Goal: Task Accomplishment & Management: Complete application form

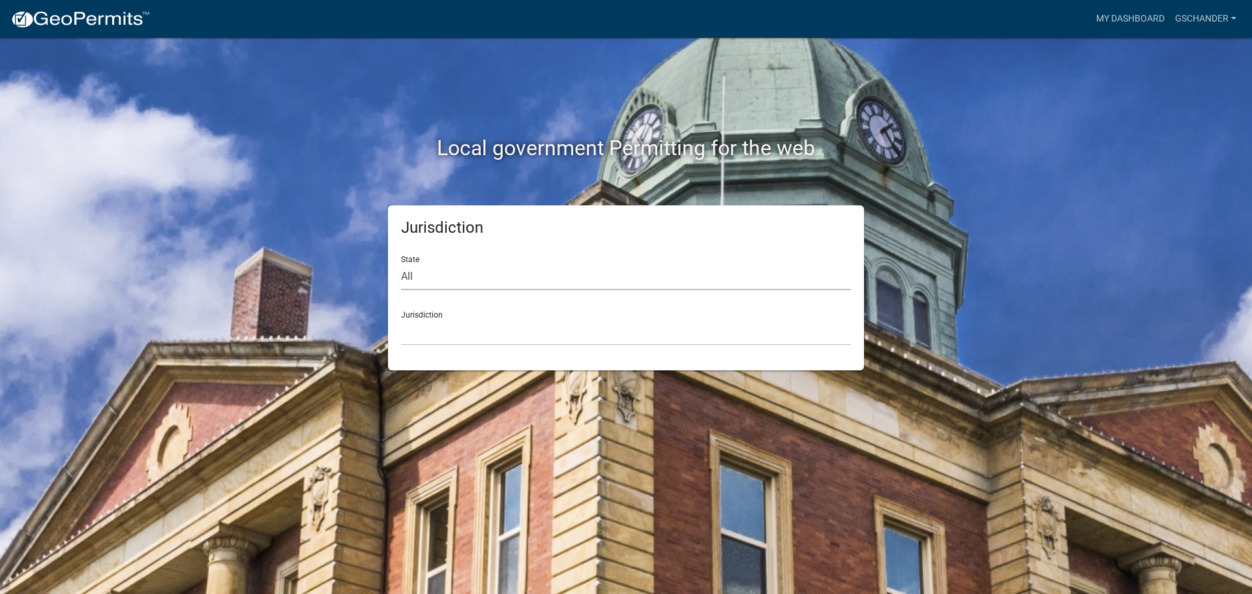
click at [454, 277] on select "All [US_STATE] [US_STATE] [US_STATE] [US_STATE] [US_STATE] [US_STATE] [US_STATE…" at bounding box center [626, 276] width 450 height 27
select select "[US_STATE]"
click at [401, 263] on select "All [US_STATE] [US_STATE] [US_STATE] [US_STATE] [US_STATE] [US_STATE] [US_STATE…" at bounding box center [626, 276] width 450 height 27
click at [463, 336] on select "[GEOGRAPHIC_DATA], [US_STATE] [GEOGRAPHIC_DATA], [US_STATE] [GEOGRAPHIC_DATA], …" at bounding box center [626, 332] width 450 height 27
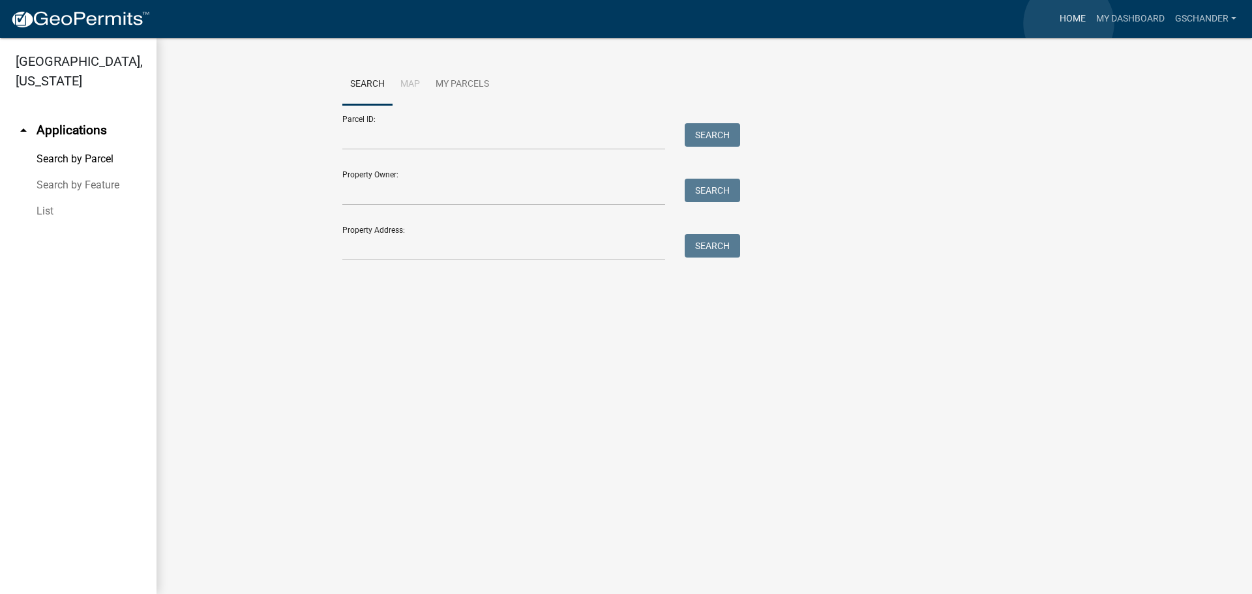
click at [1068, 23] on link "Home" at bounding box center [1072, 19] width 37 height 25
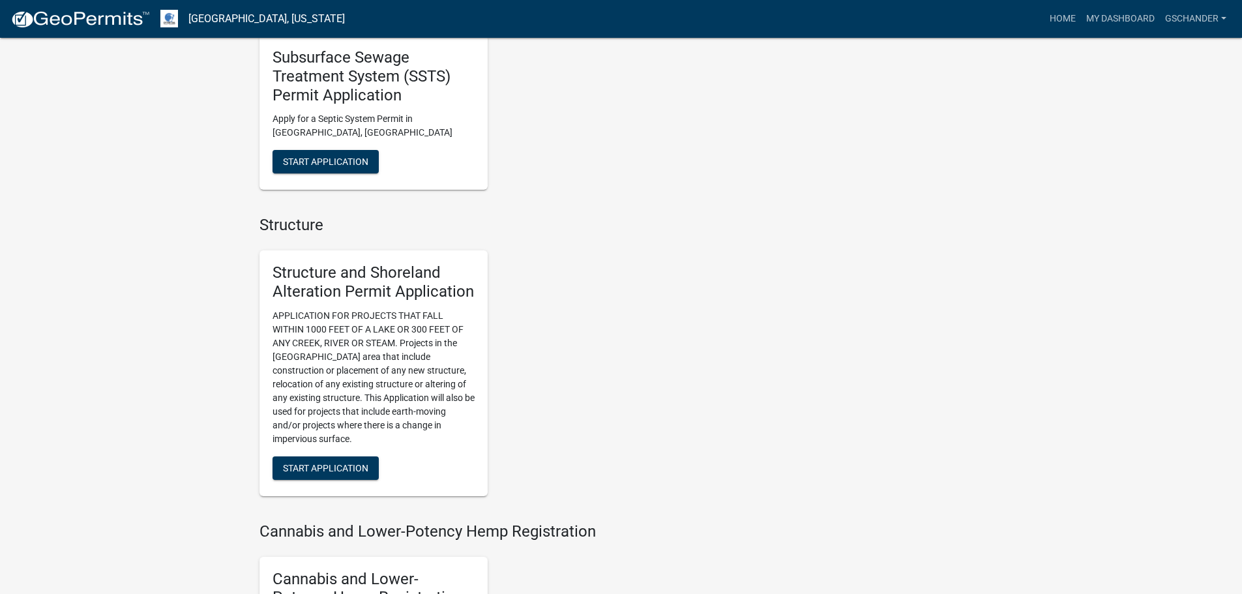
scroll to position [978, 0]
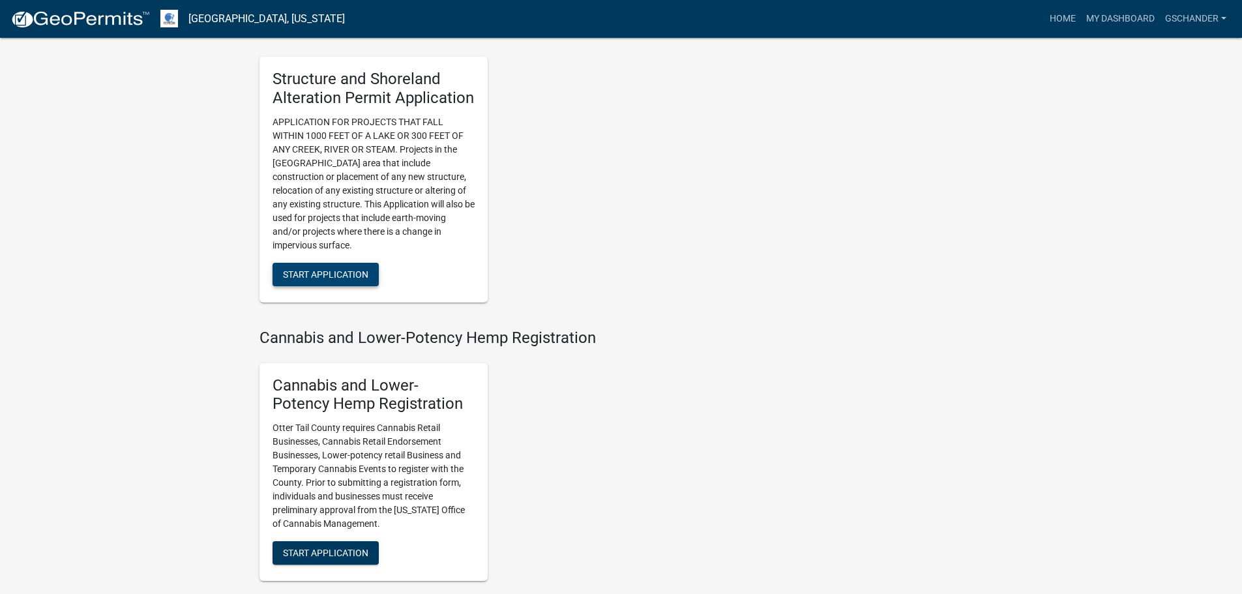
click at [342, 278] on span "Start Application" at bounding box center [325, 274] width 85 height 10
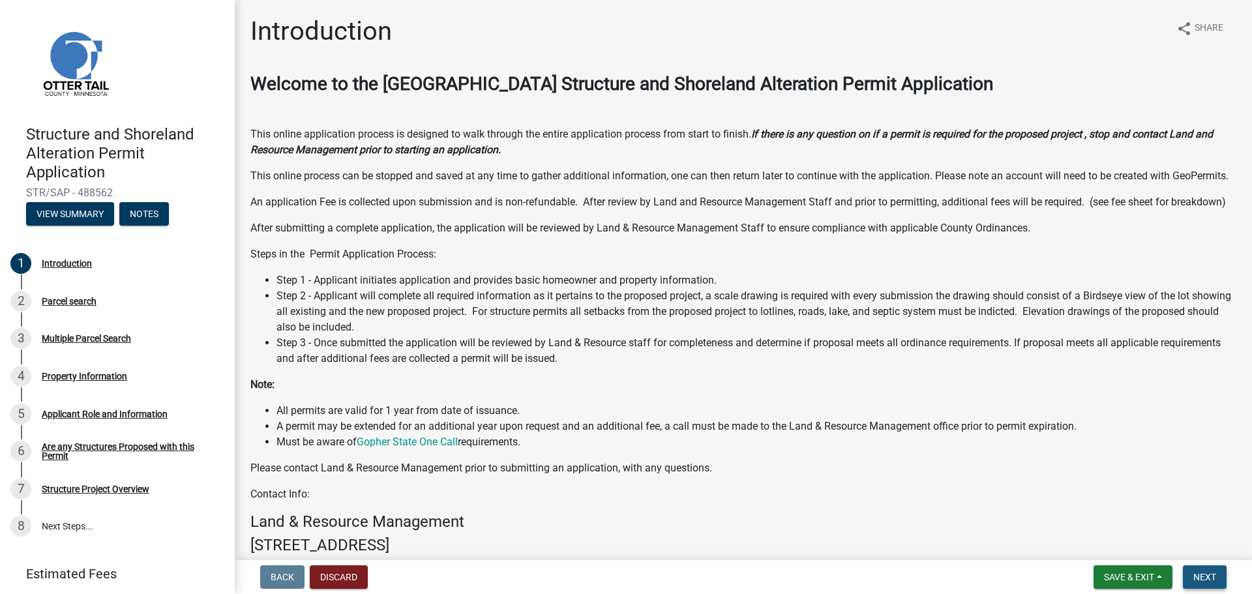
click at [1207, 576] on span "Next" at bounding box center [1204, 577] width 23 height 10
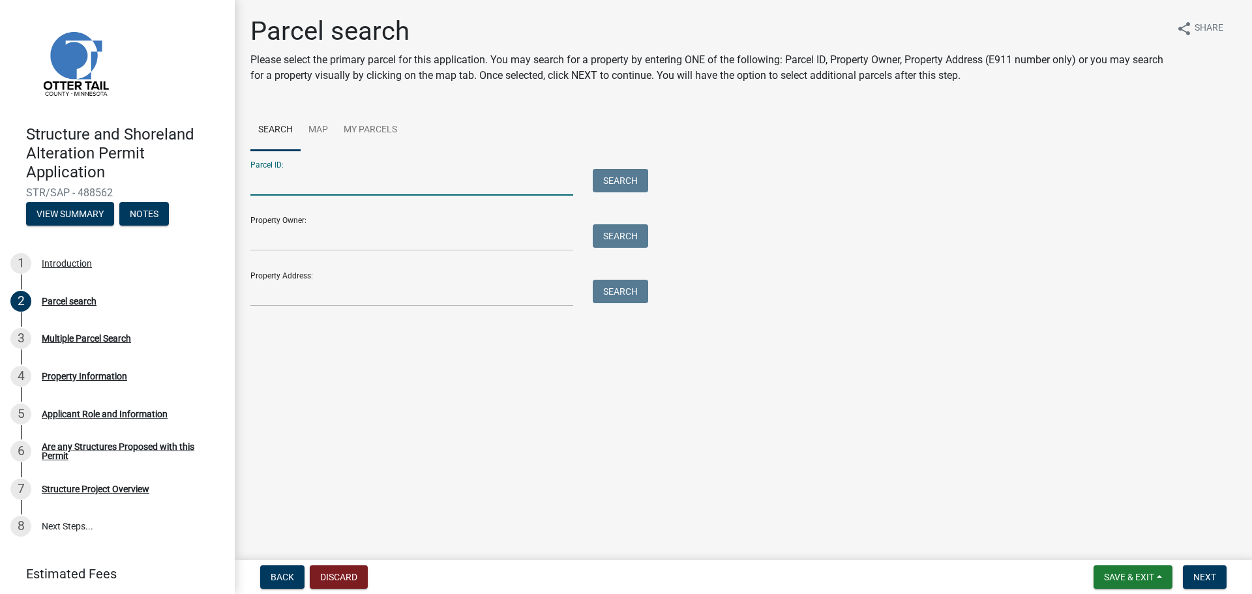
click at [284, 171] on input "Parcel ID:" at bounding box center [411, 182] width 323 height 27
type input "32000990466001"
click at [627, 181] on button "Search" at bounding box center [620, 180] width 55 height 23
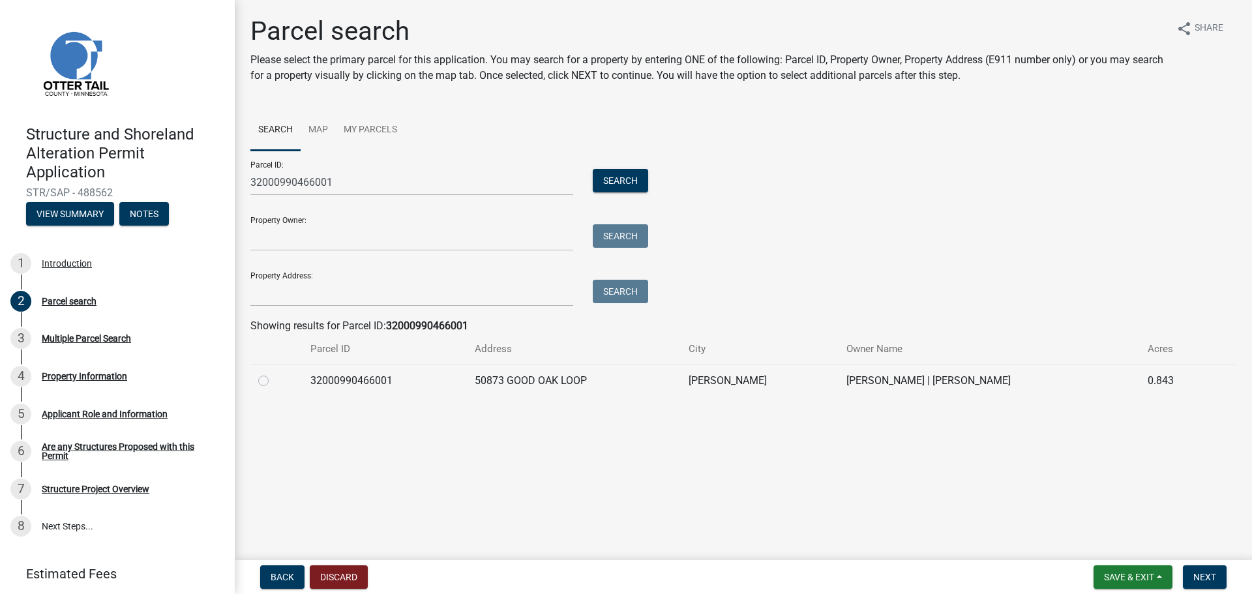
click at [274, 373] on label at bounding box center [274, 373] width 0 height 0
click at [274, 381] on input "radio" at bounding box center [278, 377] width 8 height 8
radio input "true"
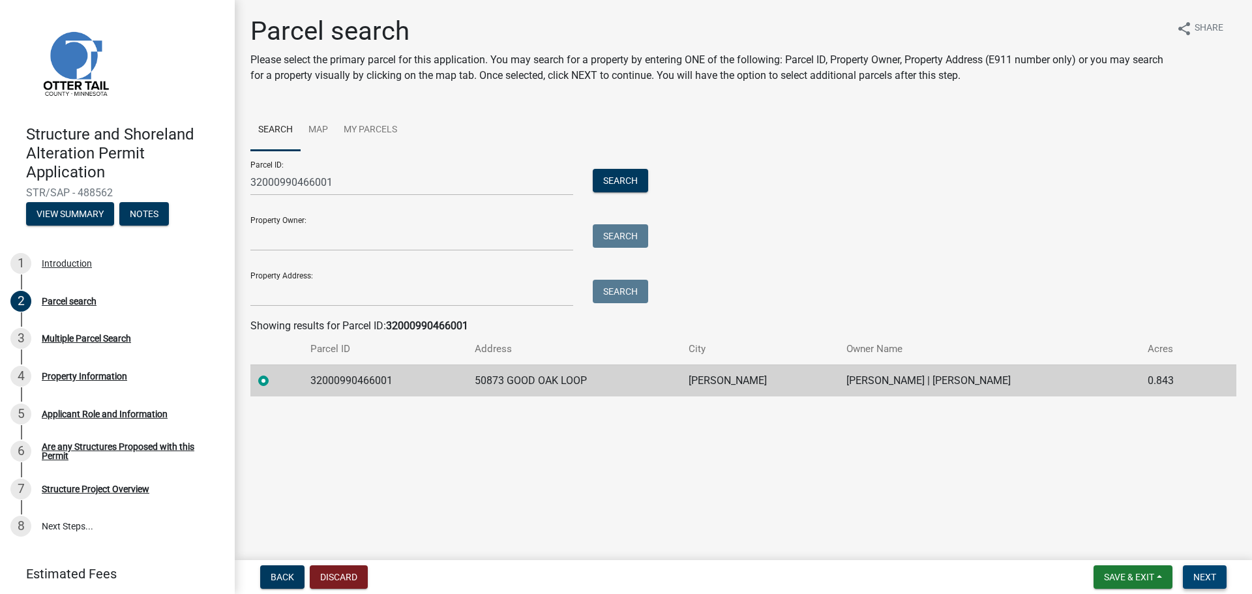
click at [1203, 574] on span "Next" at bounding box center [1204, 577] width 23 height 10
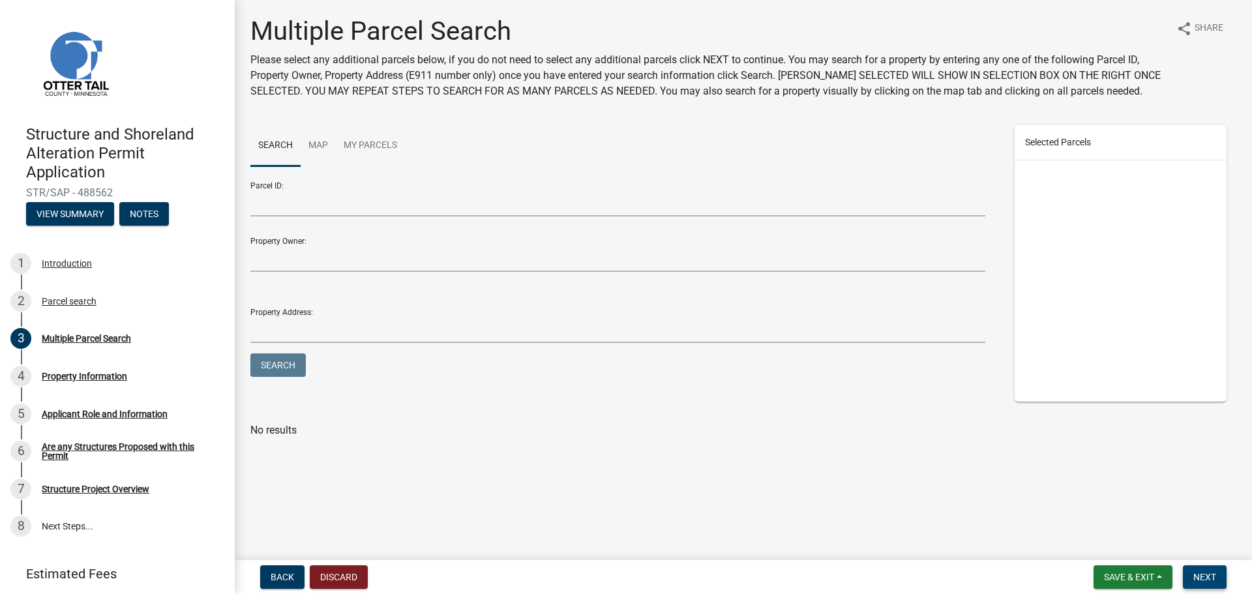
click at [1214, 576] on span "Next" at bounding box center [1204, 577] width 23 height 10
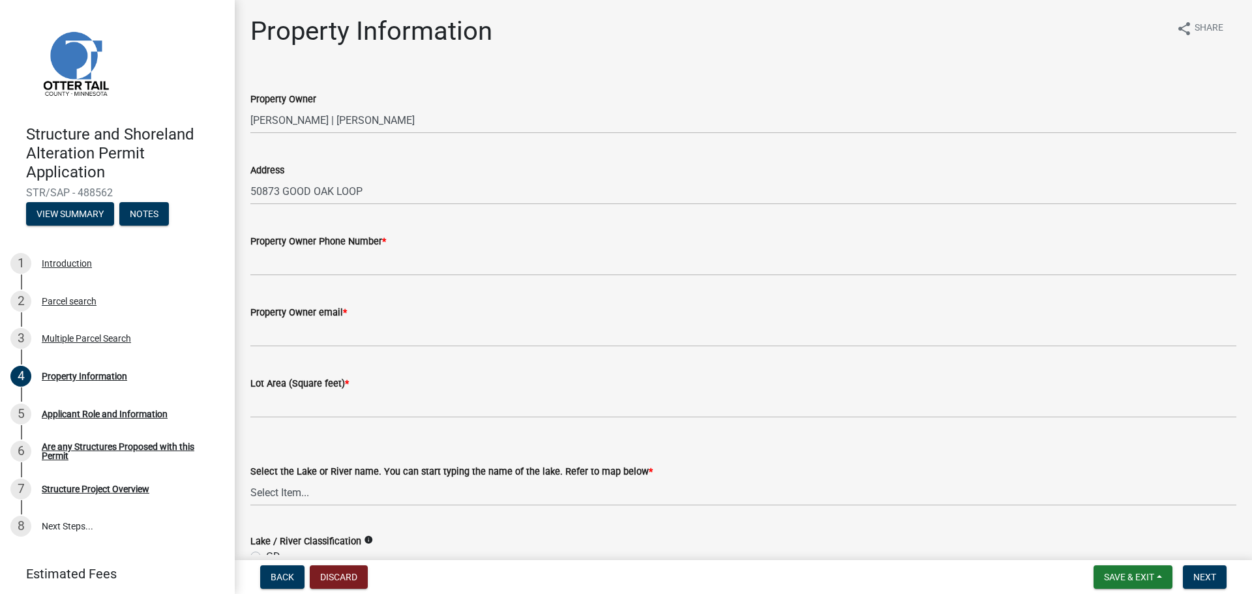
scroll to position [65, 0]
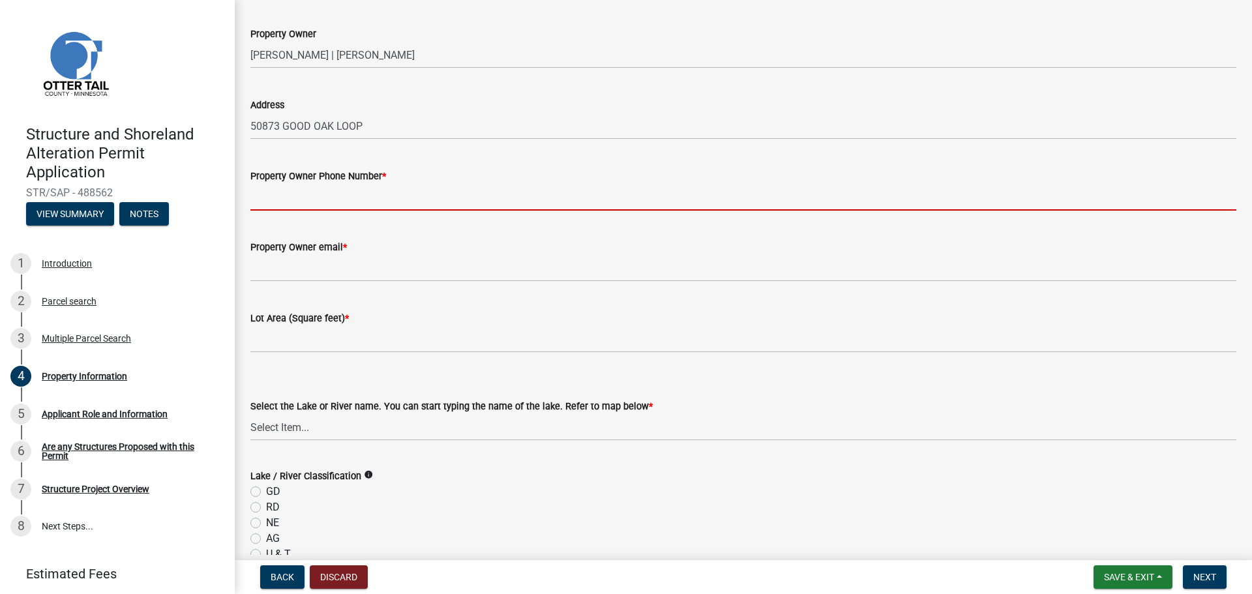
click at [307, 198] on input "Property Owner Phone Number *" at bounding box center [743, 197] width 986 height 27
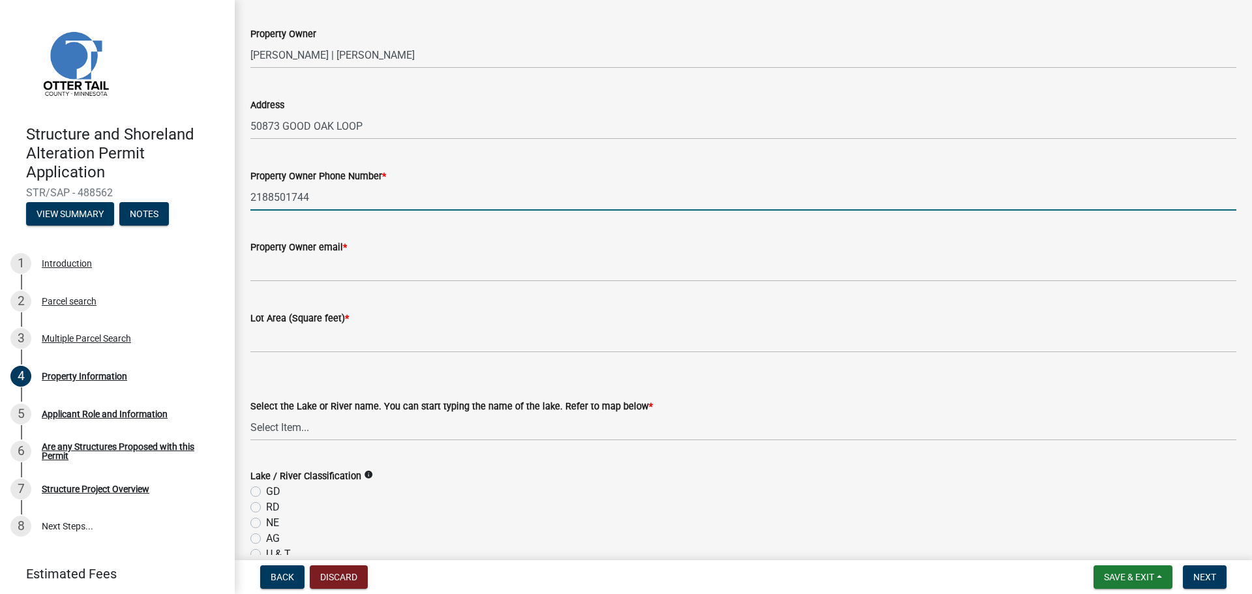
type input "2188501744"
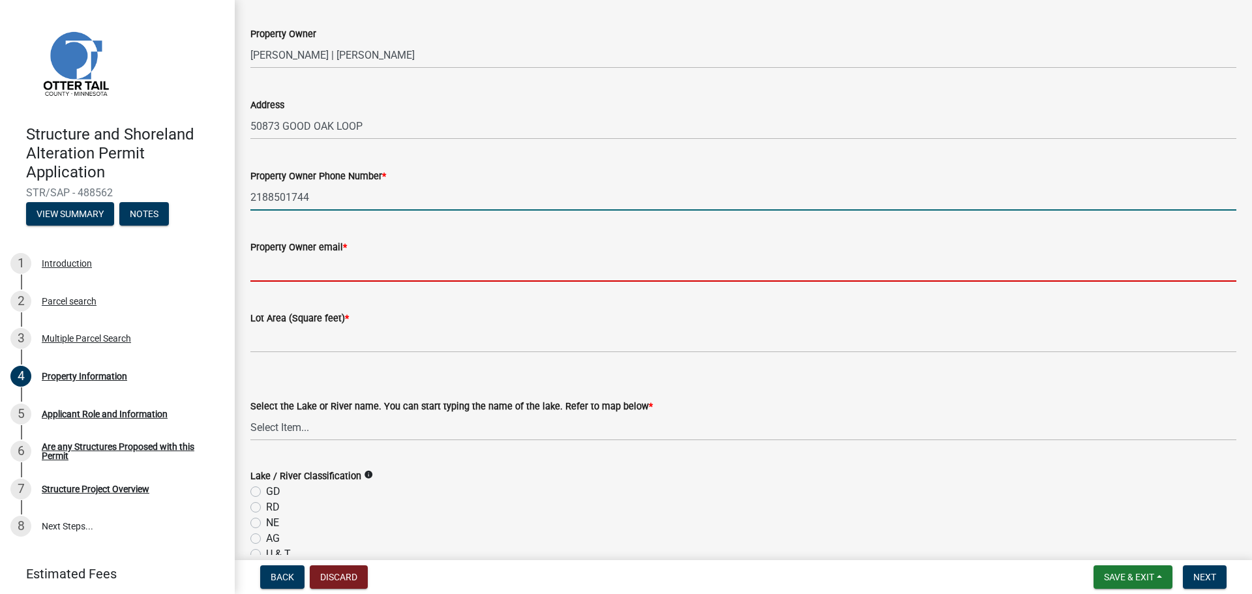
click at [302, 260] on input "Property Owner email *" at bounding box center [743, 268] width 986 height 27
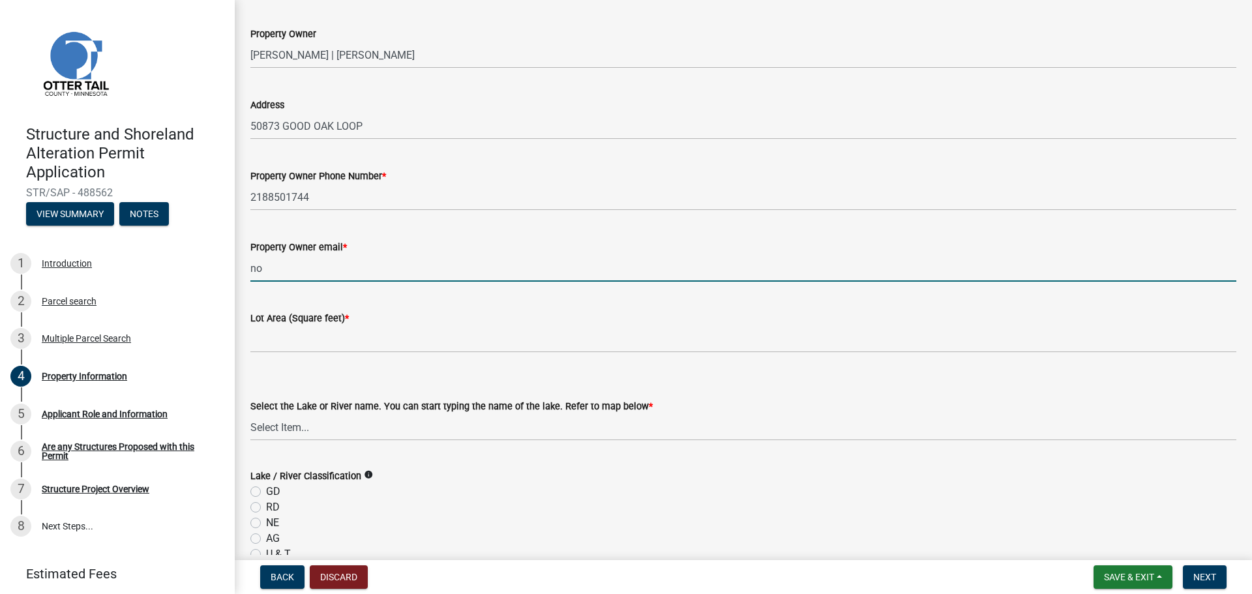
type input "n"
type input "egquam@nrctv.com"
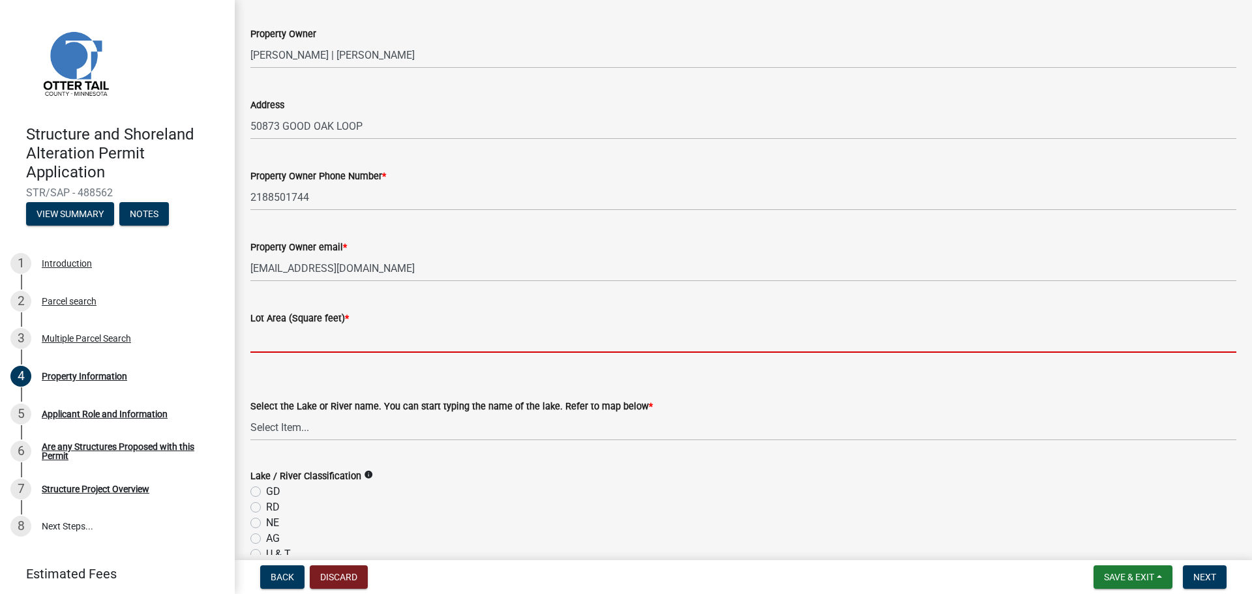
click at [297, 345] on input "text" at bounding box center [743, 339] width 986 height 27
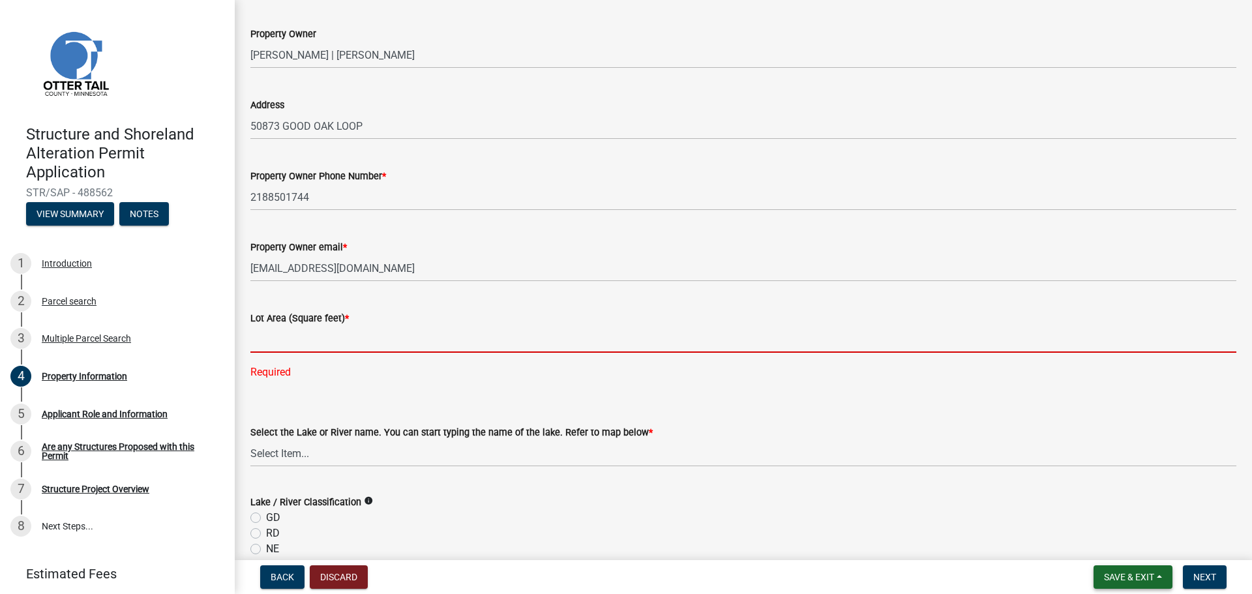
click at [1136, 575] on span "Save & Exit" at bounding box center [1129, 577] width 50 height 10
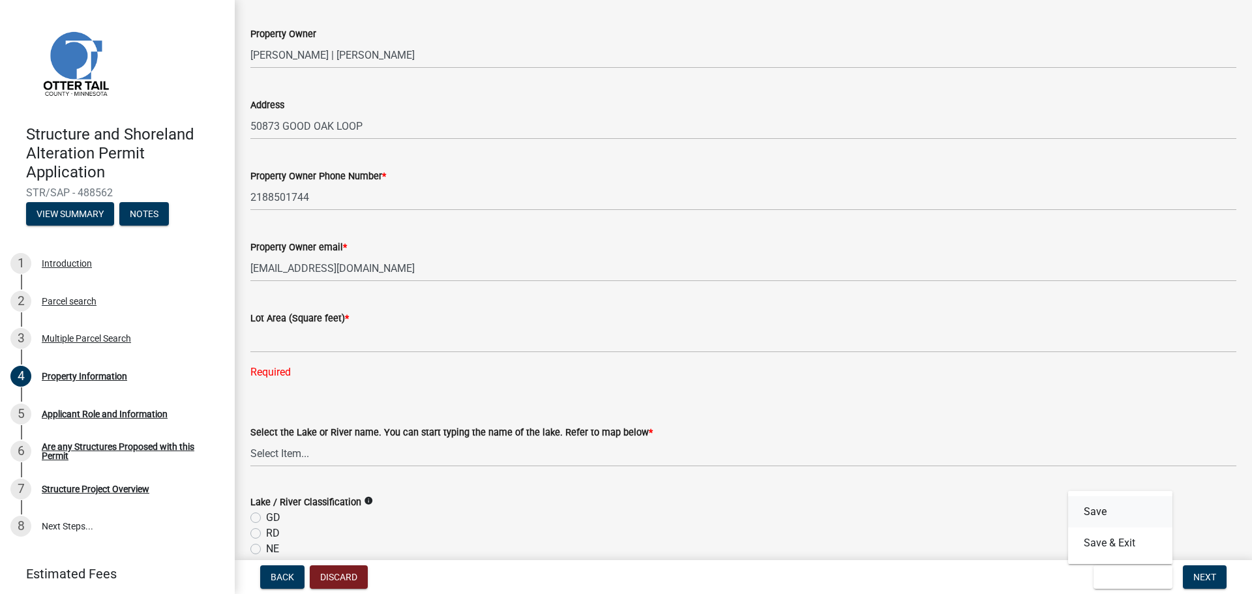
click at [1084, 511] on button "Save" at bounding box center [1120, 511] width 104 height 31
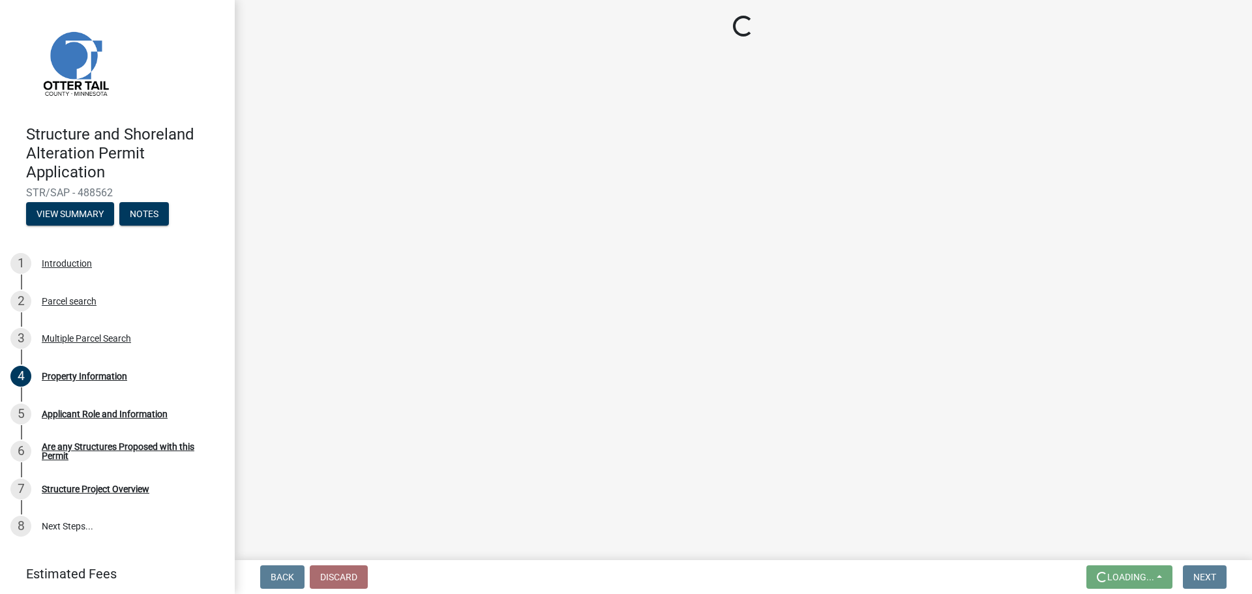
scroll to position [0, 0]
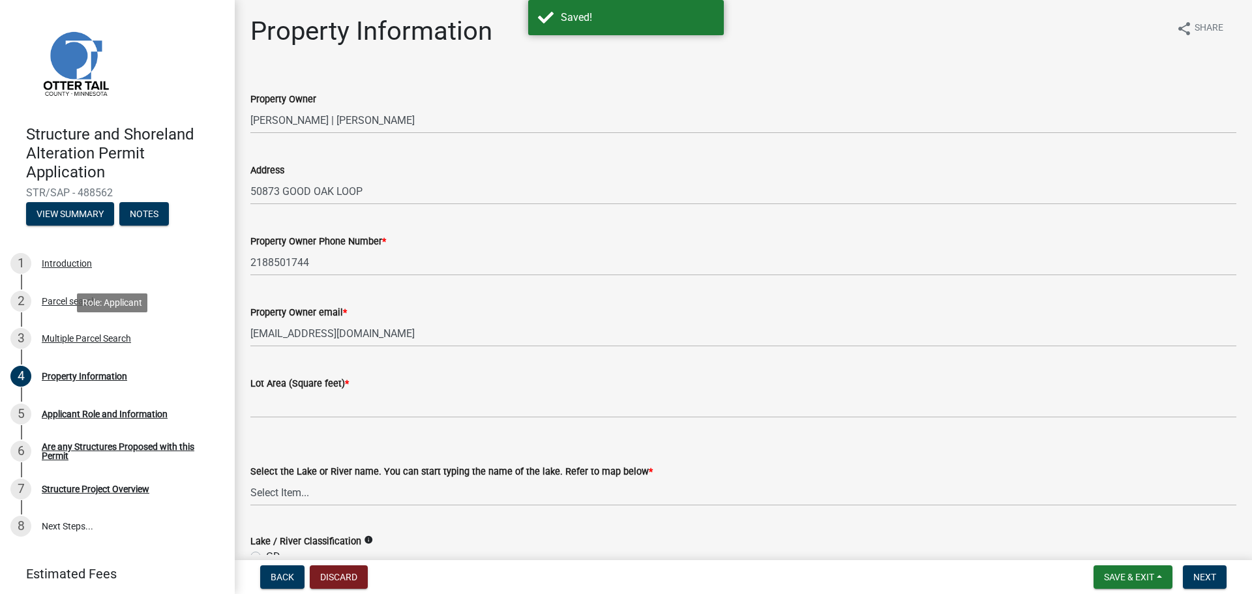
click at [67, 339] on div "Multiple Parcel Search" at bounding box center [86, 338] width 89 height 9
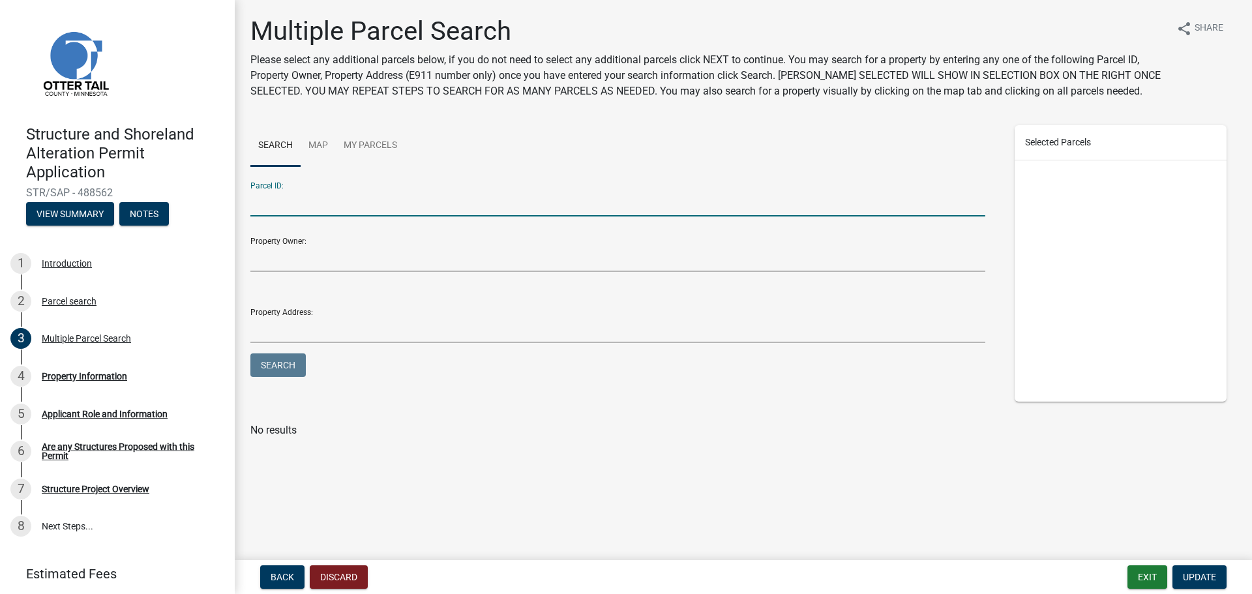
paste input "32000990584001"
type input "32000990584001"
click at [279, 364] on button "Search" at bounding box center [277, 364] width 55 height 23
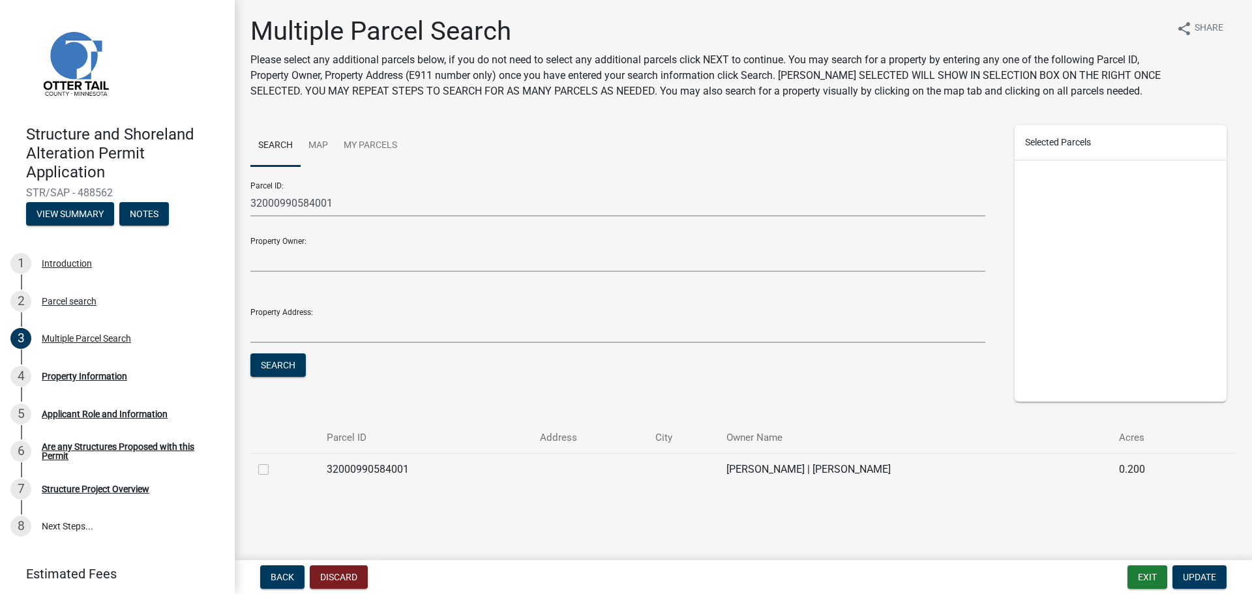
click at [274, 461] on label at bounding box center [274, 461] width 0 height 0
click at [274, 470] on input "checkbox" at bounding box center [278, 465] width 8 height 8
checkbox input "true"
drag, startPoint x: 1199, startPoint y: 576, endPoint x: 1192, endPoint y: 576, distance: 7.2
click at [1199, 576] on span "Update" at bounding box center [1198, 577] width 33 height 10
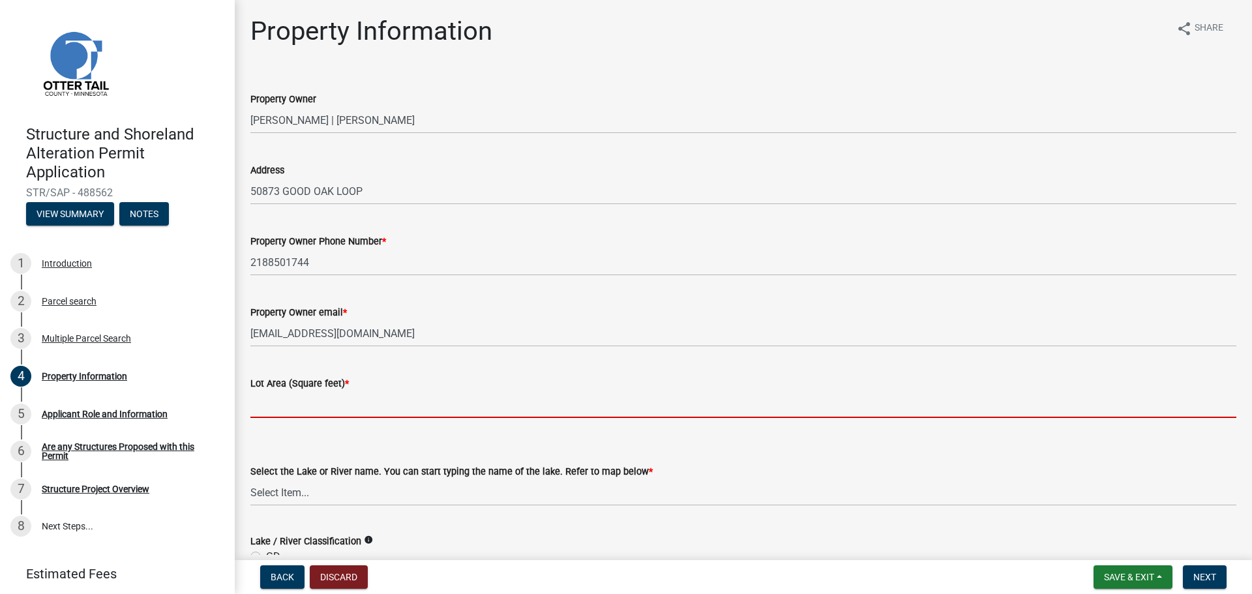
click at [307, 394] on input "text" at bounding box center [743, 404] width 986 height 27
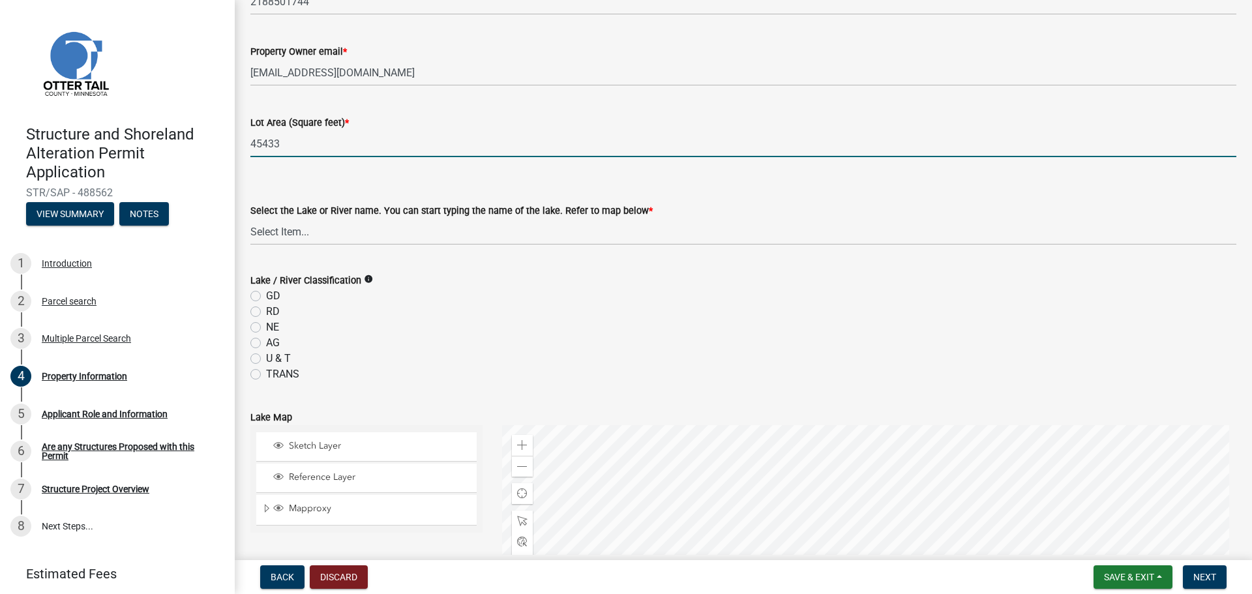
scroll to position [391, 0]
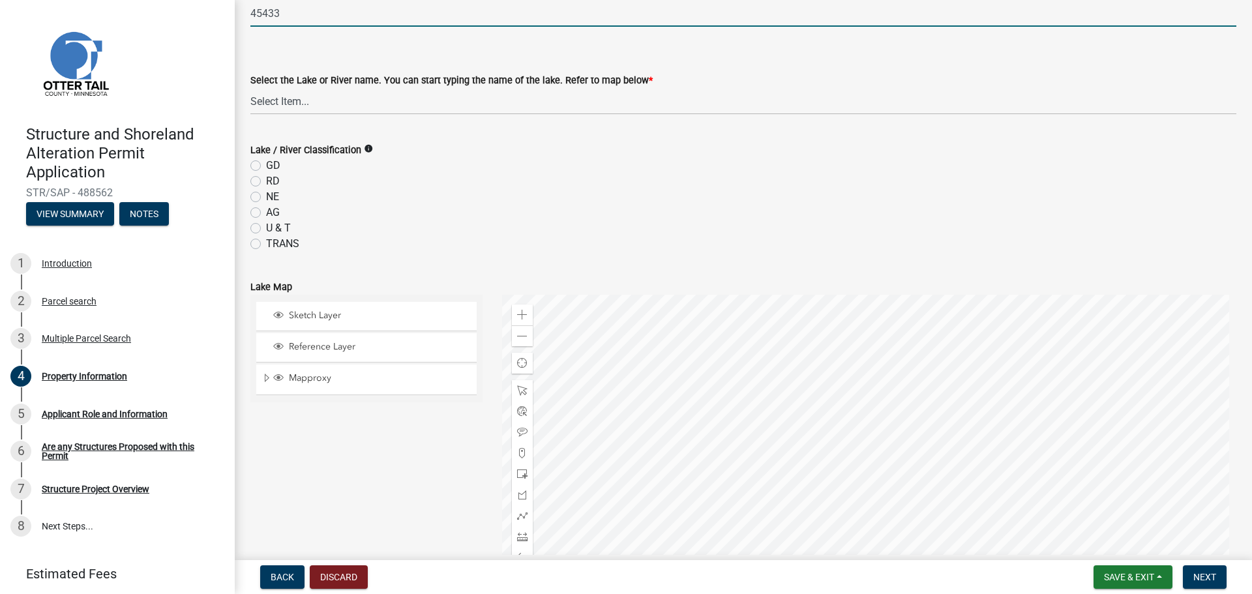
type input "45433"
click at [281, 102] on select "Select Item... None Adley 56-031 Albert 56-118 Alfred 56-600 Alice 56-244 Alice…" at bounding box center [743, 101] width 986 height 27
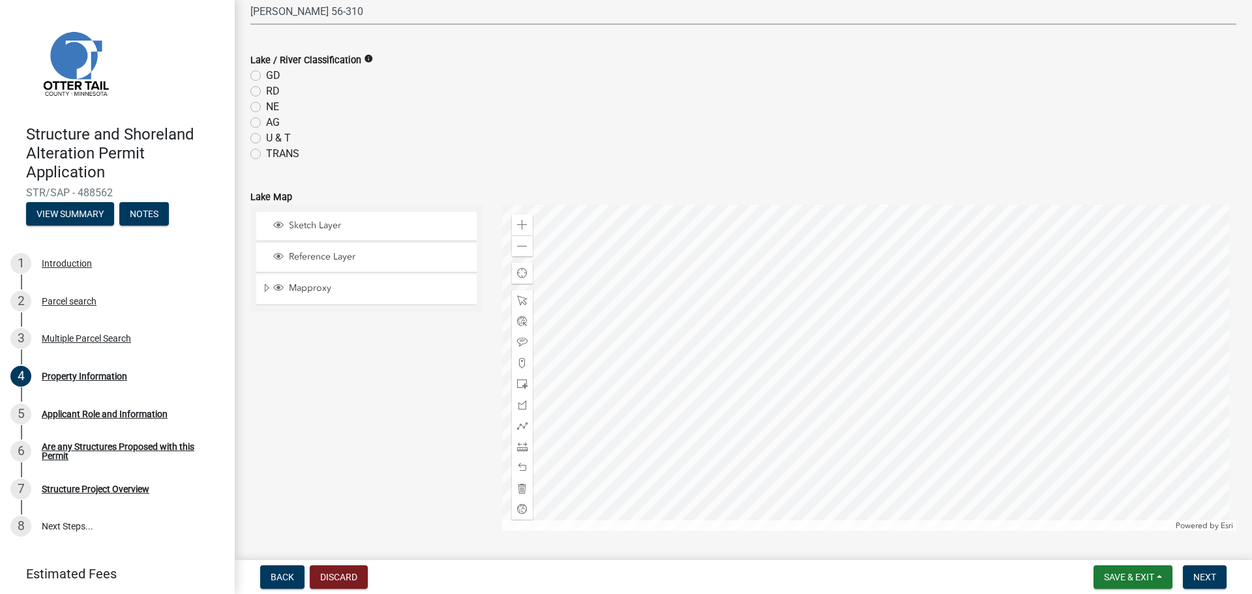
scroll to position [326, 0]
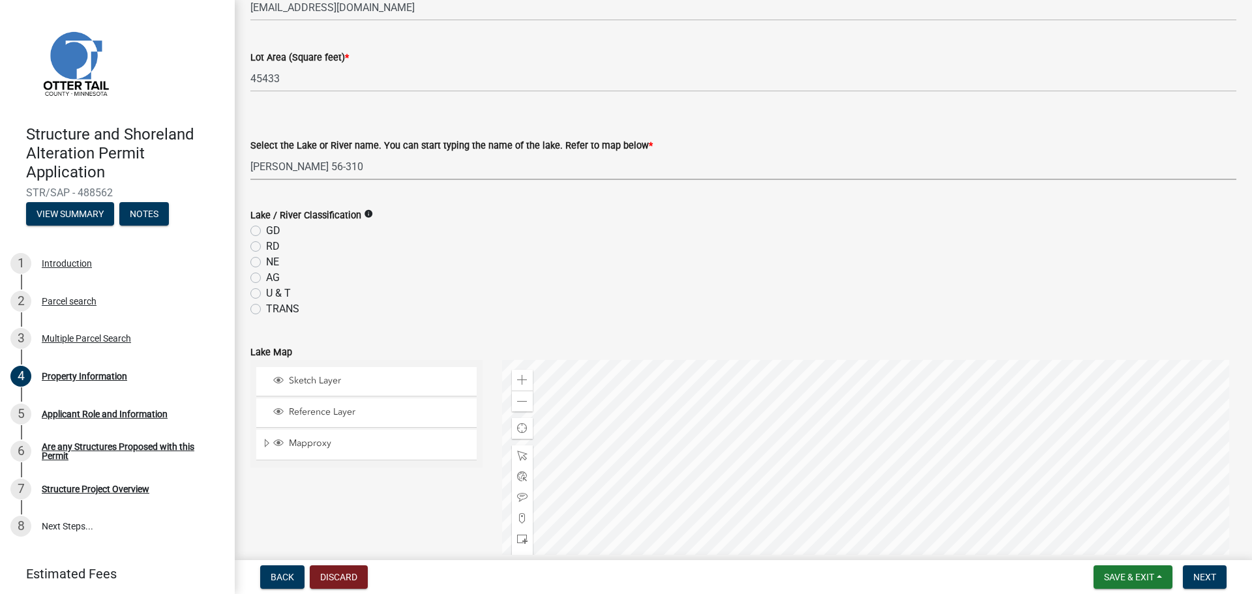
click at [321, 166] on select "Select Item... None Adley 56-031 Albert 56-118 Alfred 56-600 Alice 56-244 Alice…" at bounding box center [743, 166] width 986 height 27
click at [250, 153] on select "Select Item... None Adley 56-031 Albert 56-118 Alfred 56-600 Alice 56-244 Alice…" at bounding box center [743, 166] width 986 height 27
select select "16399ddb-fa8f-48eb-84b4-a3c8a5927ebd"
click at [266, 246] on label "RD" at bounding box center [273, 247] width 14 height 16
click at [266, 246] on input "RD" at bounding box center [270, 243] width 8 height 8
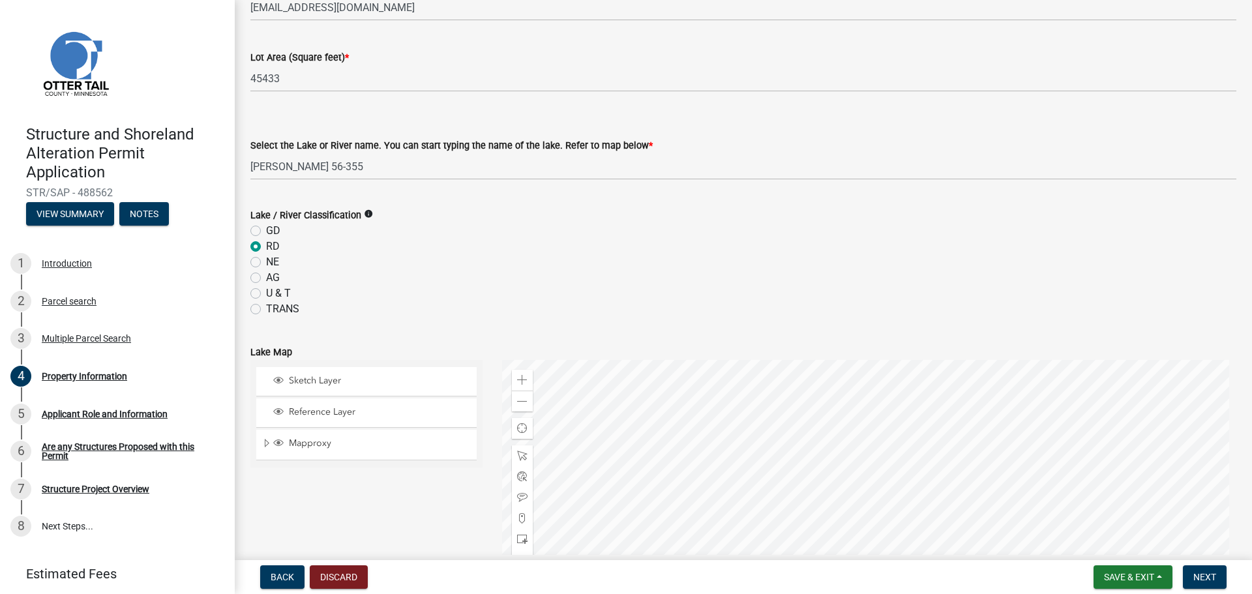
radio input "true"
click at [471, 228] on div "GD" at bounding box center [743, 231] width 986 height 16
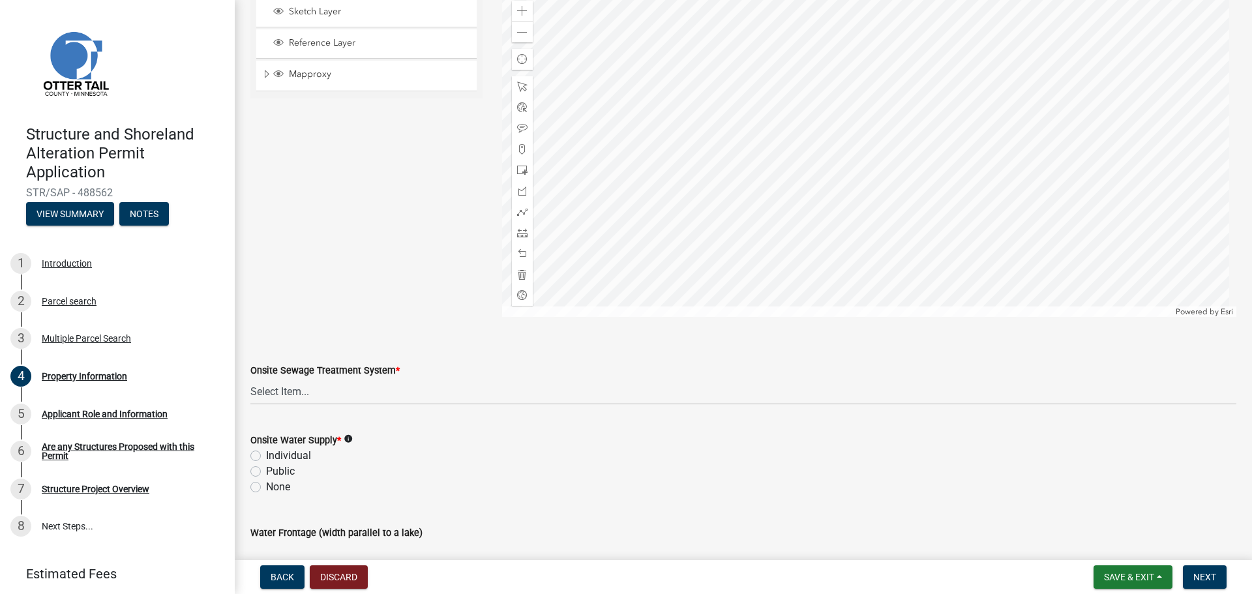
scroll to position [769, 0]
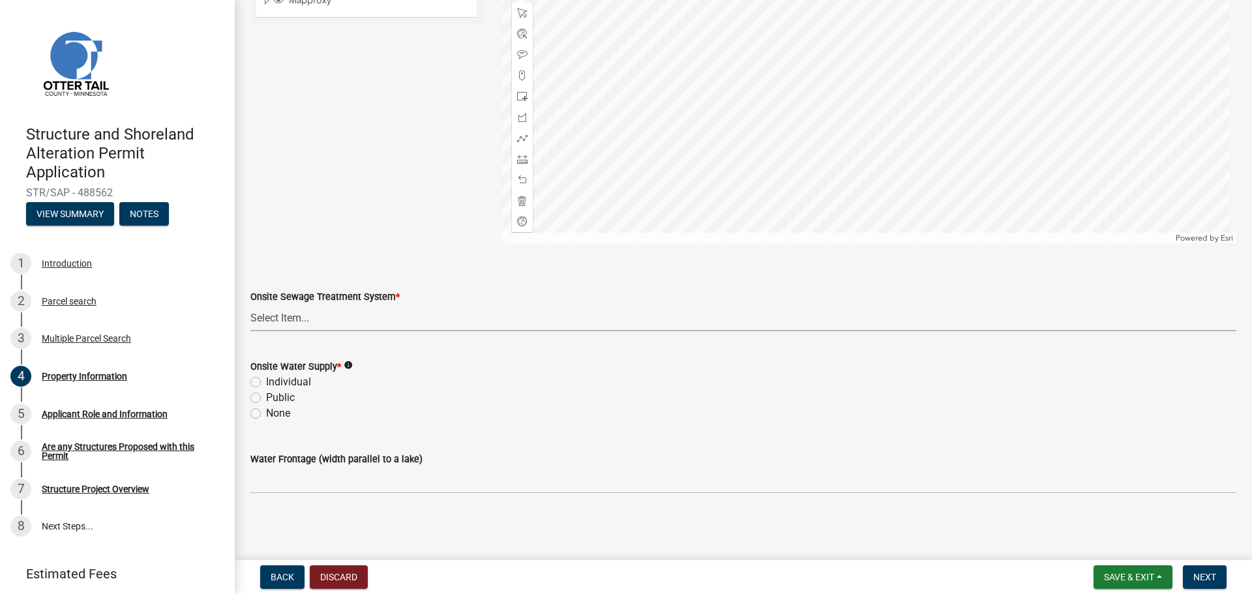
click at [321, 317] on select "Select Item... L&R Certificate of Compliance within 5yrs Compliance Inspection …" at bounding box center [743, 317] width 986 height 27
click at [250, 304] on select "Select Item... L&R Certificate of Compliance within 5yrs Compliance Inspection …" at bounding box center [743, 317] width 986 height 27
select select "9f52d7c9-96dd-4370-b810-ce091165f7c2"
click at [266, 384] on label "Individual" at bounding box center [288, 382] width 45 height 16
click at [266, 383] on input "Individual" at bounding box center [270, 378] width 8 height 8
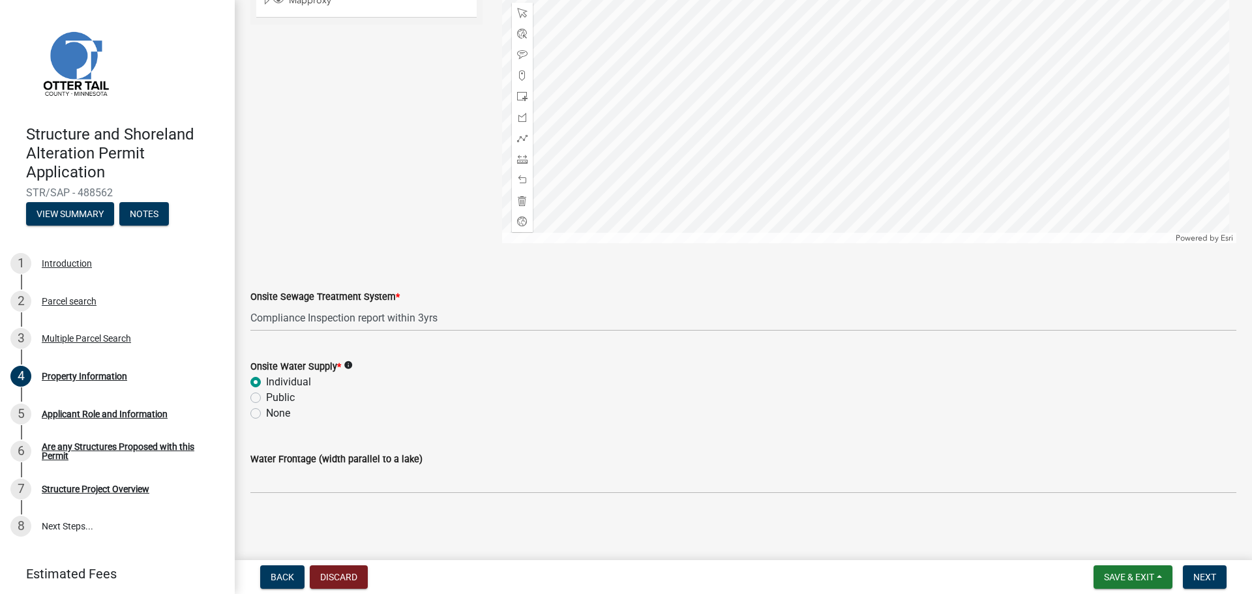
radio input "true"
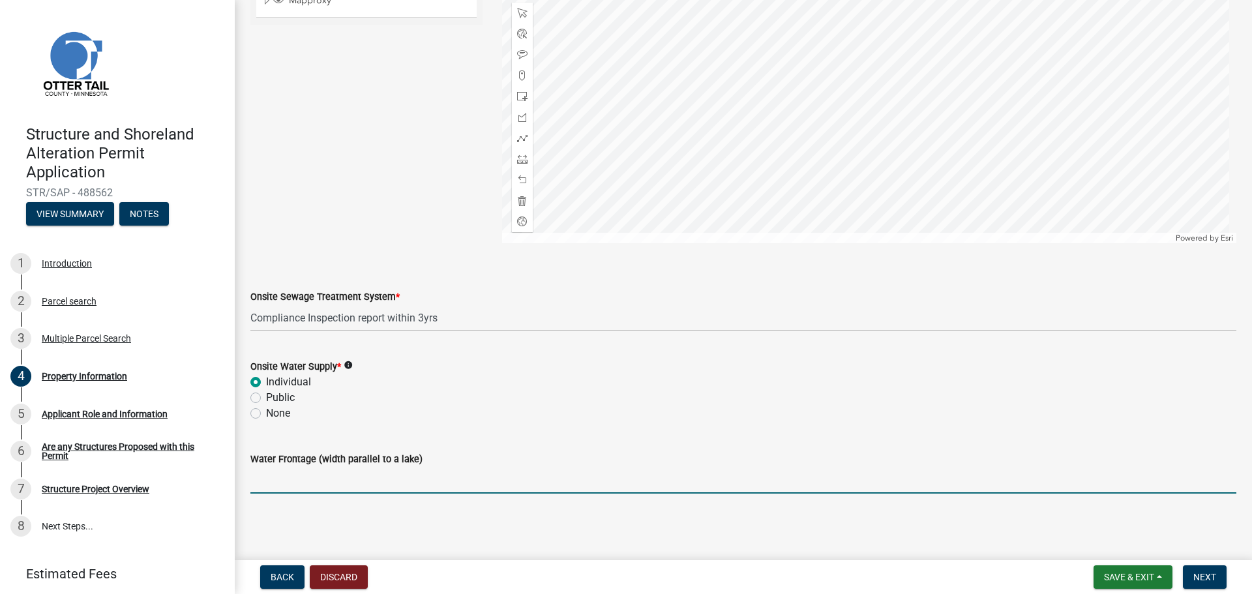
click at [318, 482] on input "Water Frontage (width parallel to a lake)" at bounding box center [743, 480] width 986 height 27
type input "176"
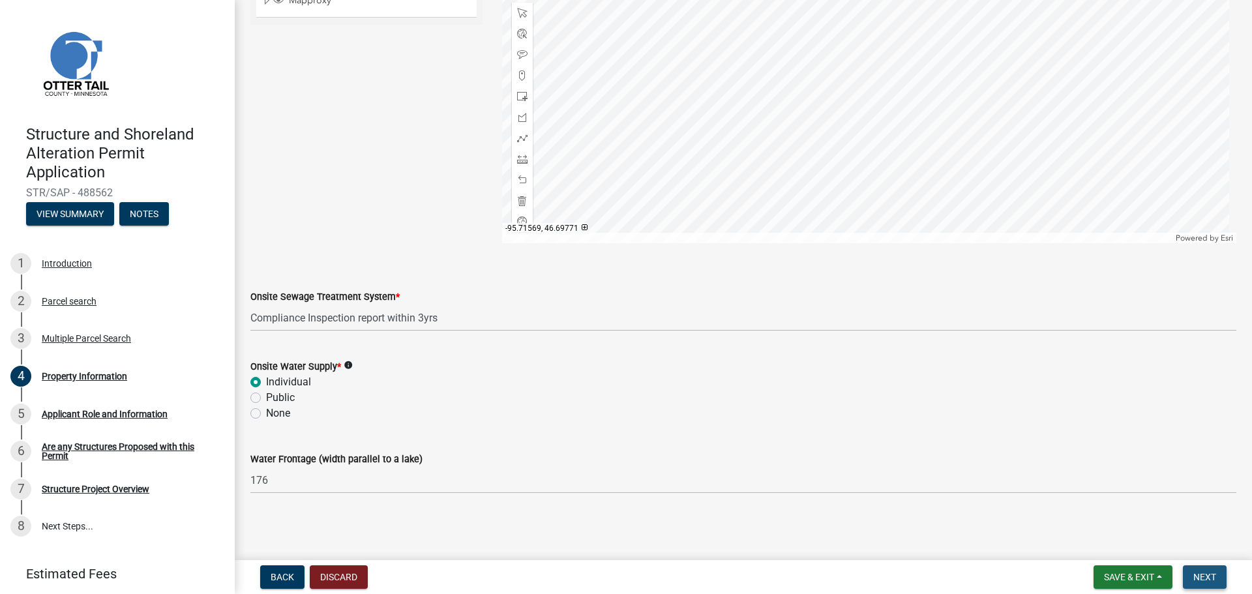
click at [1207, 573] on span "Next" at bounding box center [1204, 577] width 23 height 10
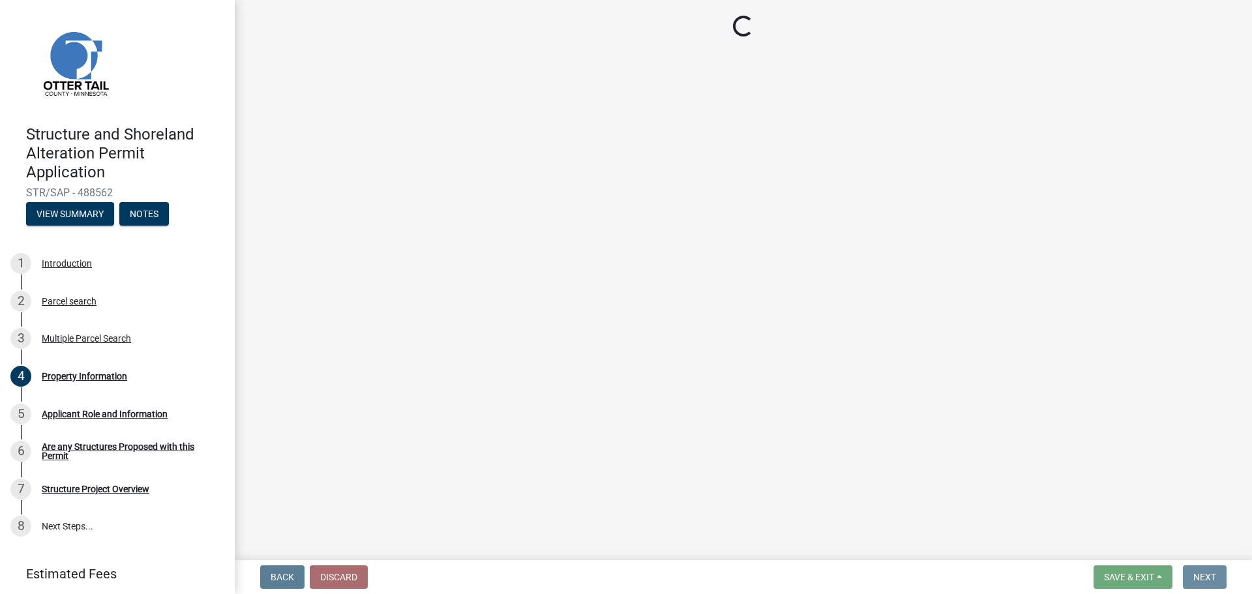
scroll to position [0, 0]
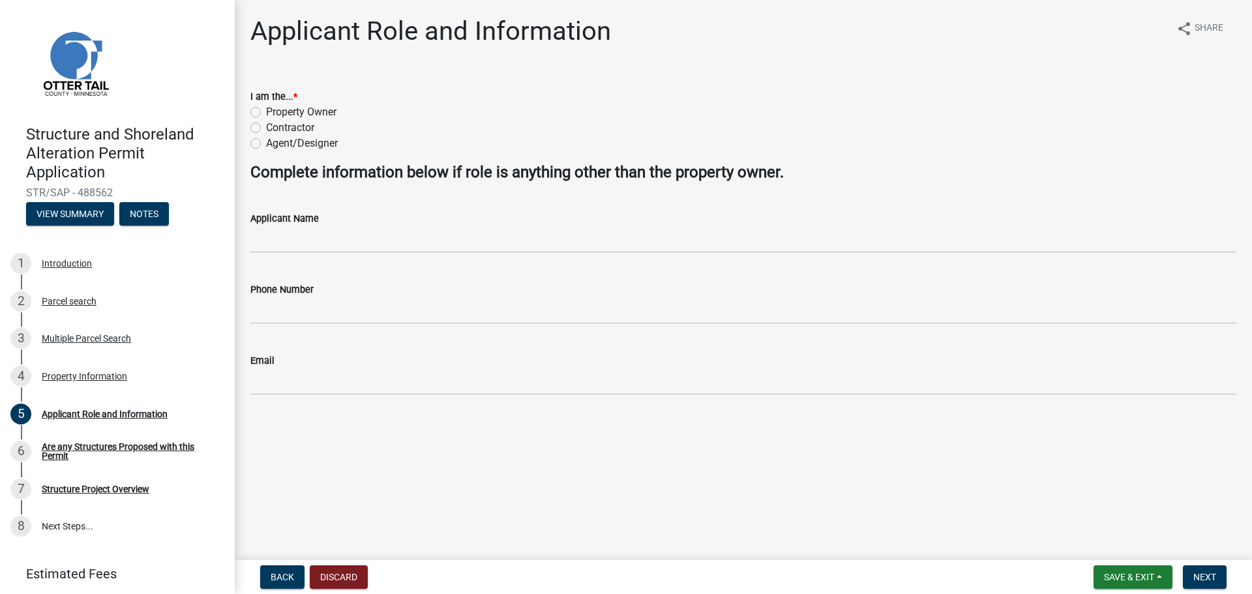
click at [266, 126] on label "Contractor" at bounding box center [290, 128] width 48 height 16
click at [266, 126] on input "Contractor" at bounding box center [270, 124] width 8 height 8
radio input "true"
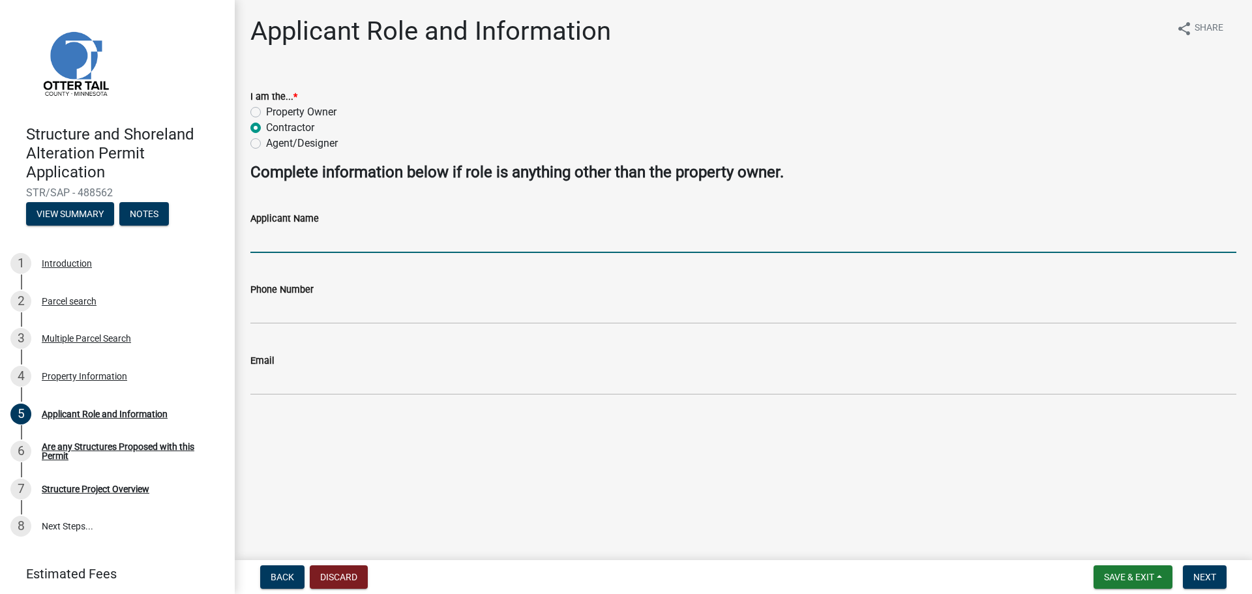
click at [291, 241] on input "Applicant Name" at bounding box center [743, 239] width 986 height 27
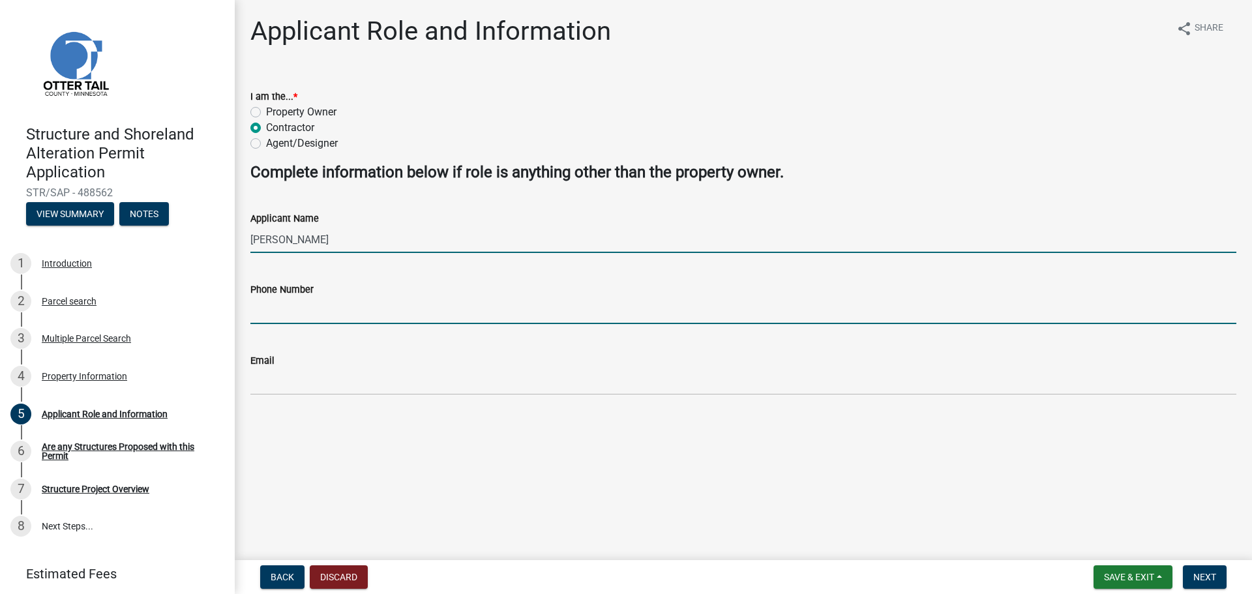
click at [283, 235] on input "Gary Xchander" at bounding box center [743, 239] width 986 height 27
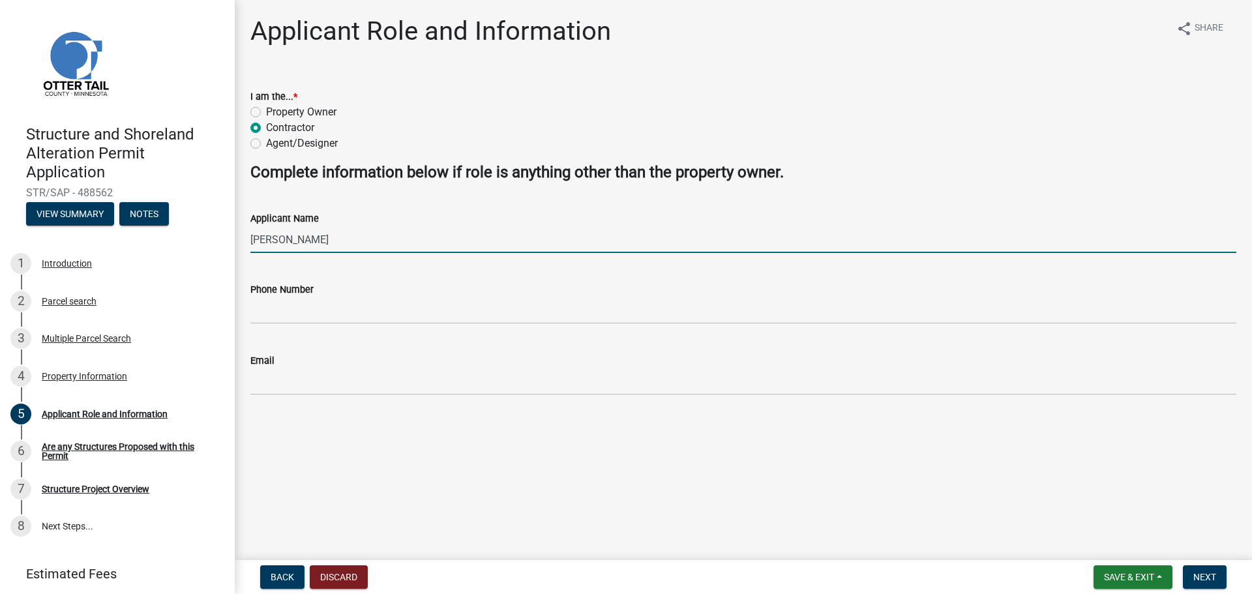
type input "Gary Schander"
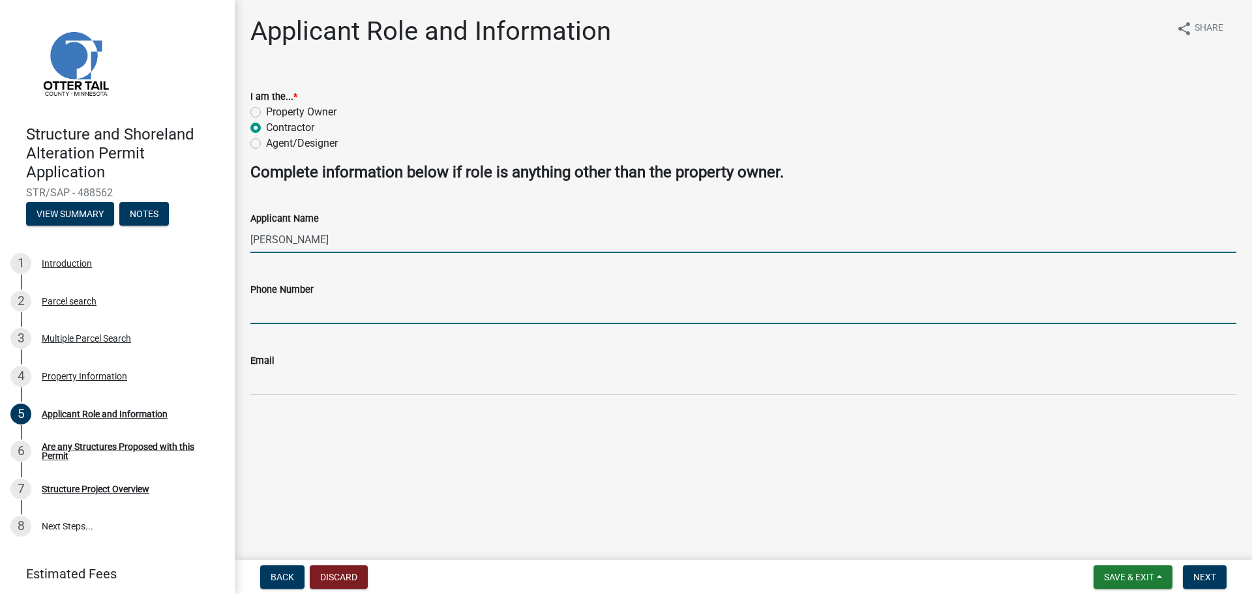
click at [314, 306] on input "Phone Number" at bounding box center [743, 310] width 986 height 27
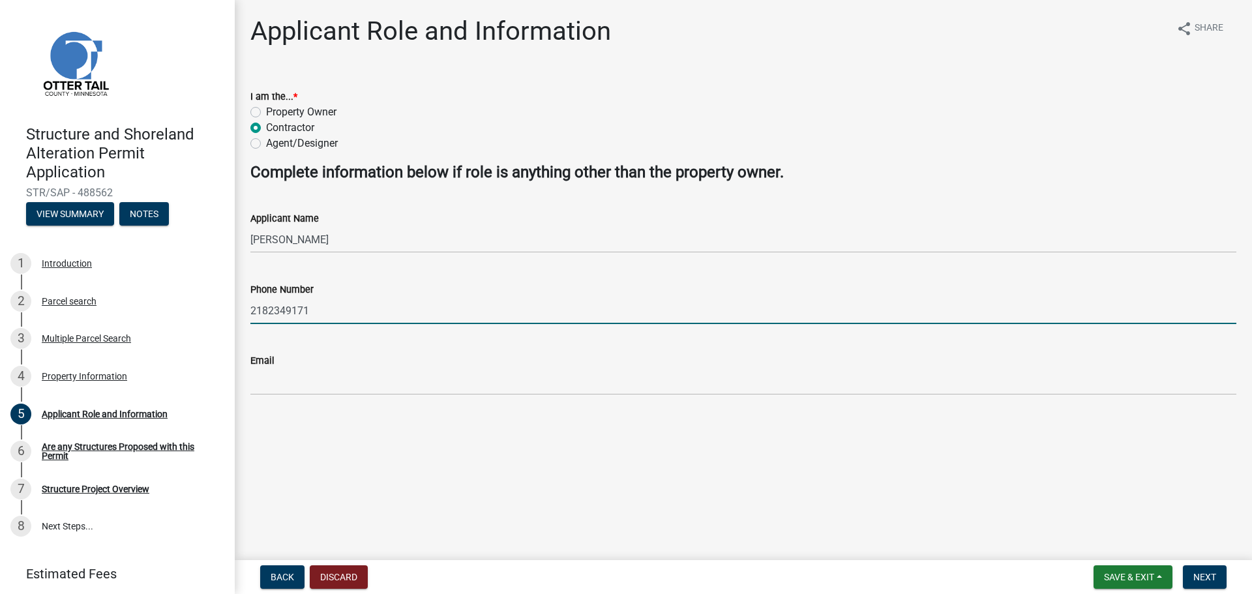
type input "2182349171"
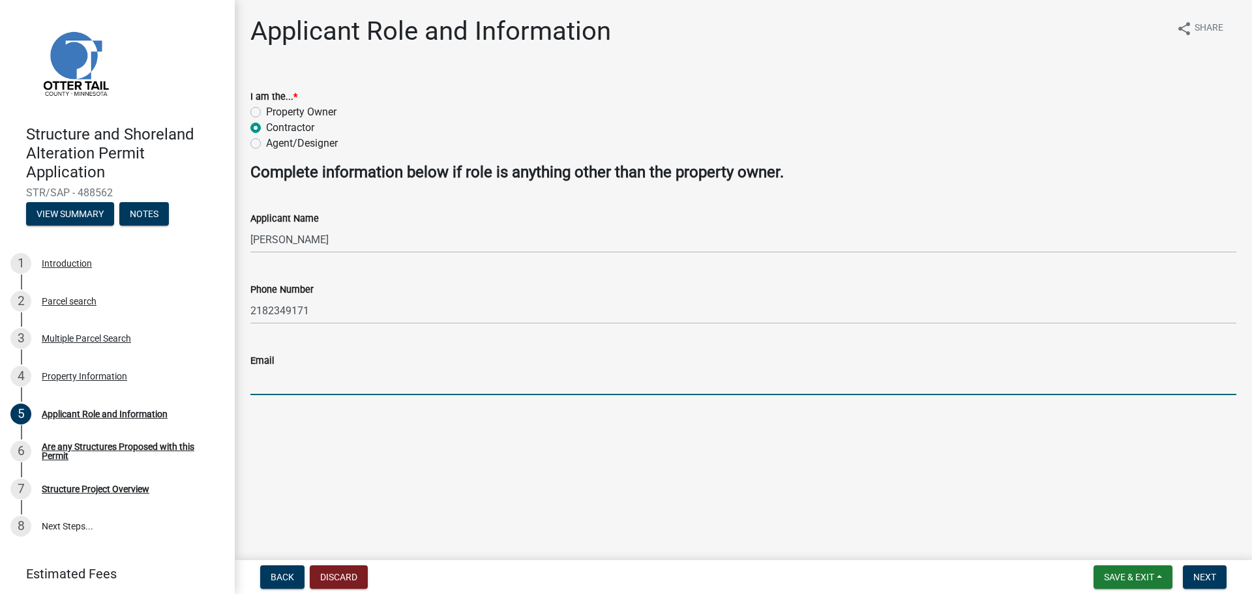
click at [311, 381] on input "Email" at bounding box center [743, 381] width 986 height 27
type input "garyschander@yahoo.com"
click at [1206, 577] on span "Next" at bounding box center [1204, 577] width 23 height 10
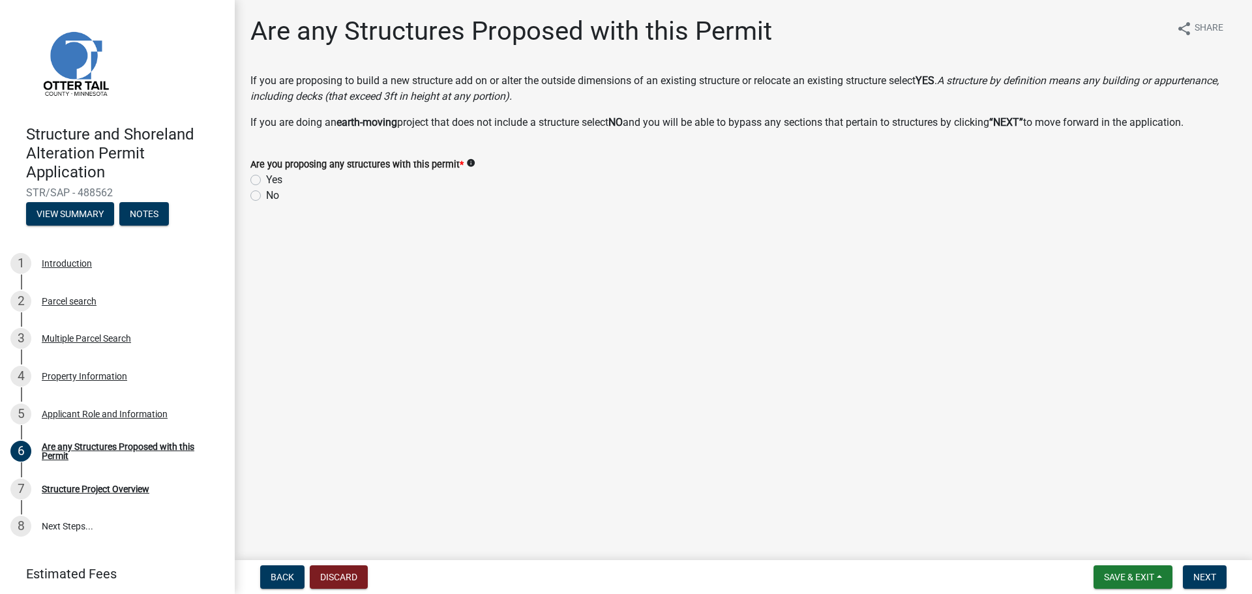
click at [266, 178] on label "Yes" at bounding box center [274, 180] width 16 height 16
click at [266, 178] on input "Yes" at bounding box center [270, 176] width 8 height 8
radio input "true"
click at [1204, 576] on span "Next" at bounding box center [1204, 577] width 23 height 10
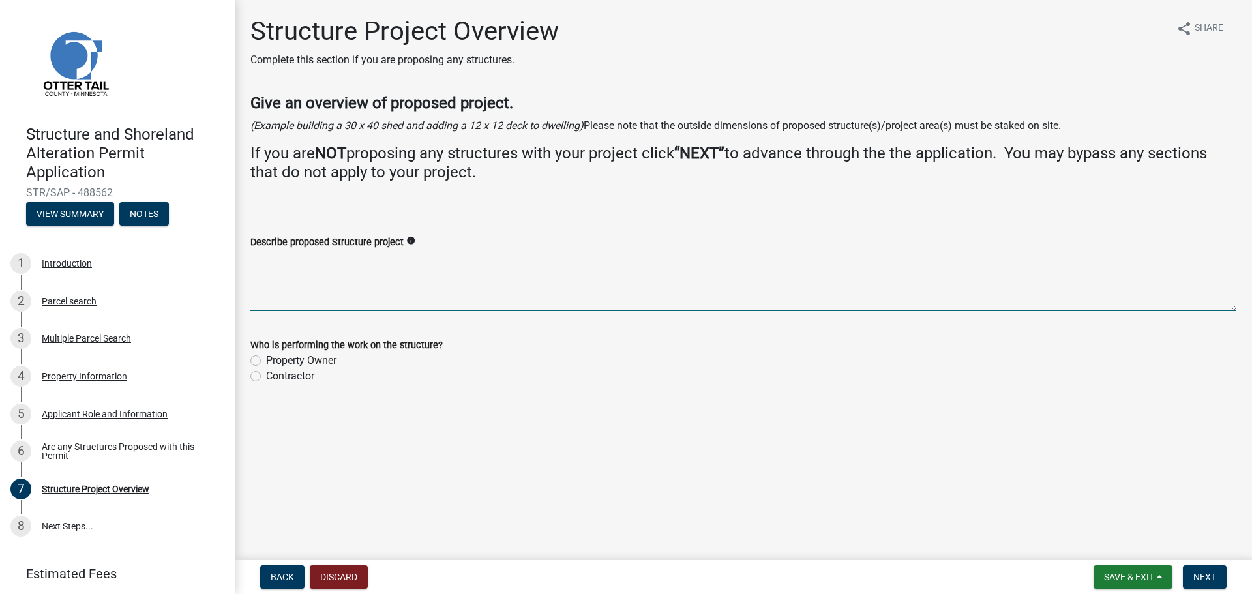
click at [292, 269] on textarea "Describe proposed Structure project" at bounding box center [743, 280] width 986 height 61
type textarea "26x48 addition to existing dwelling"
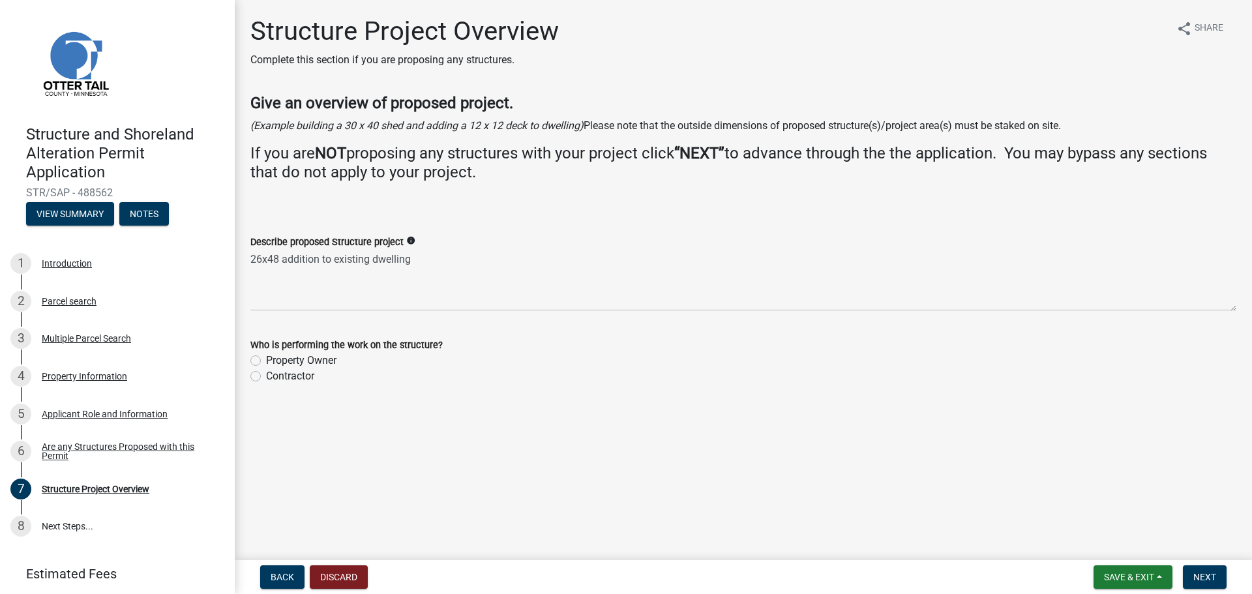
click at [266, 377] on label "Contractor" at bounding box center [290, 376] width 48 height 16
click at [266, 377] on input "Contractor" at bounding box center [270, 372] width 8 height 8
radio input "true"
click at [1212, 576] on span "Next" at bounding box center [1204, 577] width 23 height 10
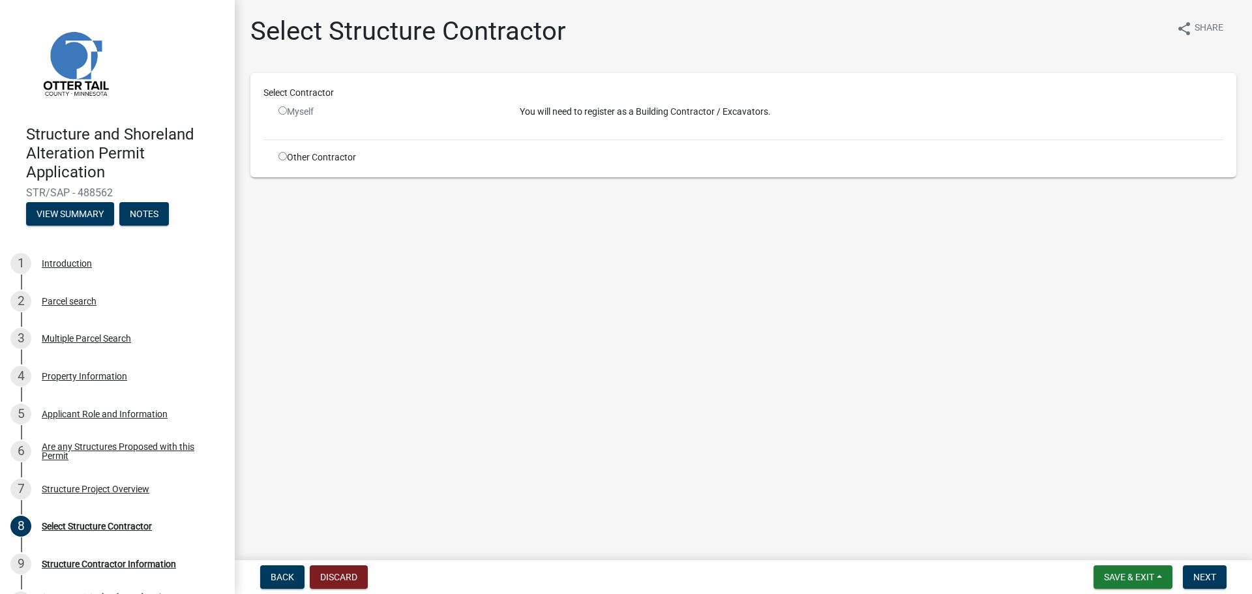
click at [284, 155] on input "radio" at bounding box center [282, 156] width 8 height 8
radio input "true"
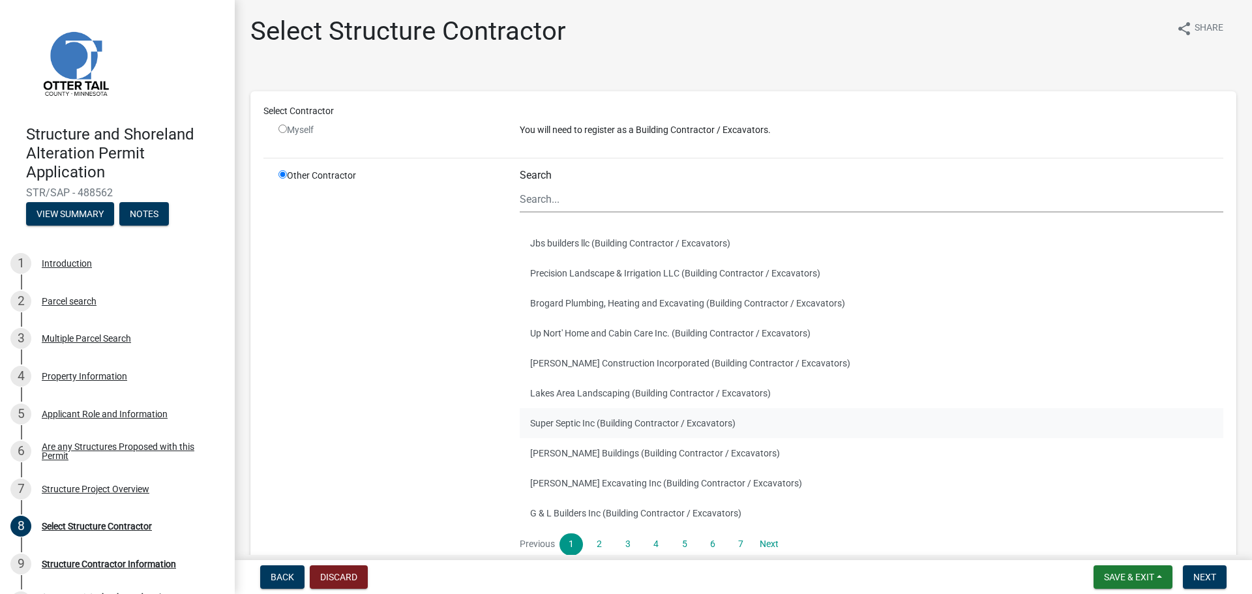
scroll to position [106, 0]
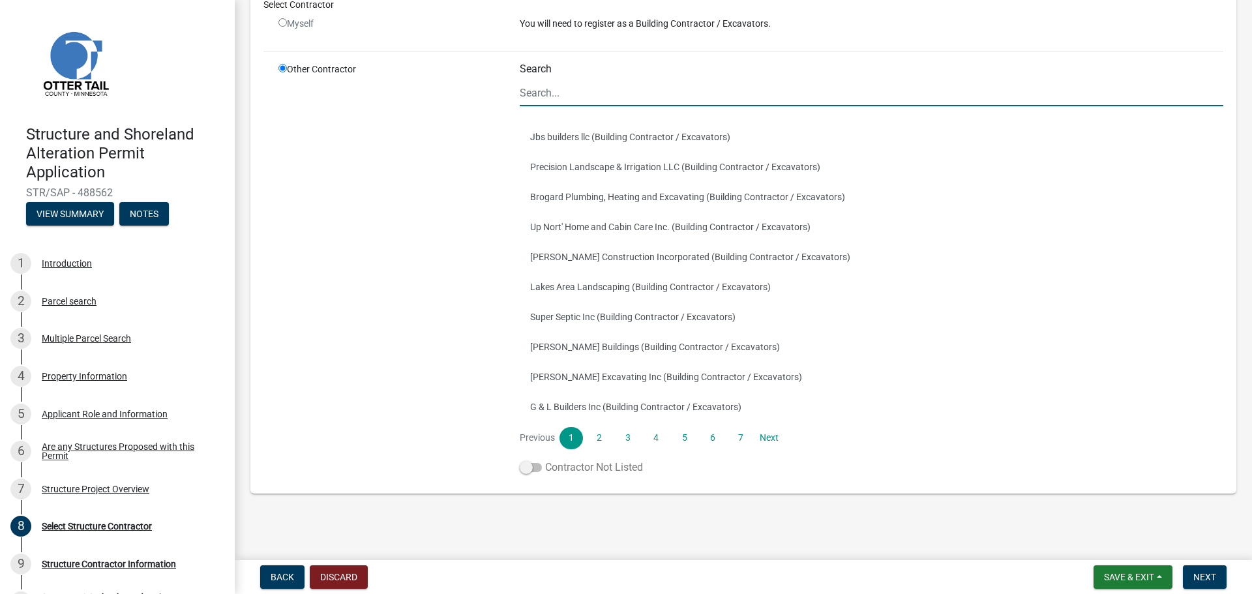
click at [533, 469] on span at bounding box center [531, 467] width 22 height 9
click at [545, 460] on input "Contractor Not Listed" at bounding box center [545, 460] width 0 height 0
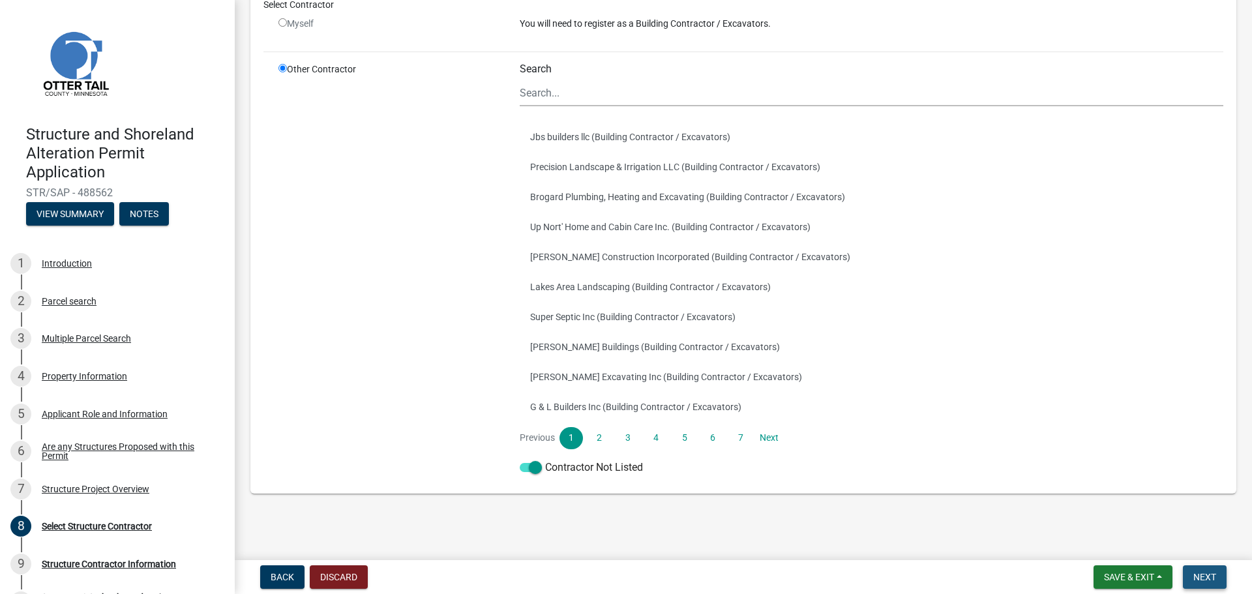
click at [1203, 578] on span "Next" at bounding box center [1204, 577] width 23 height 10
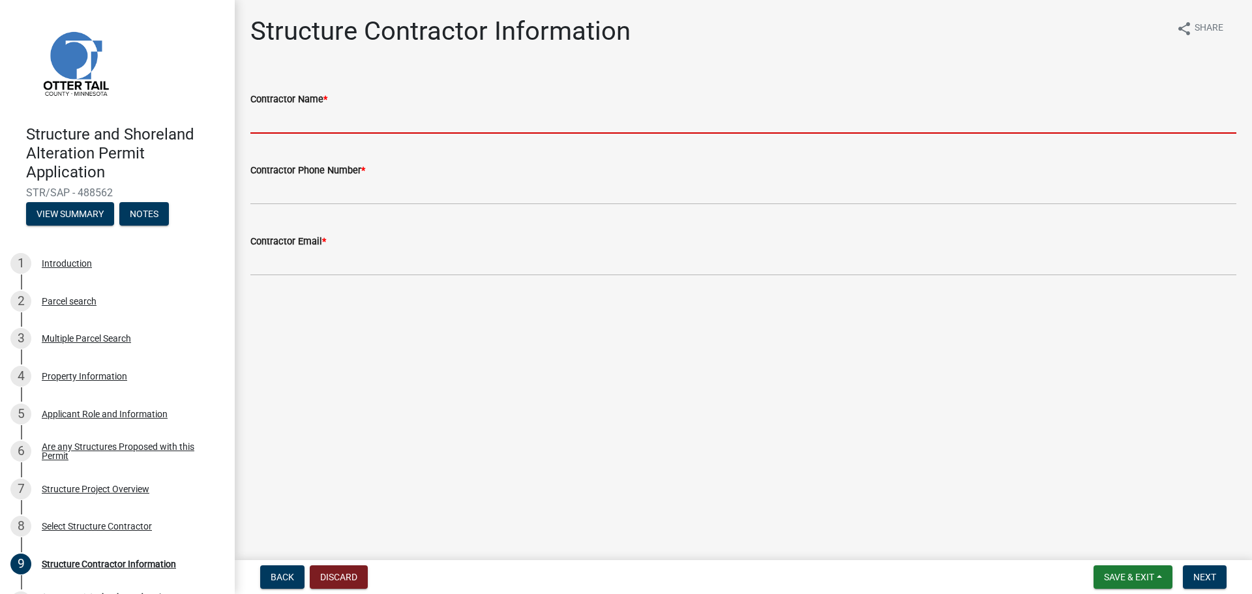
click at [297, 122] on input "Contractor Name *" at bounding box center [743, 120] width 986 height 27
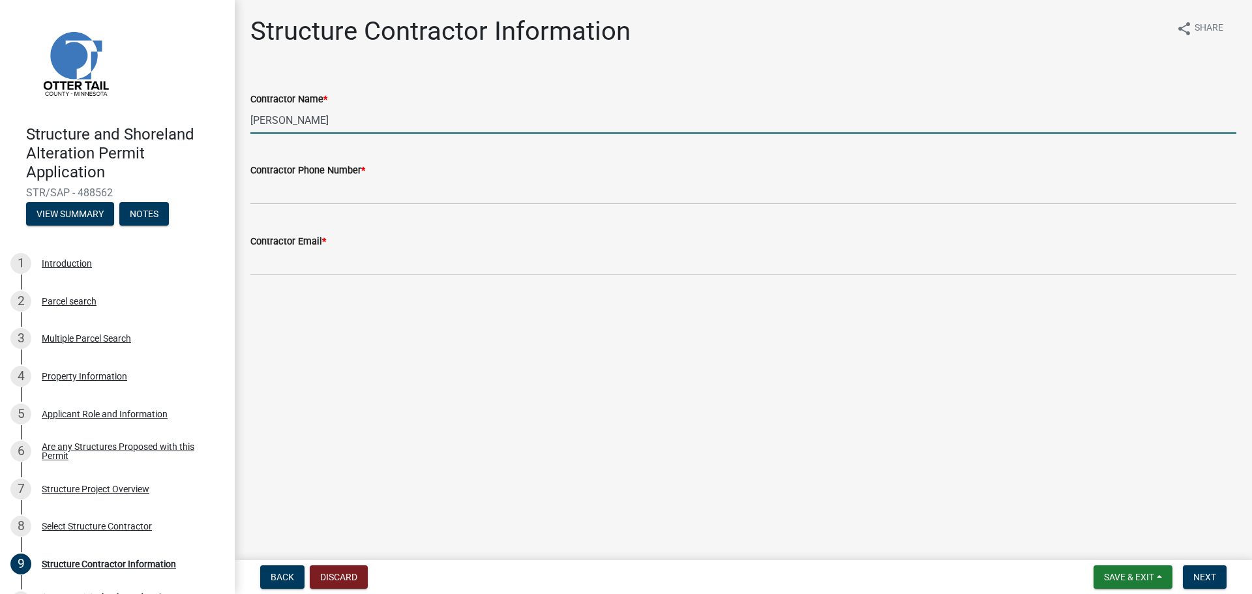
type input "Gary Schander"
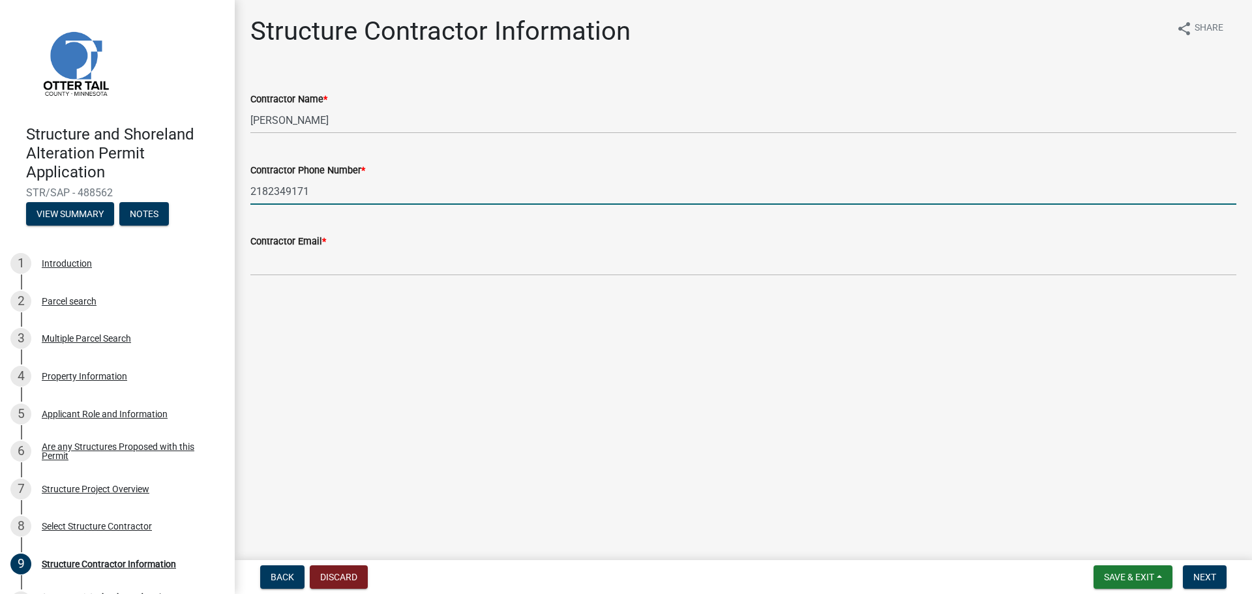
type input "2182349171"
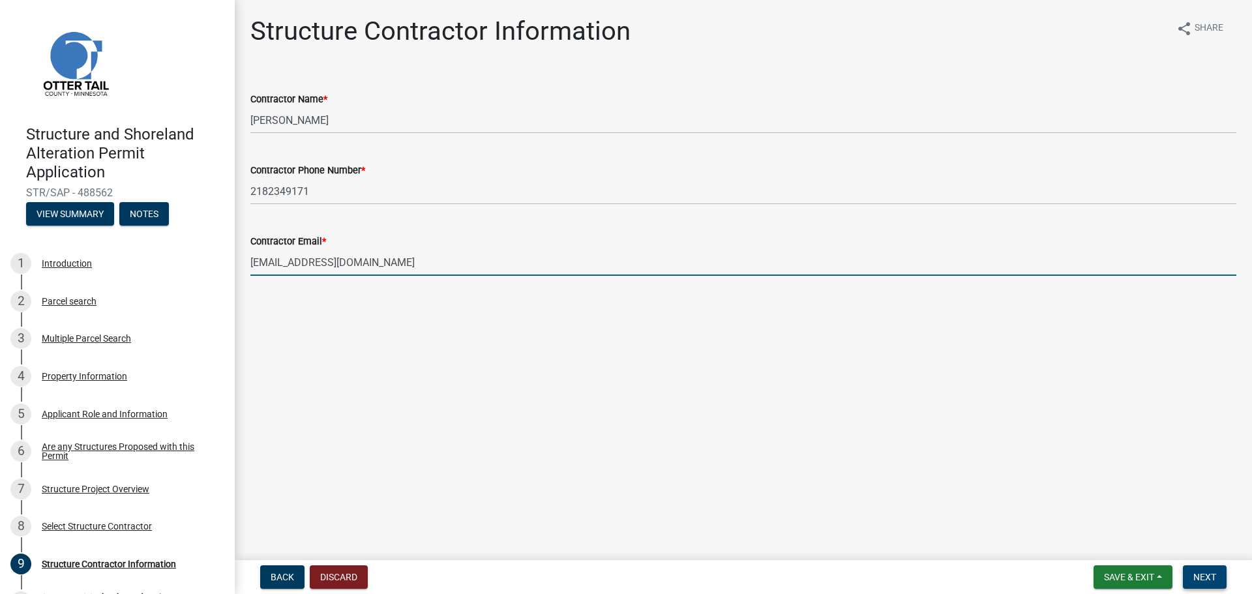
type input "garyschander@yahoo.com"
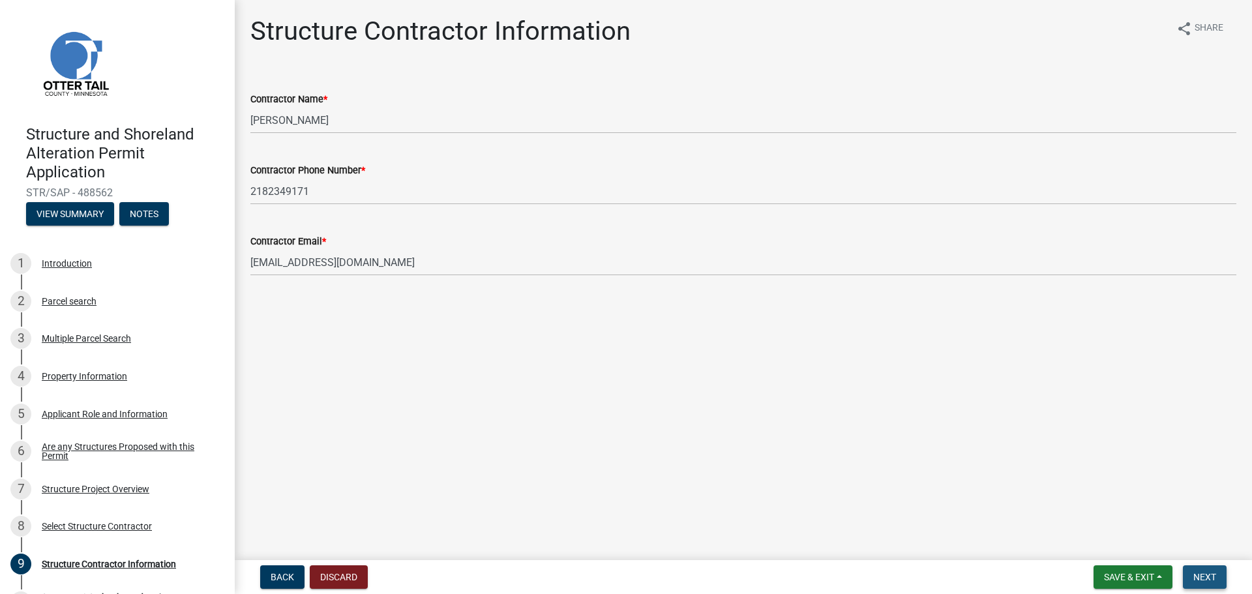
click at [1209, 580] on span "Next" at bounding box center [1204, 577] width 23 height 10
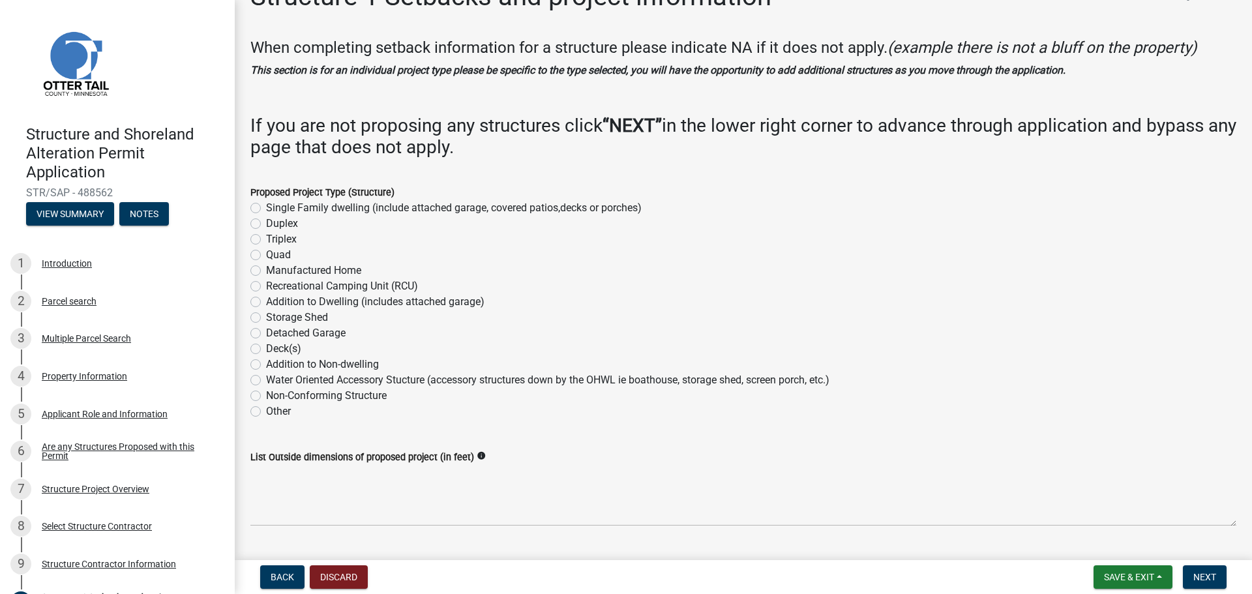
scroll to position [65, 0]
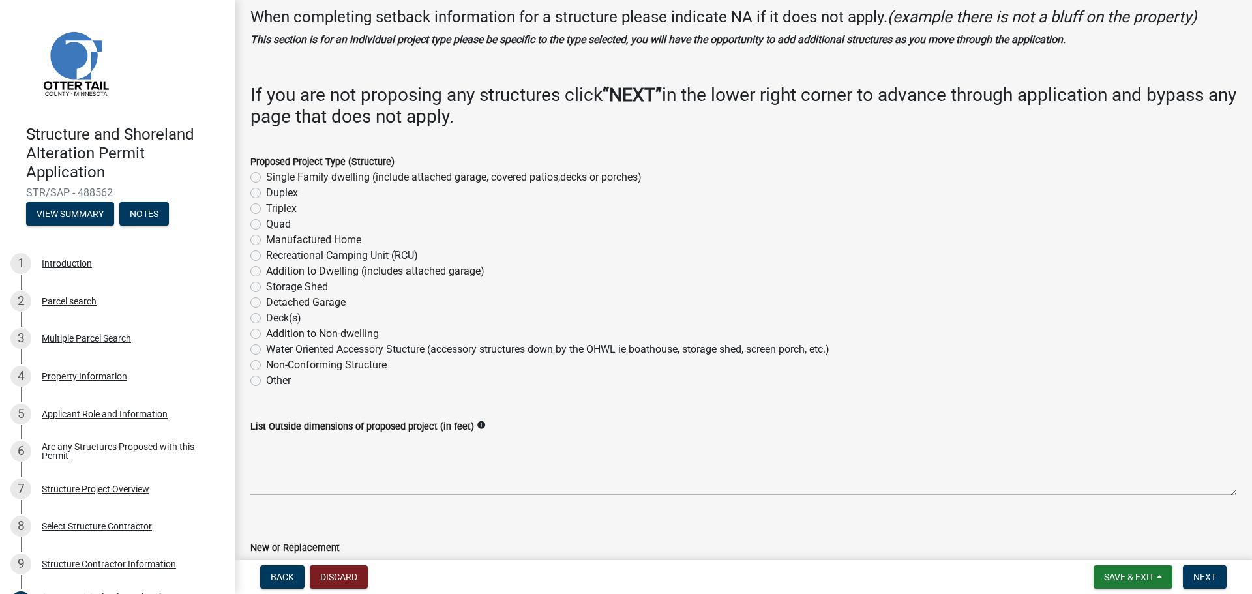
click at [266, 271] on label "Addition to Dwelling (includes attached garage)" at bounding box center [375, 271] width 218 height 16
click at [266, 271] on input "Addition to Dwelling (includes attached garage)" at bounding box center [270, 267] width 8 height 8
radio input "true"
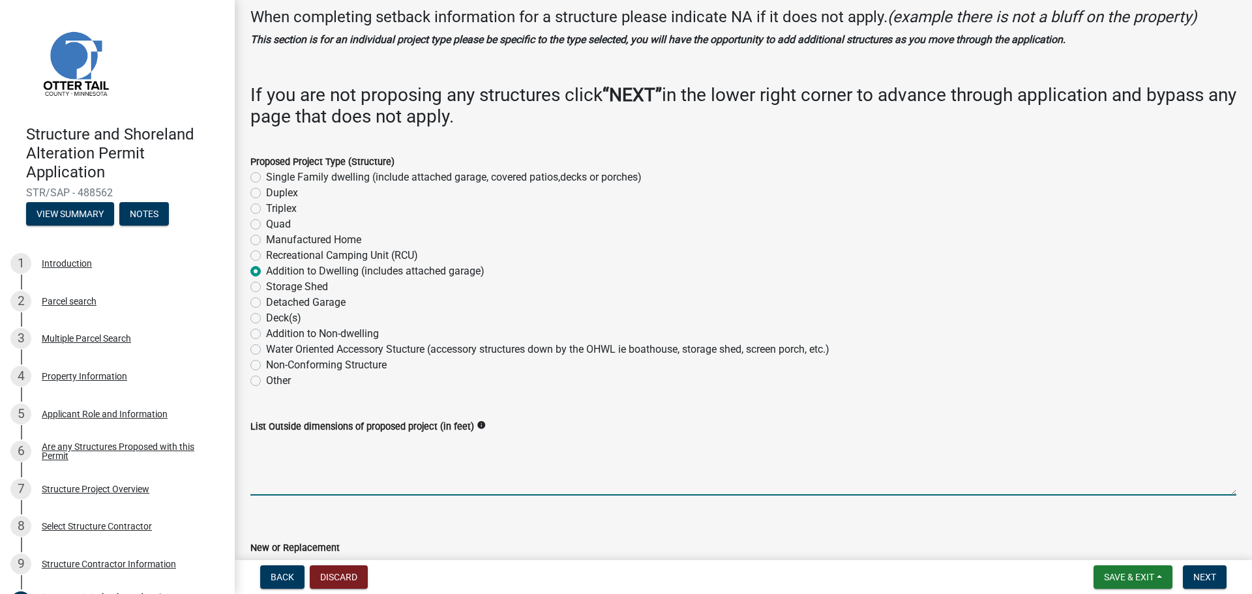
click at [335, 466] on textarea "List Outside dimensions of proposed project (in feet)" at bounding box center [743, 464] width 986 height 61
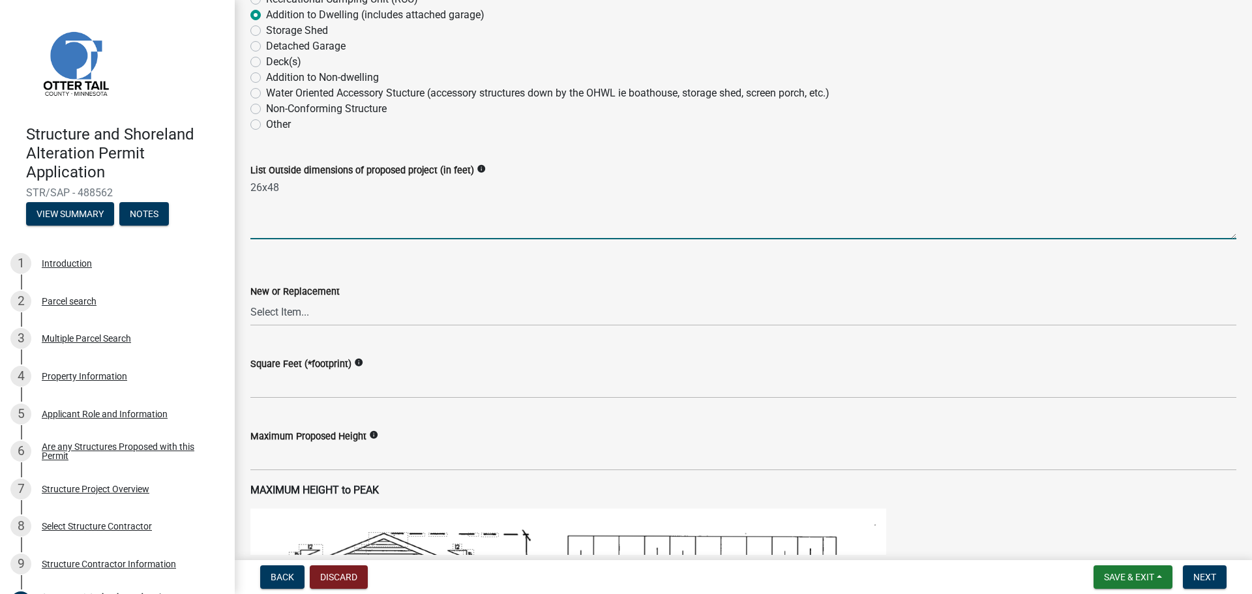
scroll to position [326, 0]
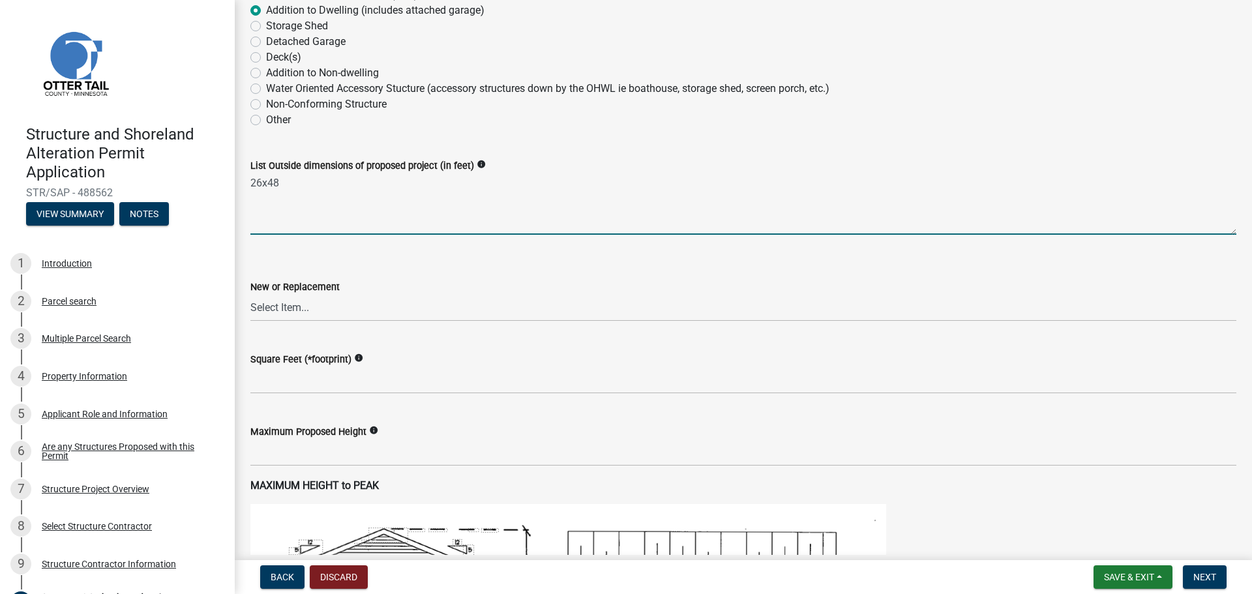
type textarea "26x48"
click at [265, 312] on select "Select Item... New Replacement" at bounding box center [743, 308] width 986 height 27
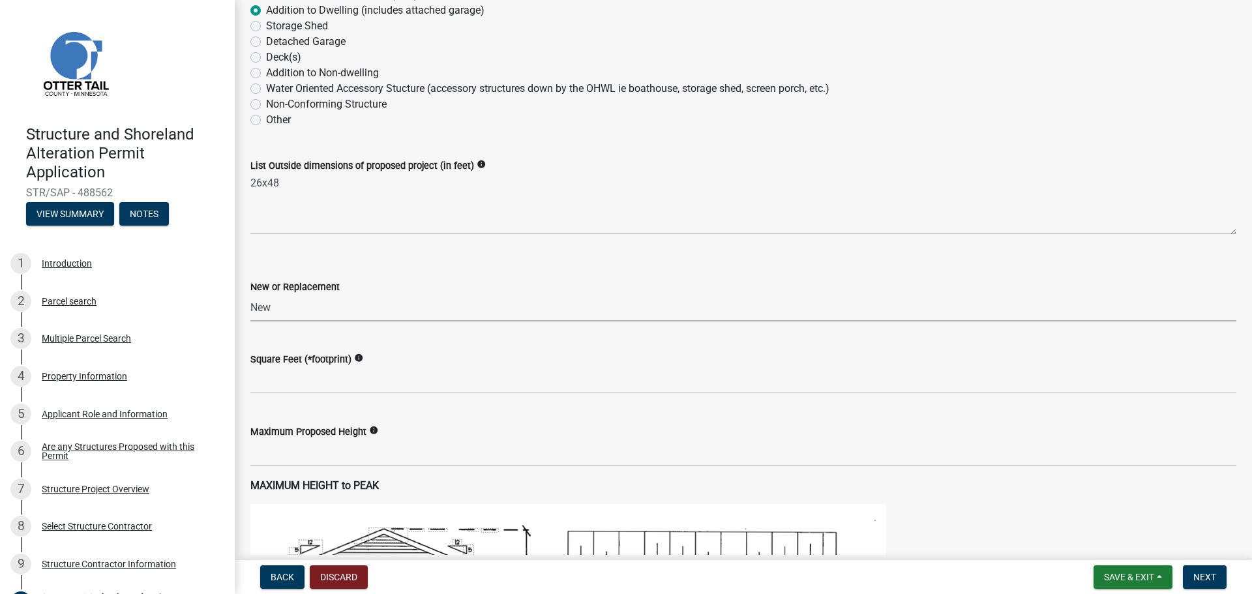
click at [250, 295] on select "Select Item... New Replacement" at bounding box center [743, 308] width 986 height 27
select select "c185e313-3403-4239-bd61-bb563c58a77a"
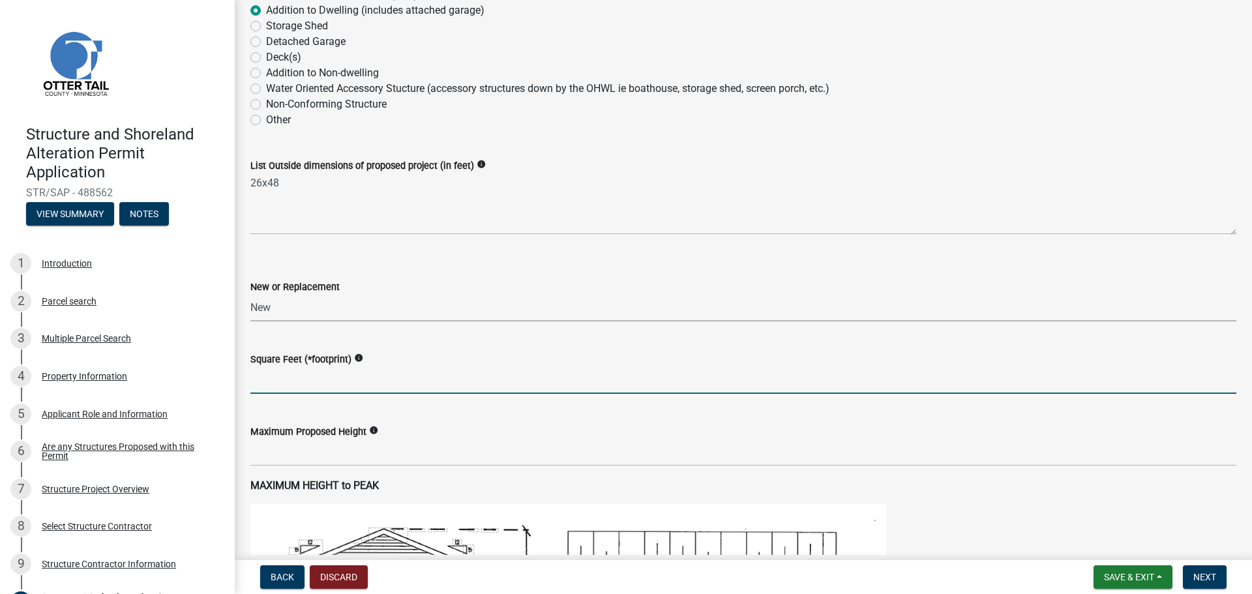
click at [274, 383] on input "text" at bounding box center [743, 380] width 986 height 27
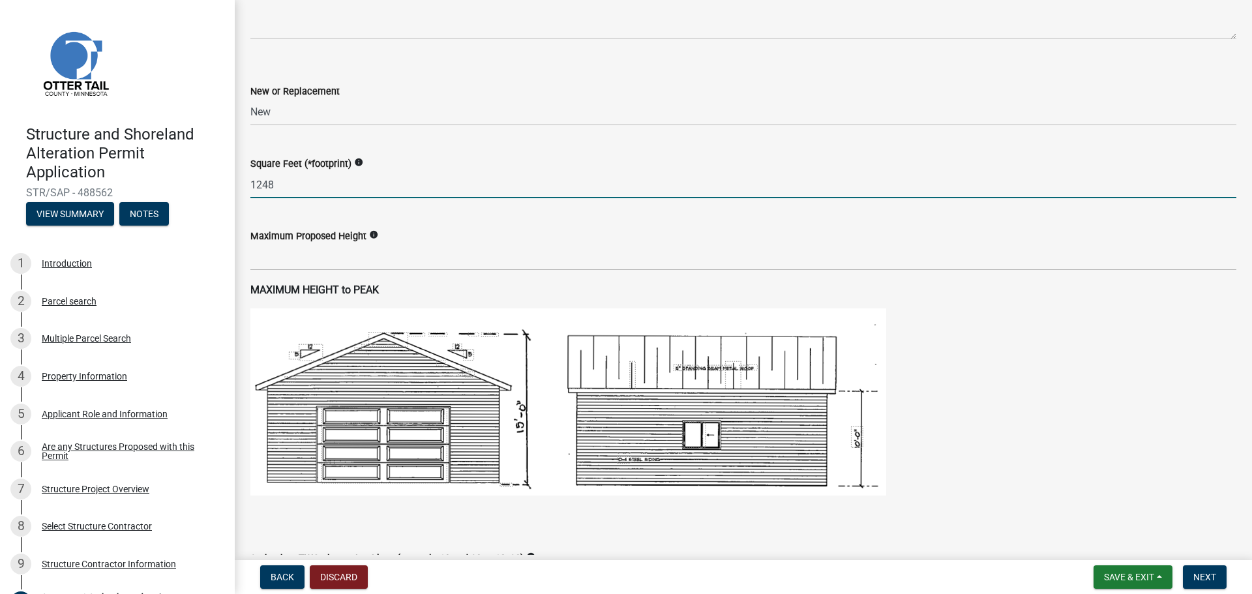
type input "1248"
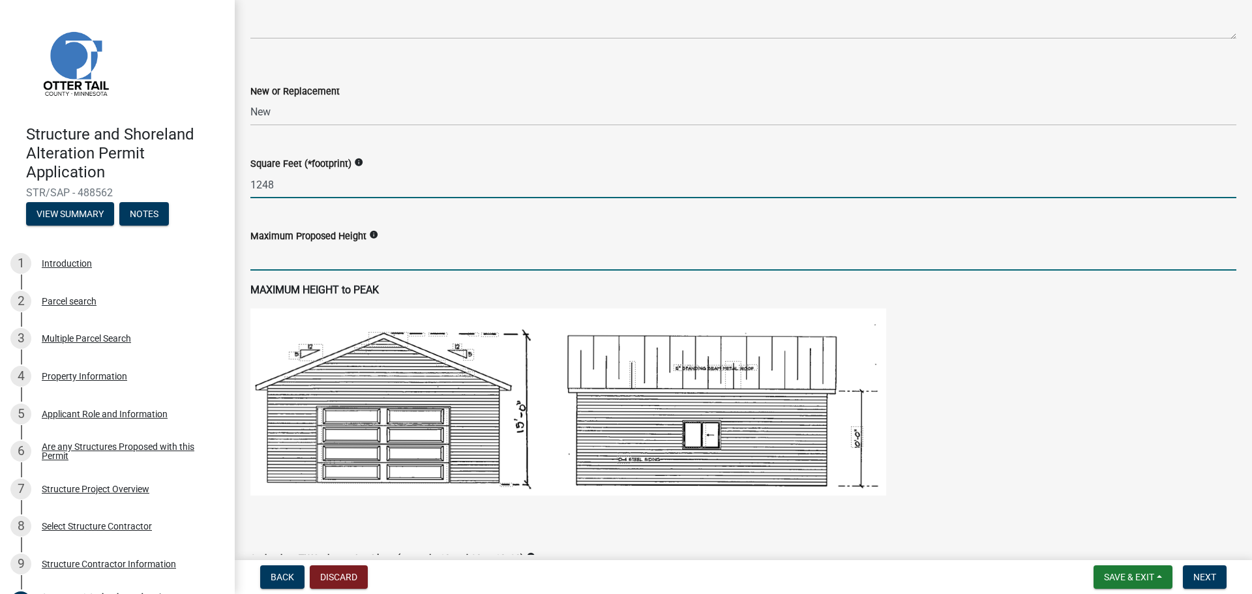
click at [277, 258] on input "text" at bounding box center [743, 257] width 986 height 27
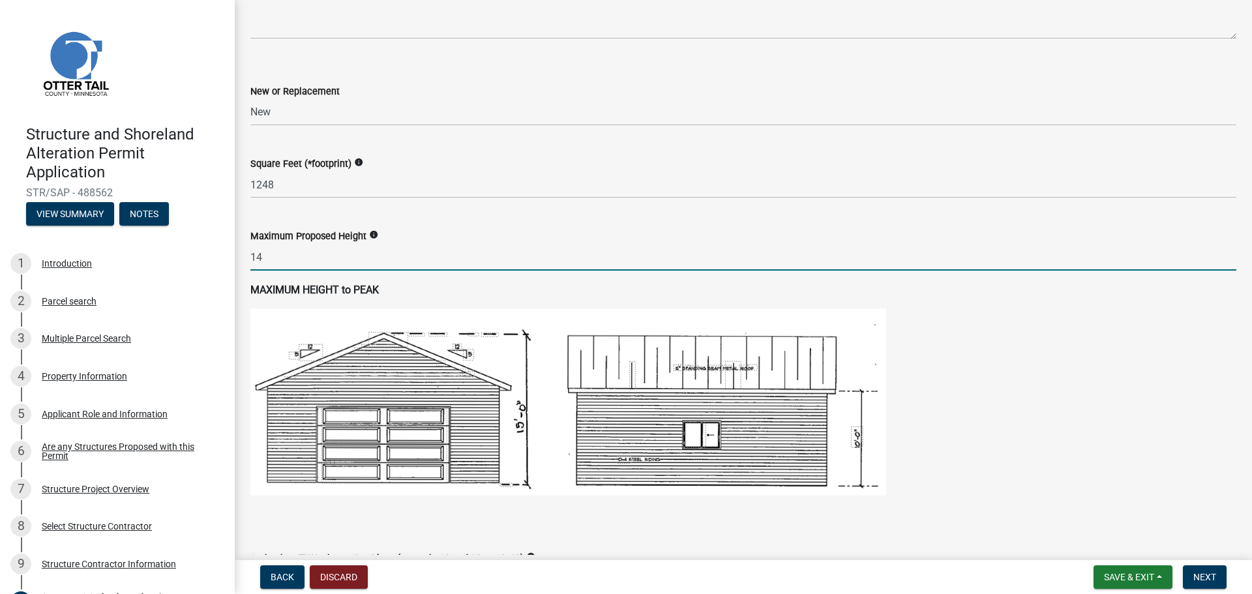
type input "14"
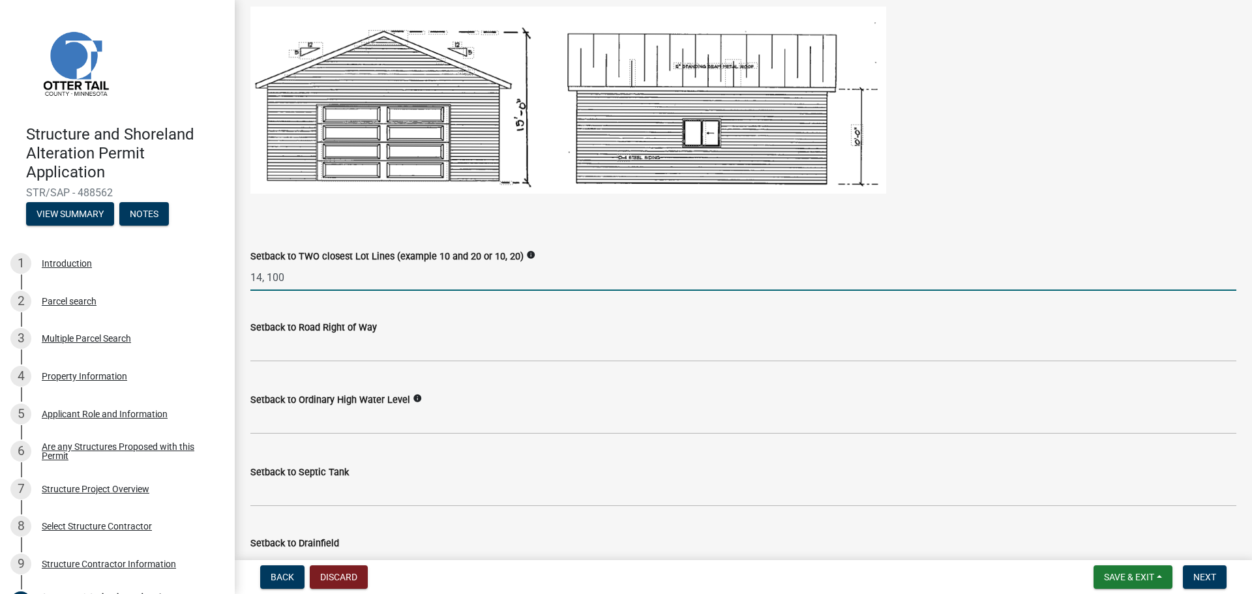
type input "14, 100"
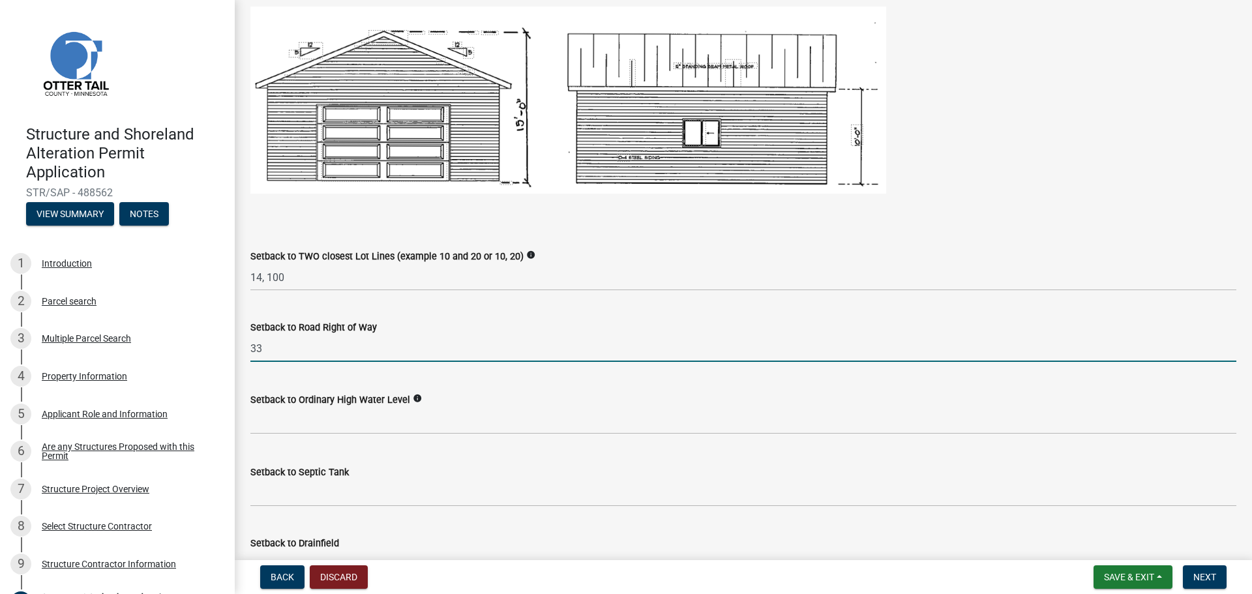
type input "33"
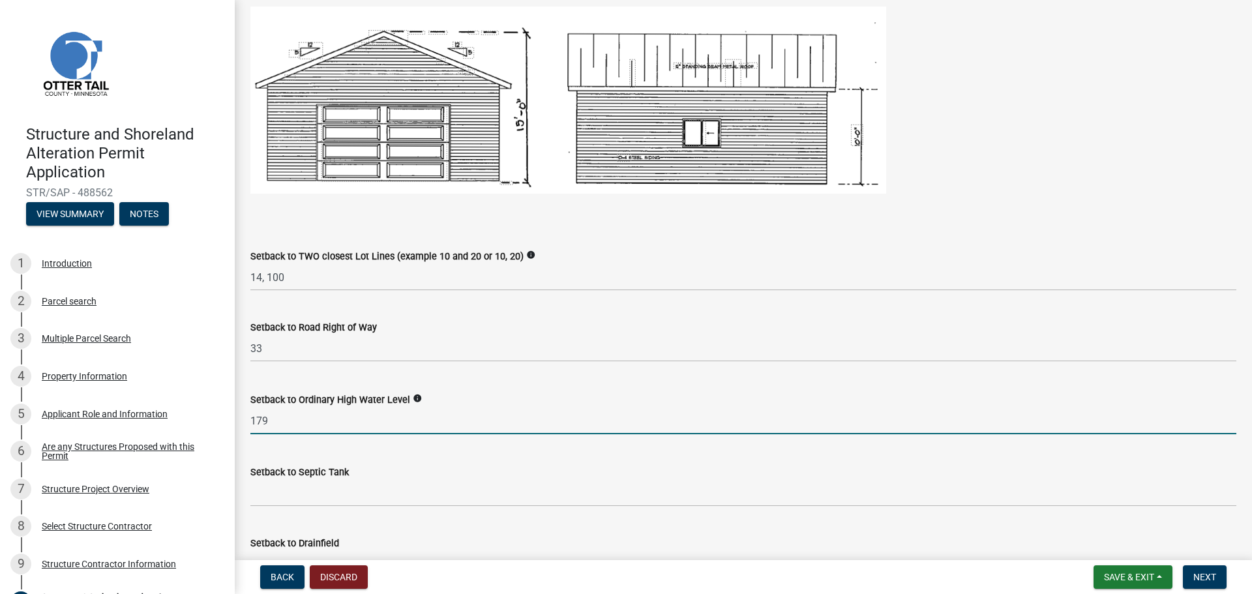
type input "179"
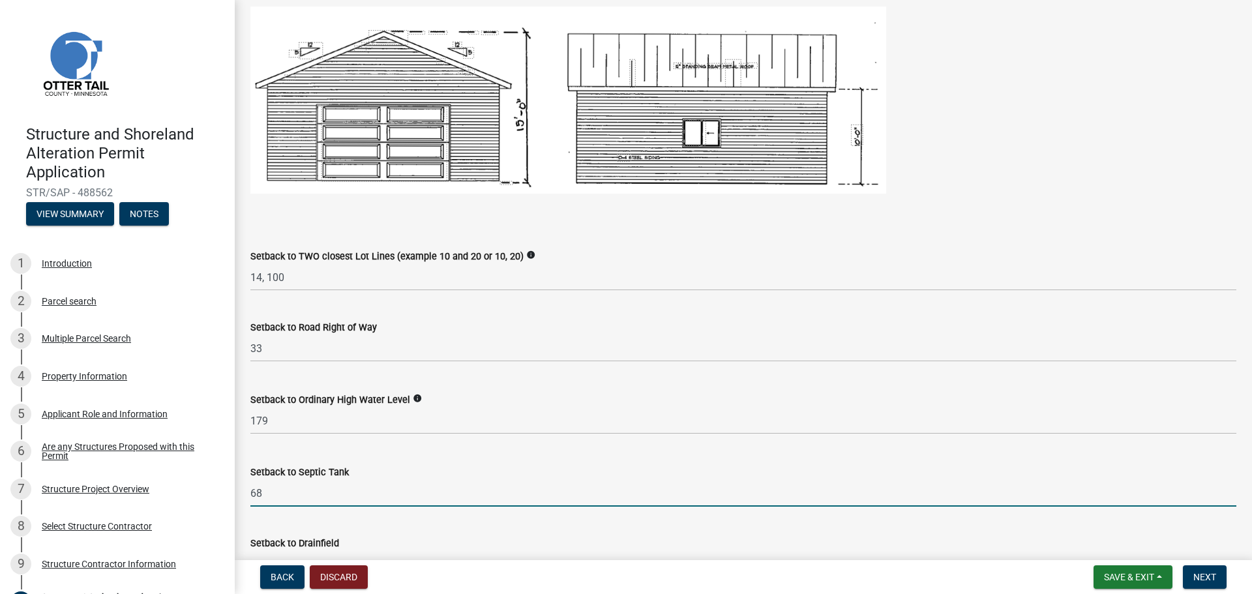
type input "68"
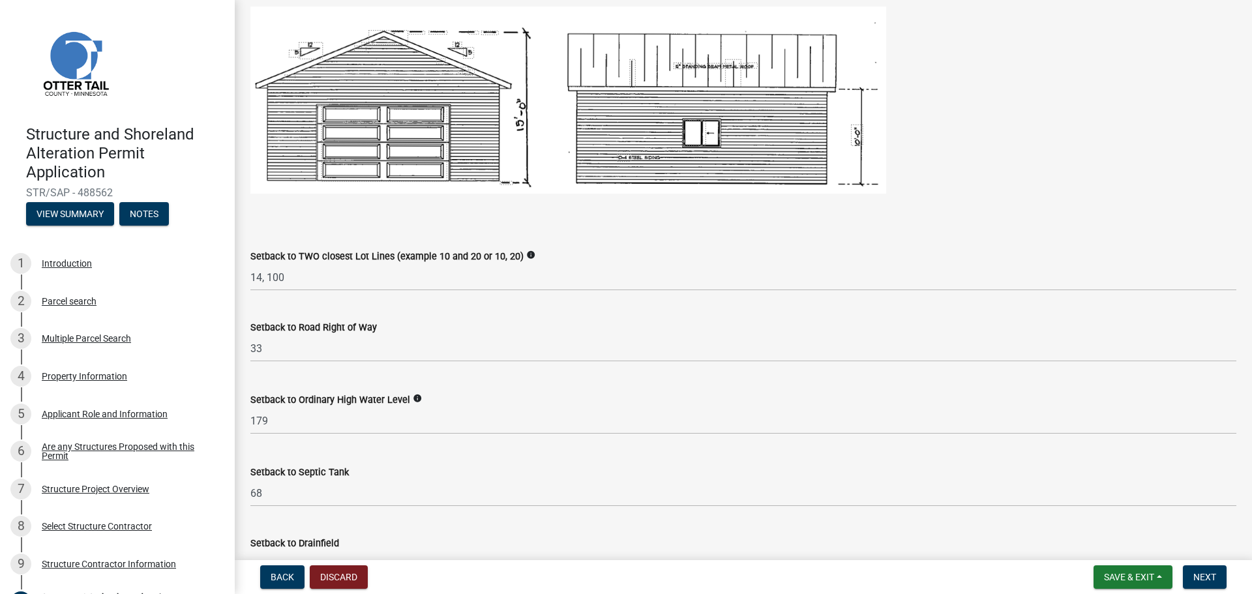
scroll to position [846, 0]
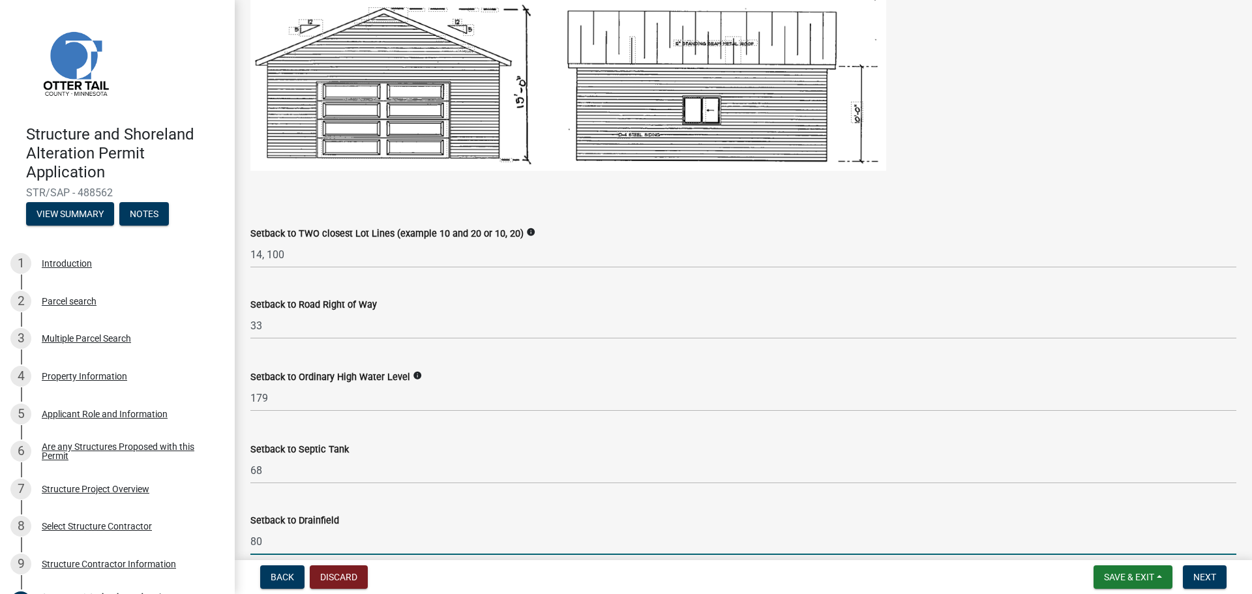
type input "80"
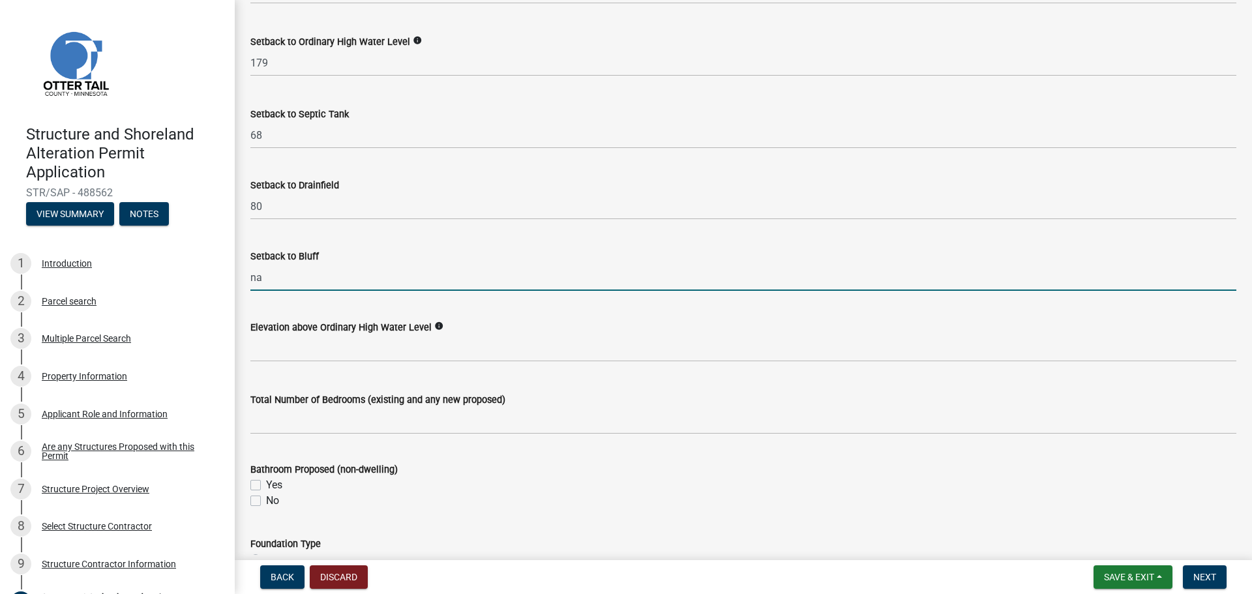
type input "na"
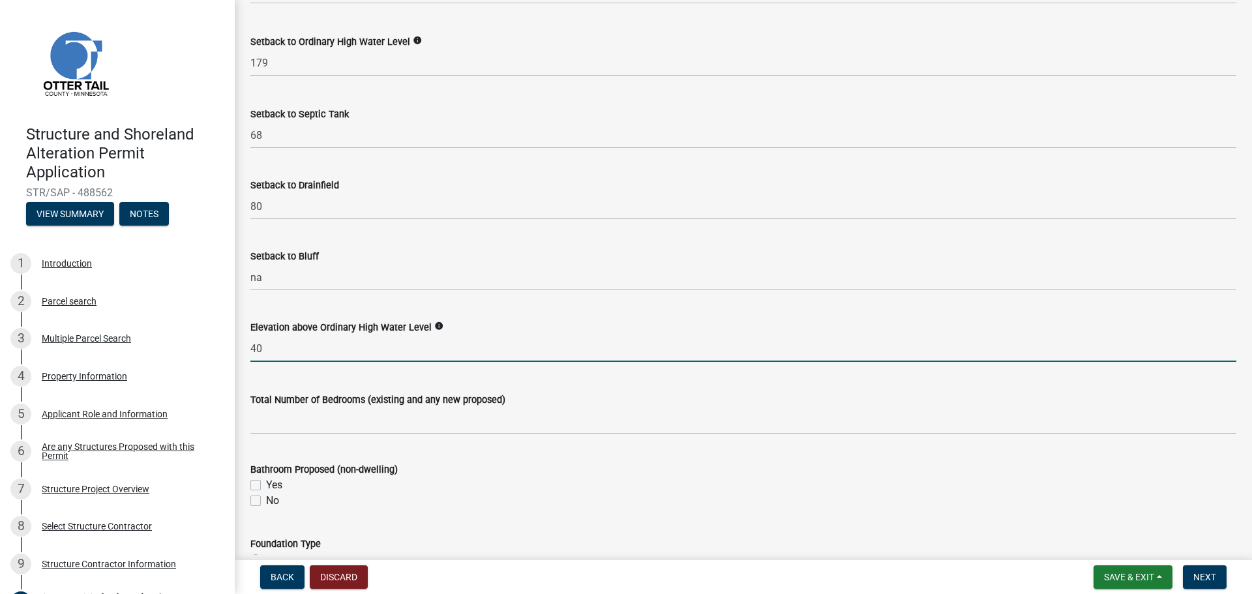
type input "40"
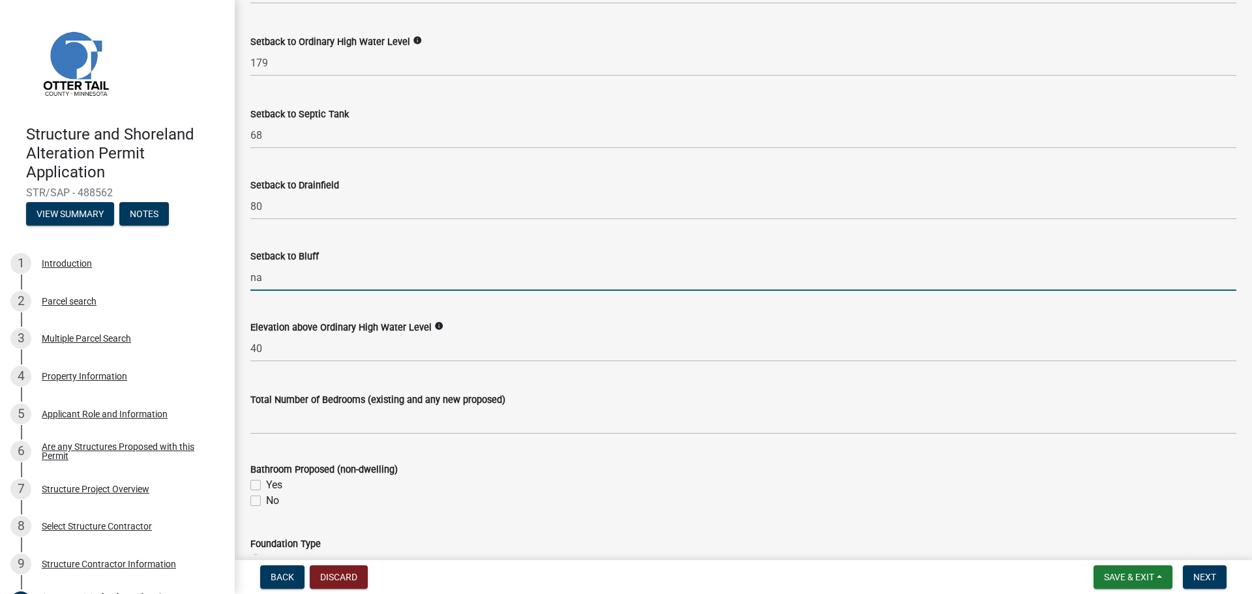
drag, startPoint x: 276, startPoint y: 281, endPoint x: 226, endPoint y: 278, distance: 49.6
click at [226, 278] on div "Structure and Shoreland Alteration Permit Application STR/SAP - 488562 View Sum…" at bounding box center [626, 297] width 1252 height 594
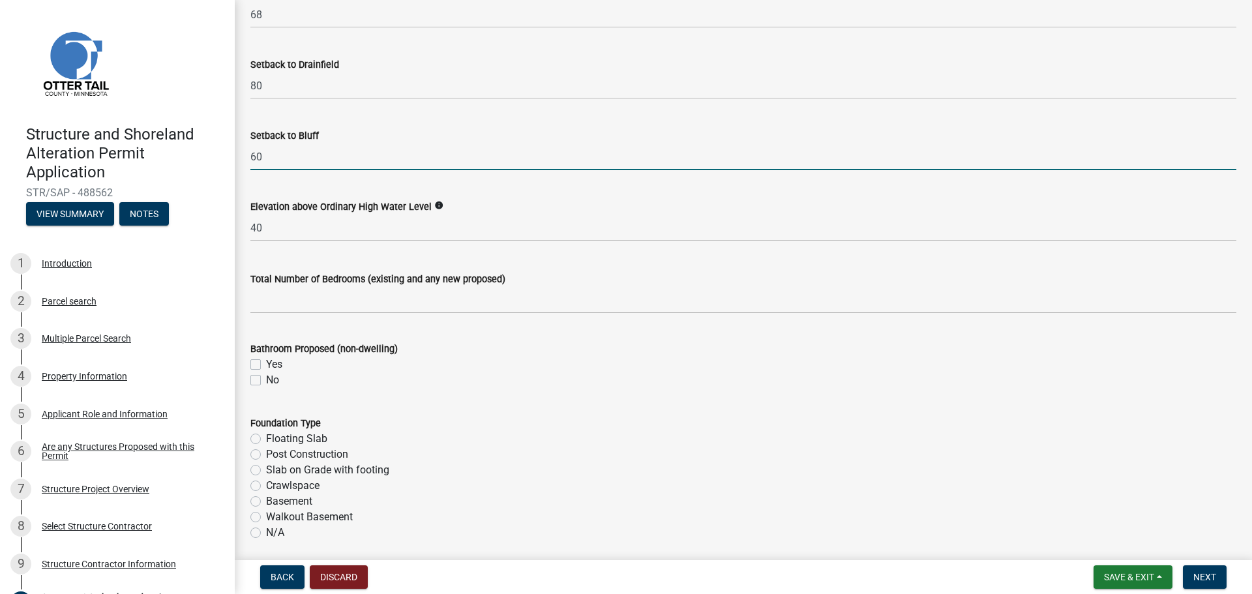
scroll to position [1377, 0]
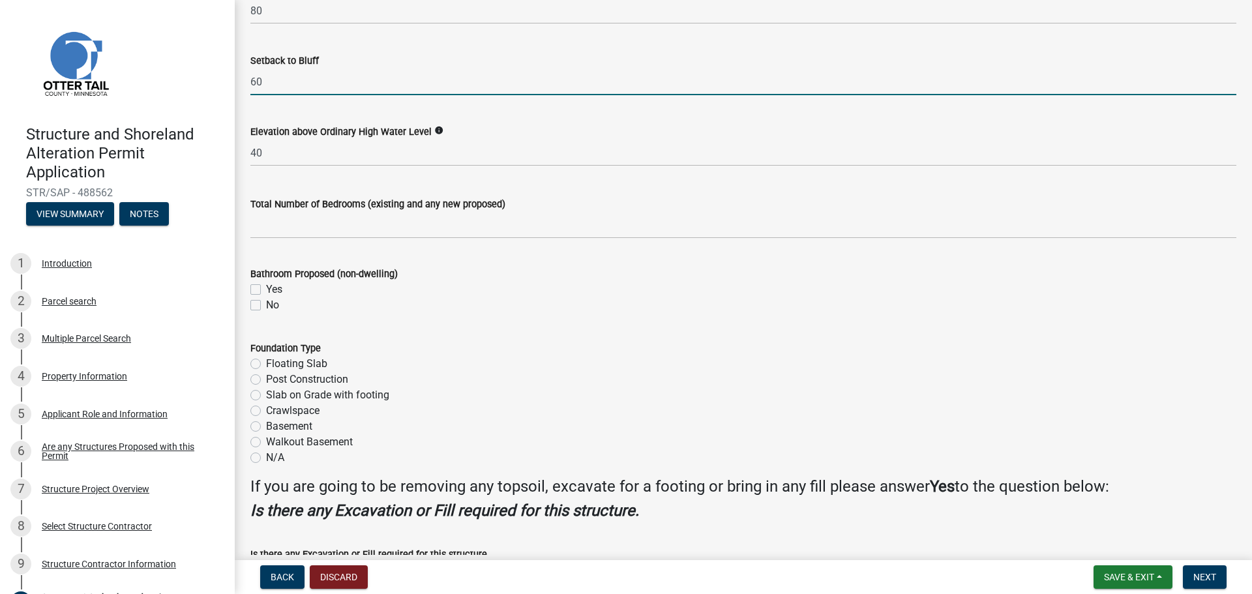
type input "60"
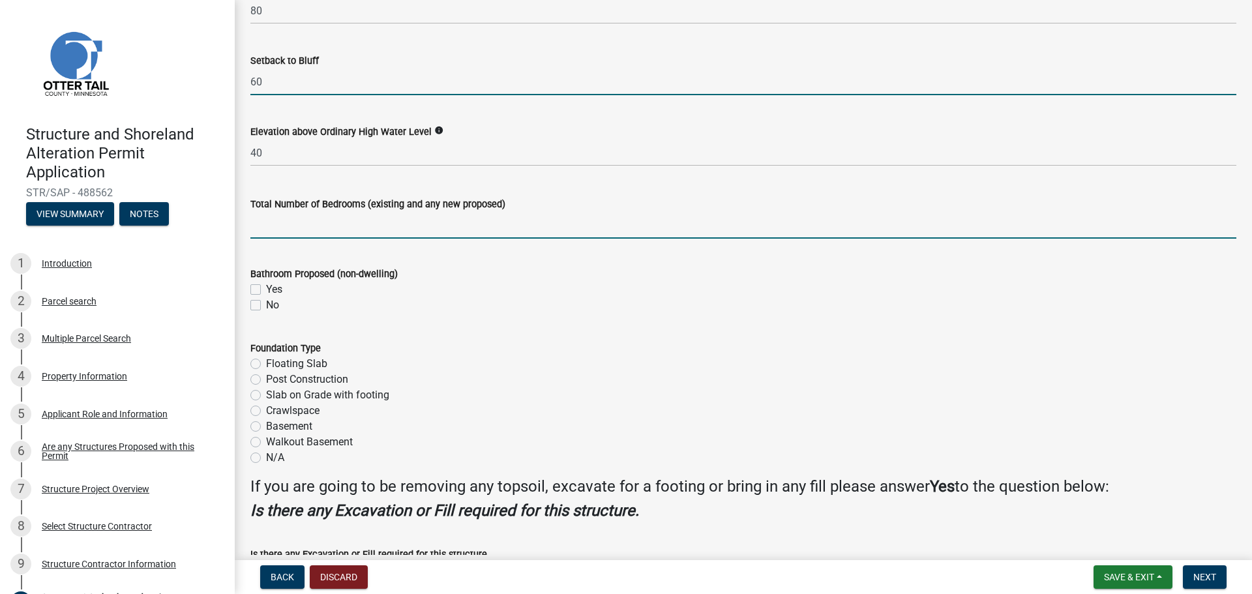
click at [299, 226] on input "text" at bounding box center [743, 225] width 986 height 27
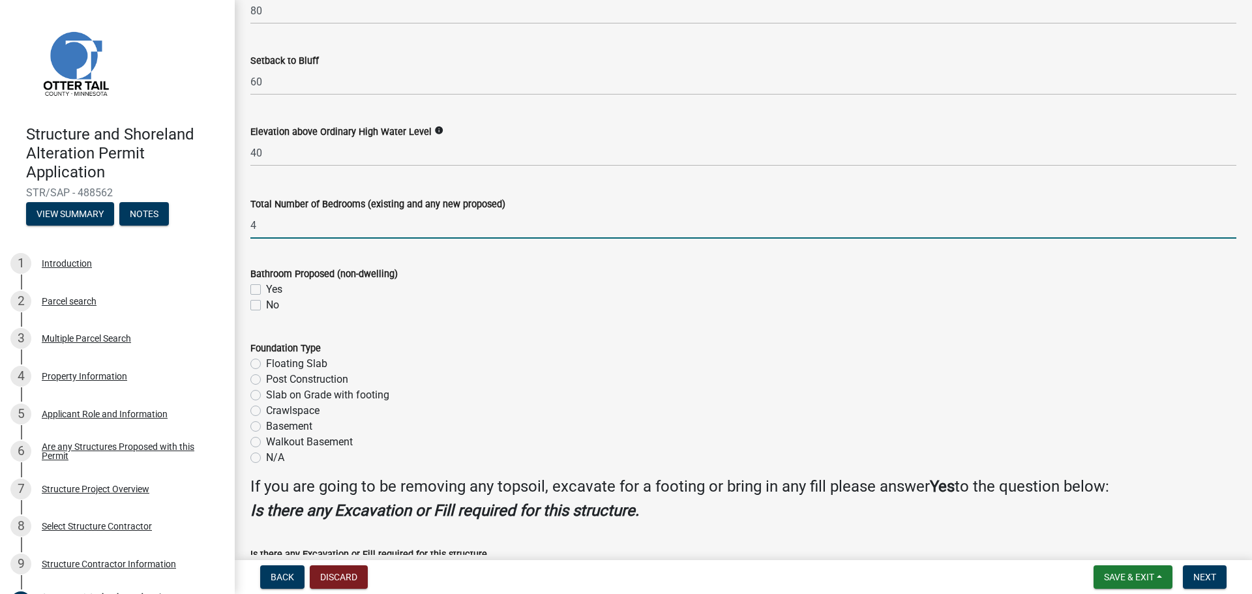
type input "4"
click at [266, 363] on label "Floating Slab" at bounding box center [296, 364] width 61 height 16
click at [266, 363] on input "Floating Slab" at bounding box center [270, 360] width 8 height 8
radio input "true"
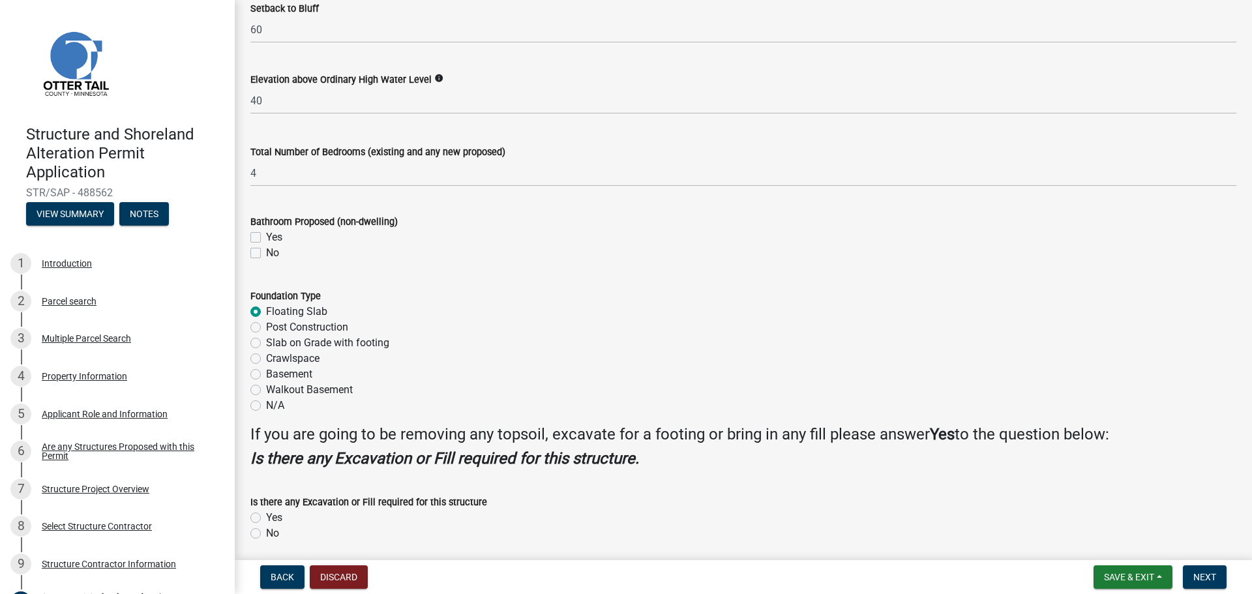
scroll to position [1478, 0]
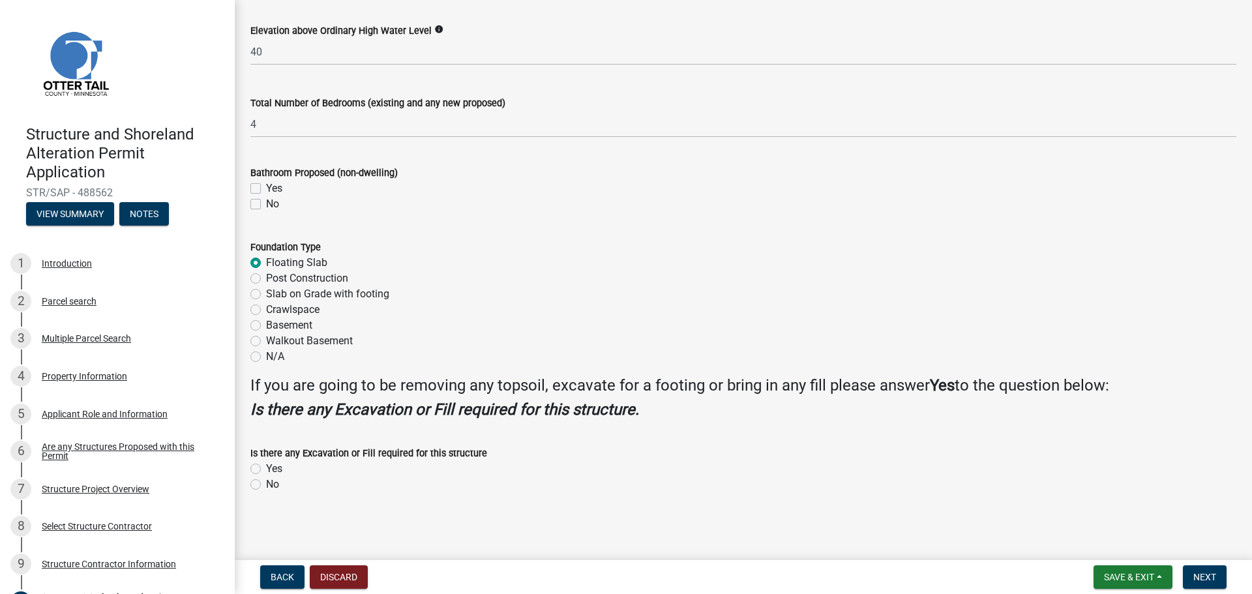
click at [266, 469] on label "Yes" at bounding box center [274, 469] width 16 height 16
click at [266, 469] on input "Yes" at bounding box center [270, 465] width 8 height 8
radio input "true"
click at [1206, 577] on span "Next" at bounding box center [1204, 577] width 23 height 10
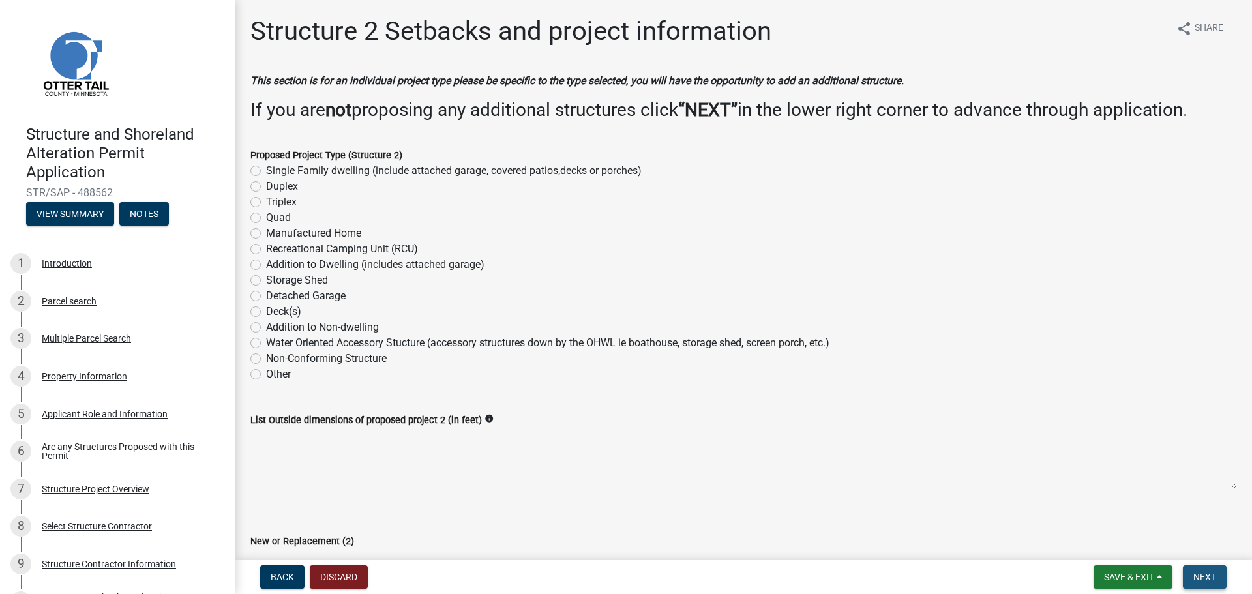
click at [1205, 580] on span "Next" at bounding box center [1204, 577] width 23 height 10
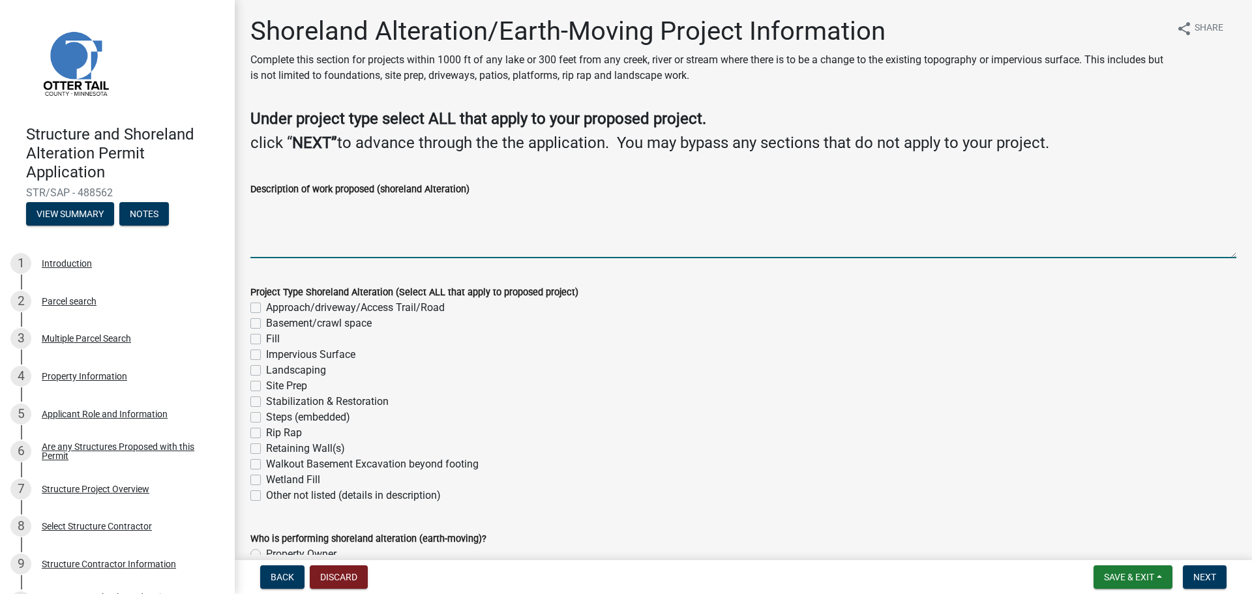
click at [344, 222] on textarea "Description of work proposed (shoreland Alteration)" at bounding box center [743, 227] width 986 height 61
type textarea "removing topsoil and sod to prep for floating slab"
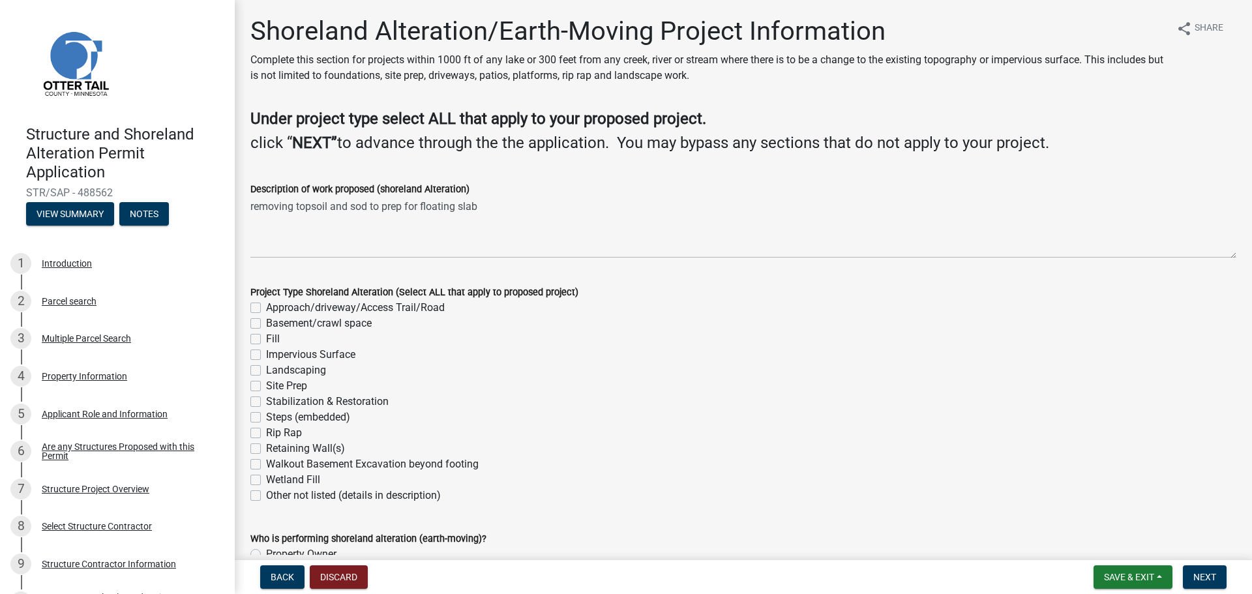
click at [266, 387] on label "Site Prep" at bounding box center [286, 386] width 41 height 16
click at [266, 387] on input "Site Prep" at bounding box center [270, 382] width 8 height 8
checkbox input "true"
checkbox input "false"
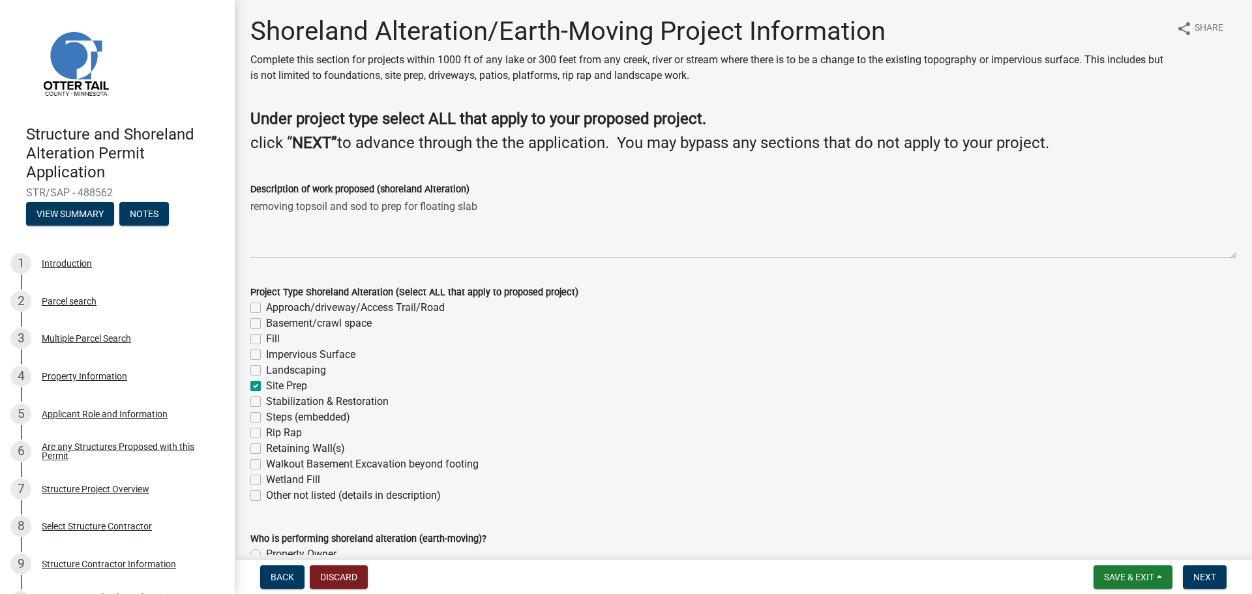
checkbox input "false"
checkbox input "true"
checkbox input "false"
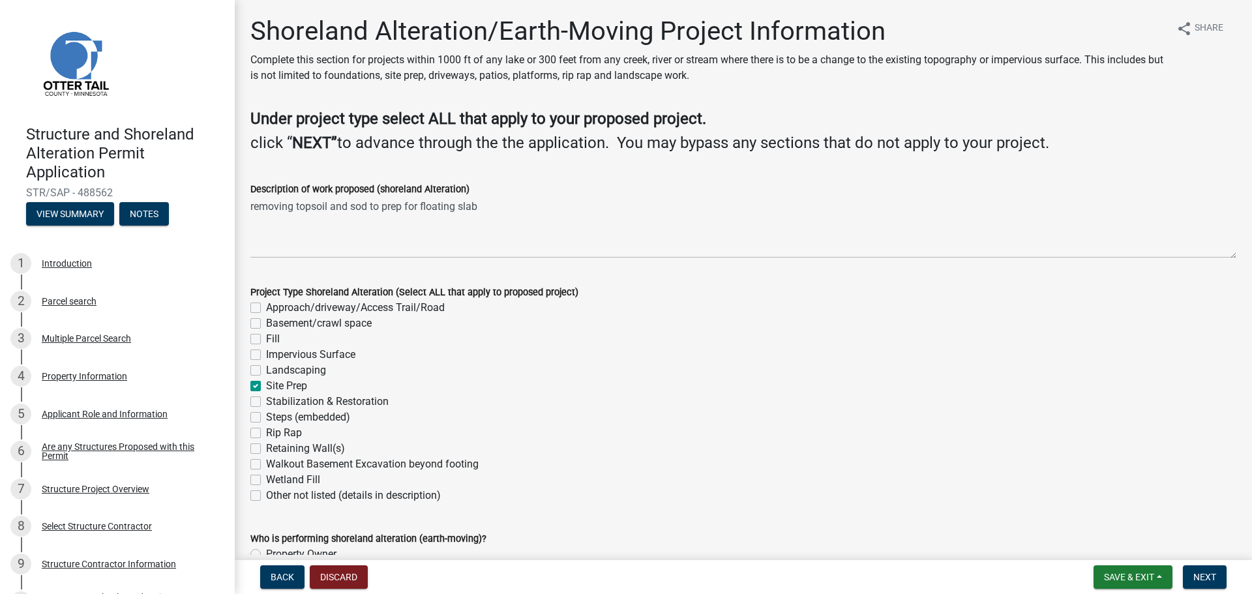
checkbox input "false"
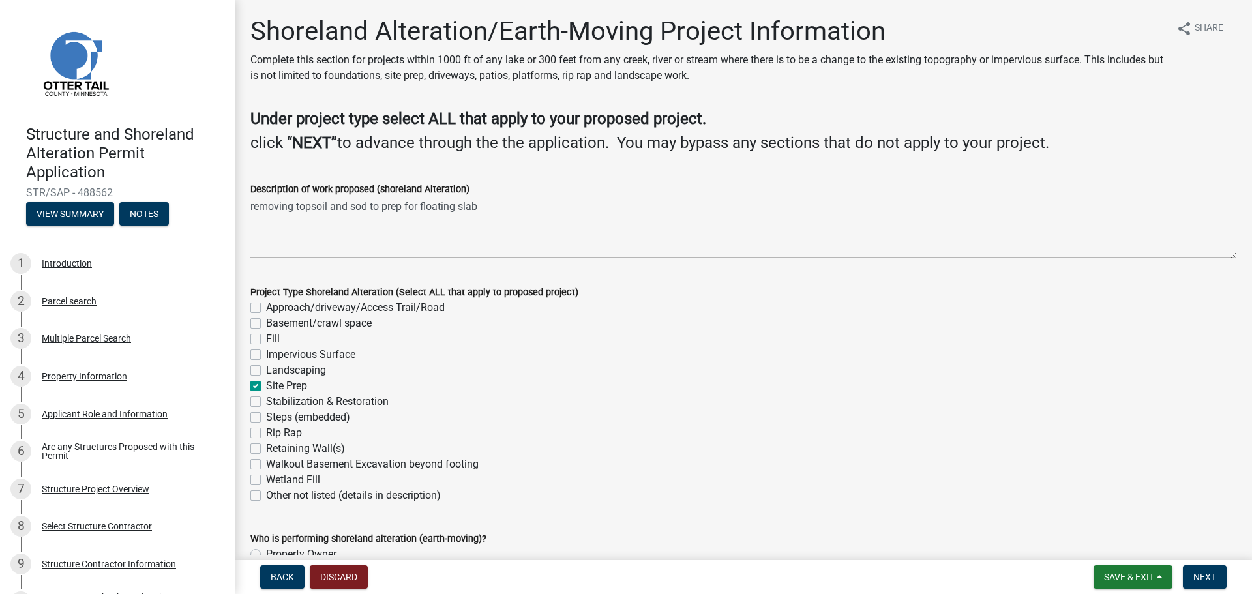
checkbox input "false"
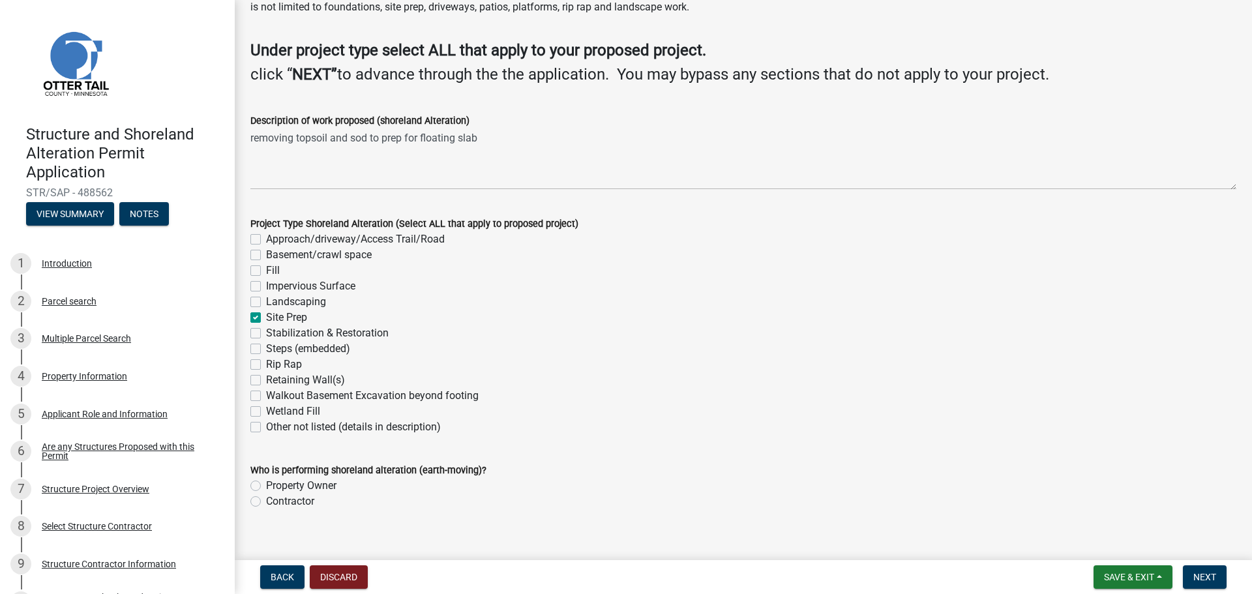
scroll to position [85, 0]
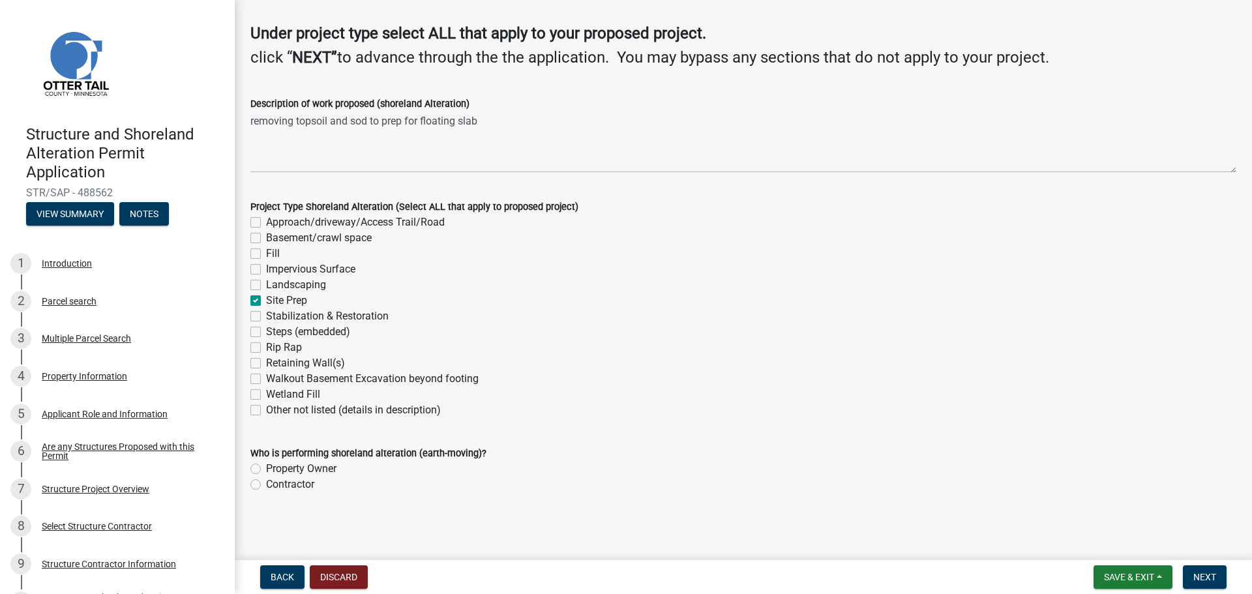
click at [266, 486] on label "Contractor" at bounding box center [290, 484] width 48 height 16
click at [266, 485] on input "Contractor" at bounding box center [270, 480] width 8 height 8
radio input "true"
click at [1208, 581] on span "Next" at bounding box center [1204, 577] width 23 height 10
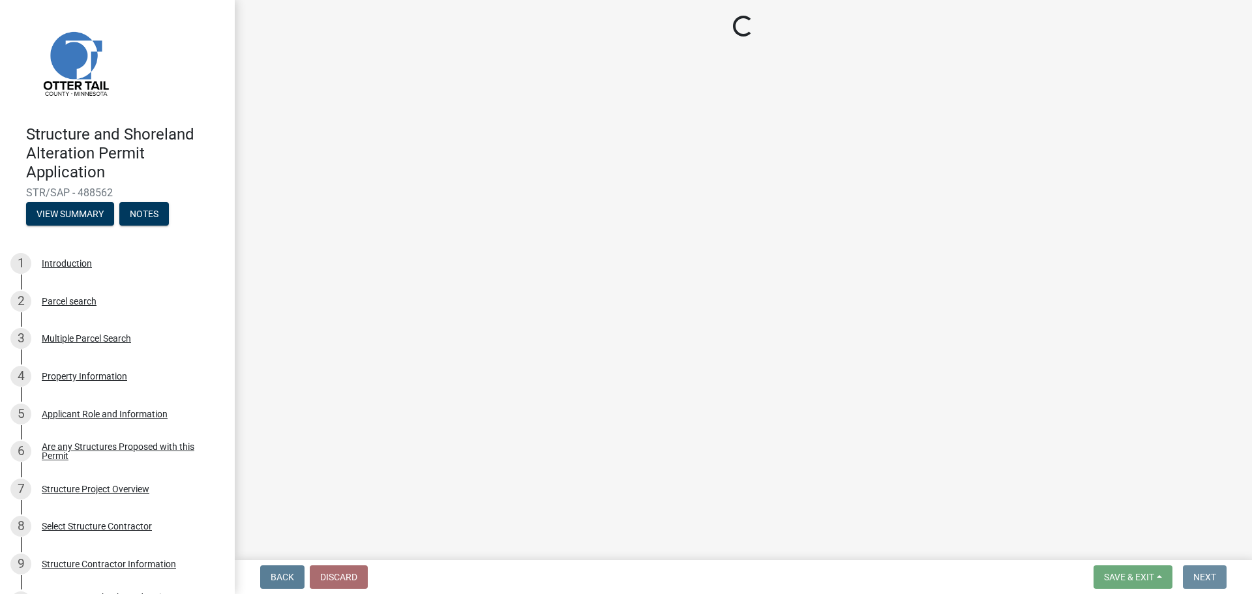
scroll to position [0, 0]
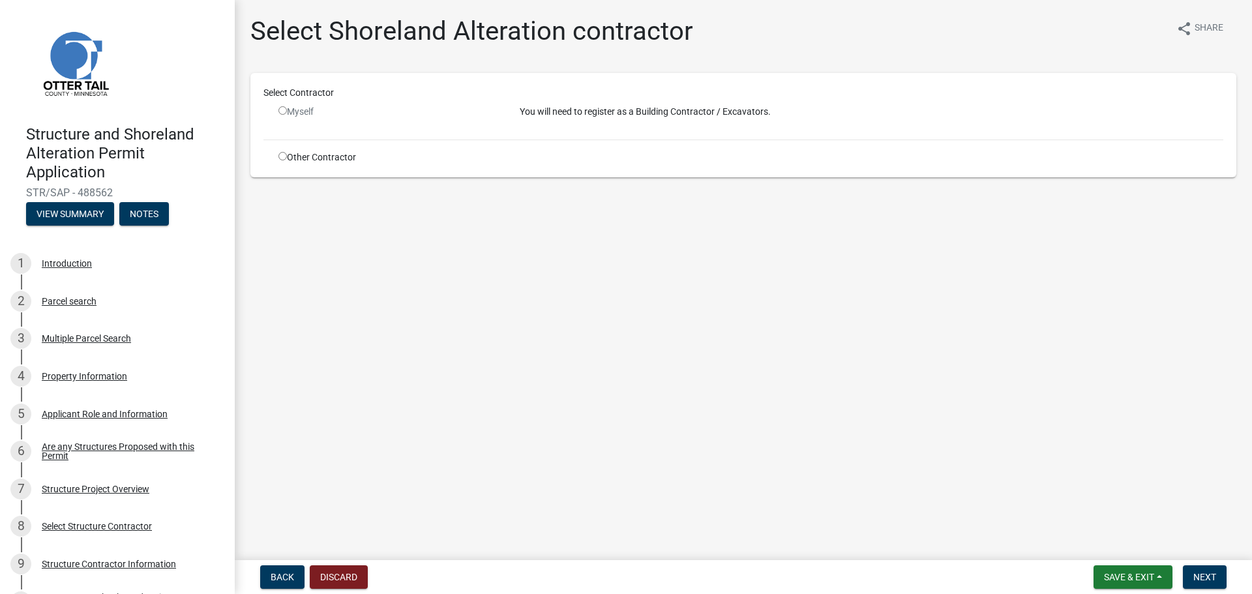
click at [282, 158] on input "radio" at bounding box center [282, 156] width 8 height 8
radio input "true"
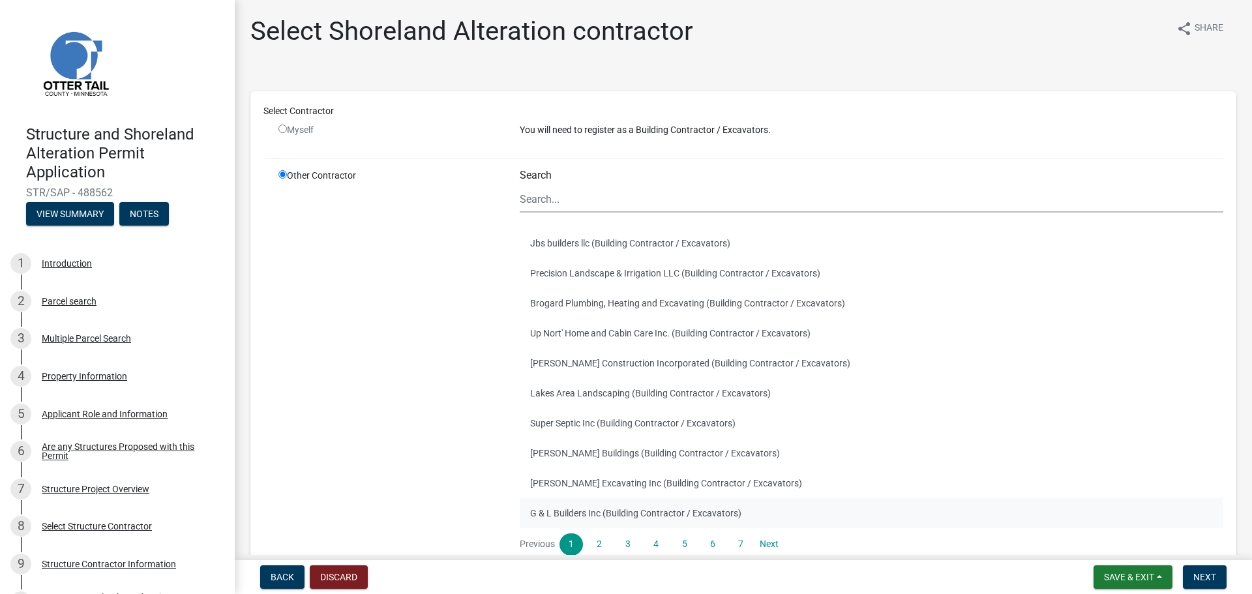
scroll to position [106, 0]
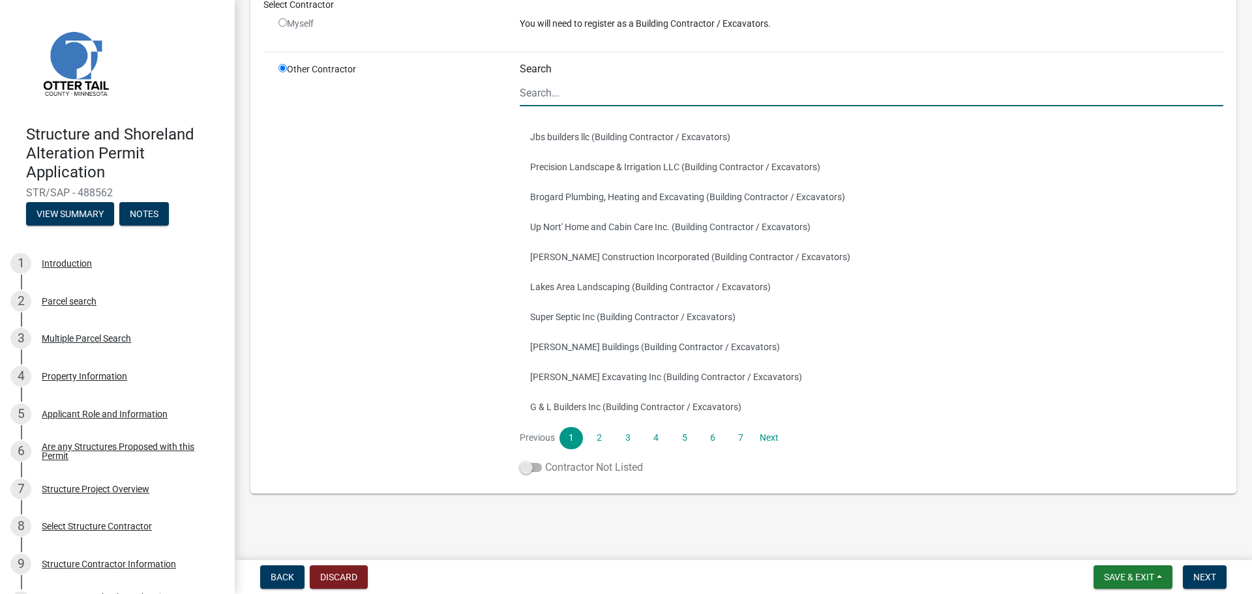
click at [533, 467] on span at bounding box center [531, 467] width 22 height 9
click at [545, 460] on input "Contractor Not Listed" at bounding box center [545, 460] width 0 height 0
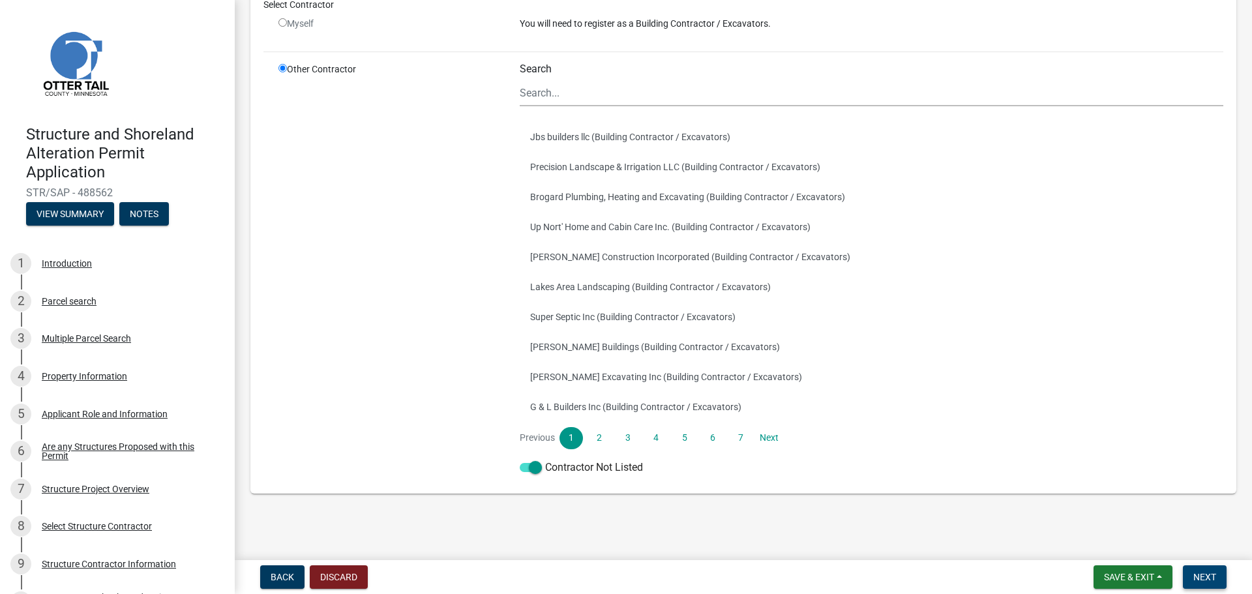
click at [1208, 576] on span "Next" at bounding box center [1204, 577] width 23 height 10
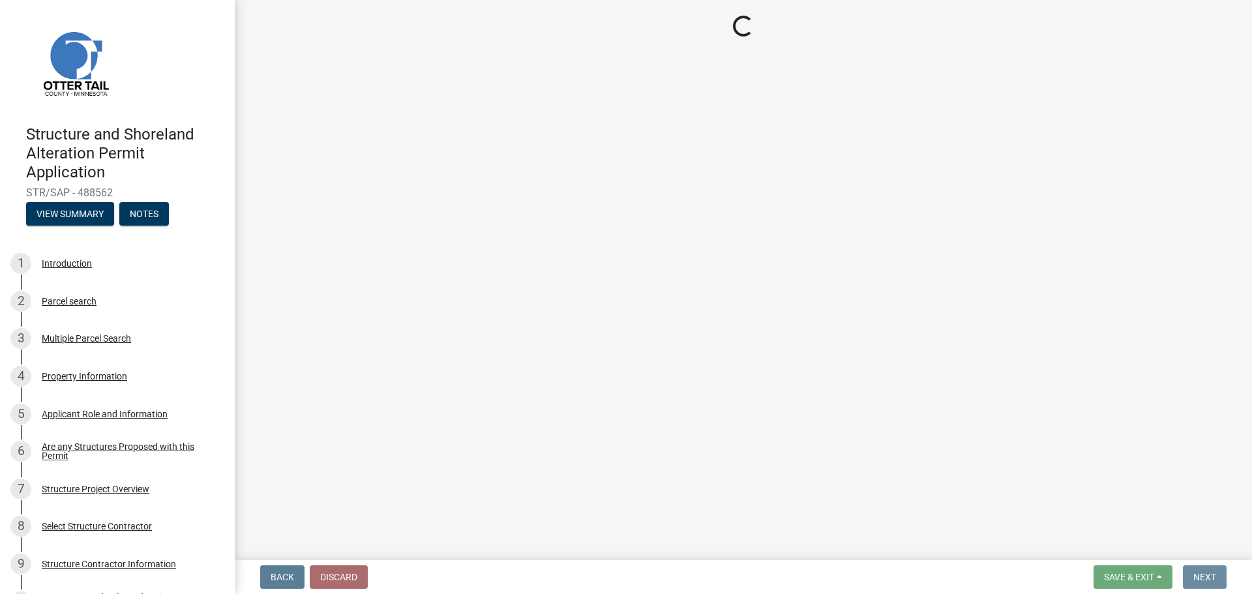
scroll to position [0, 0]
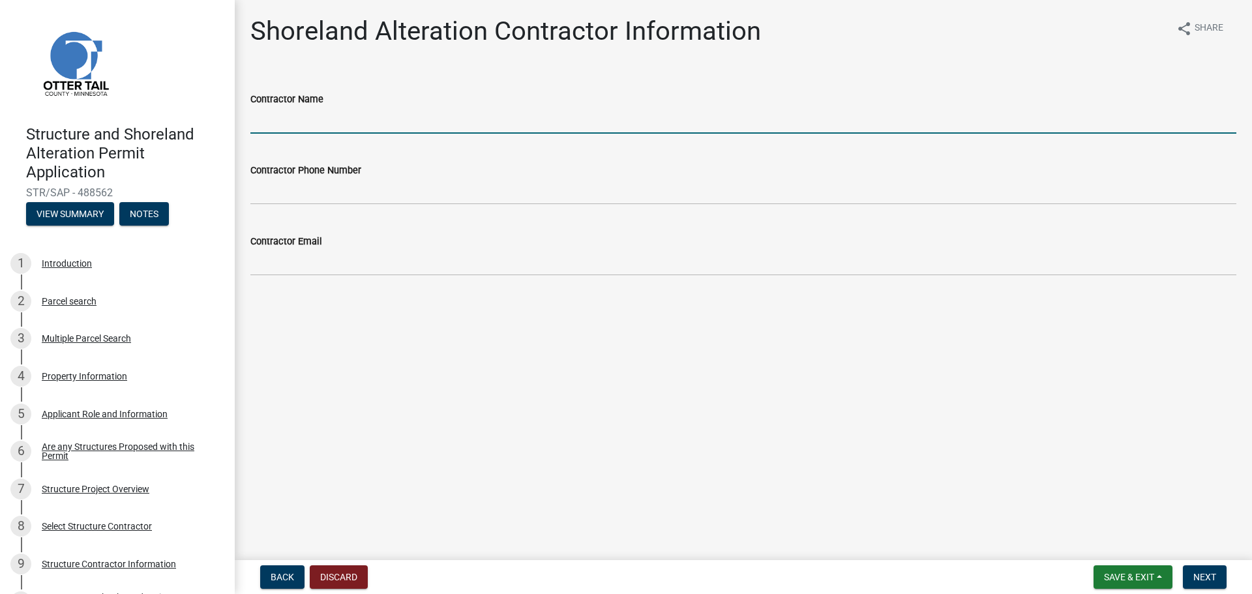
click at [319, 115] on input "Contractor Name" at bounding box center [743, 120] width 986 height 27
type input "Gary Schander"
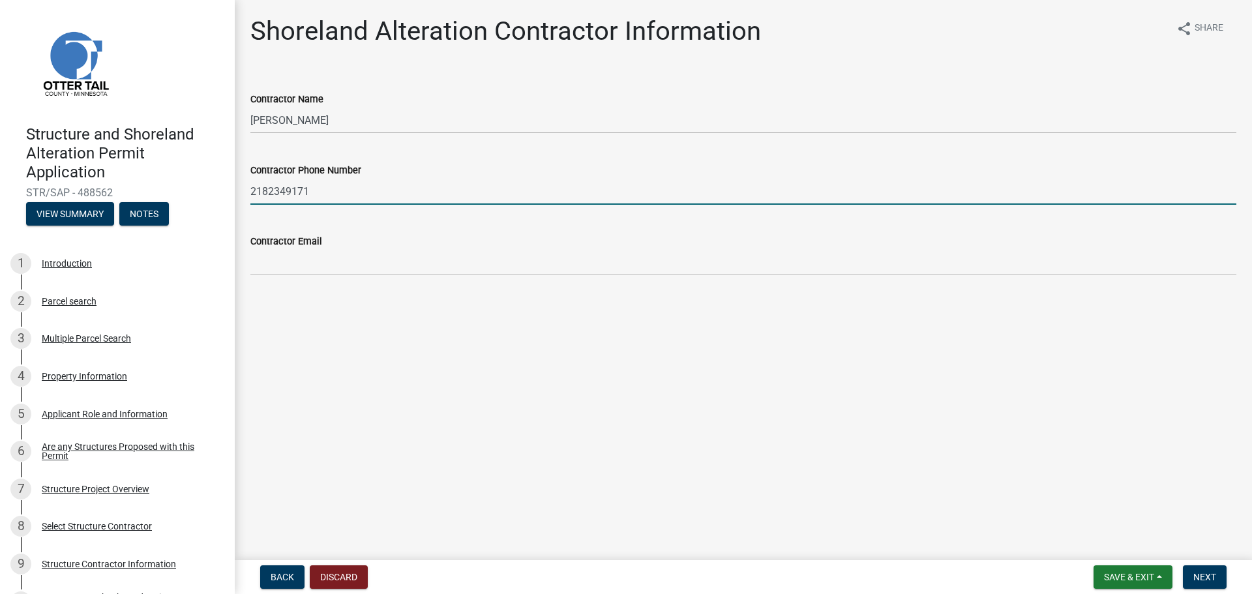
type input "2182349171"
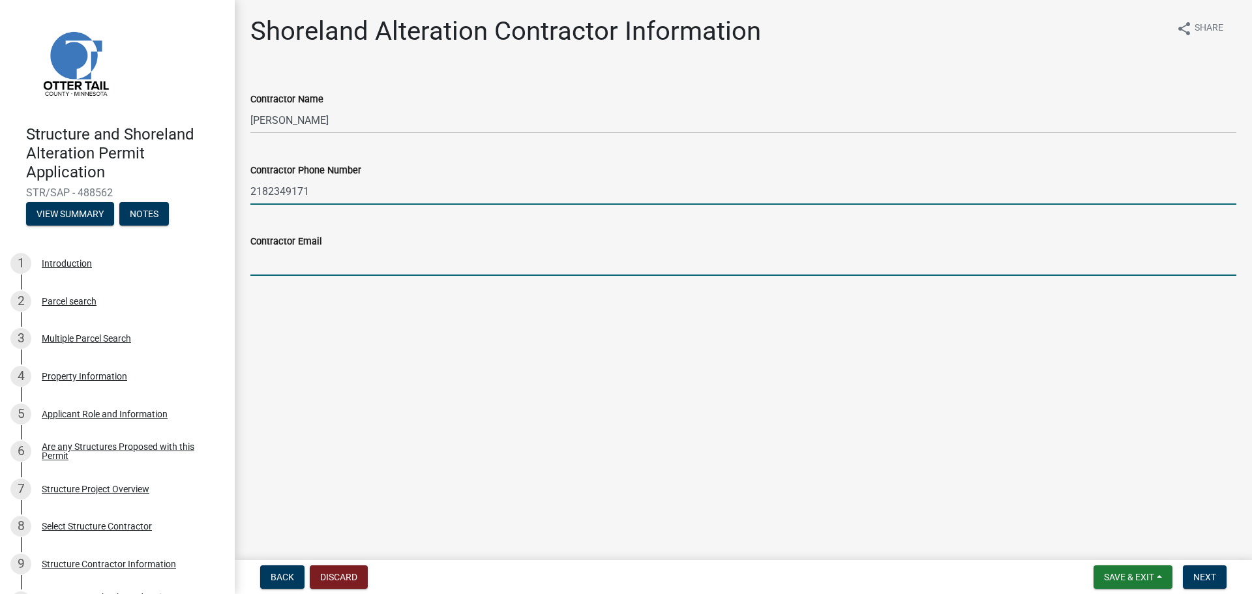
click at [327, 265] on input "Contractor Email" at bounding box center [743, 262] width 986 height 27
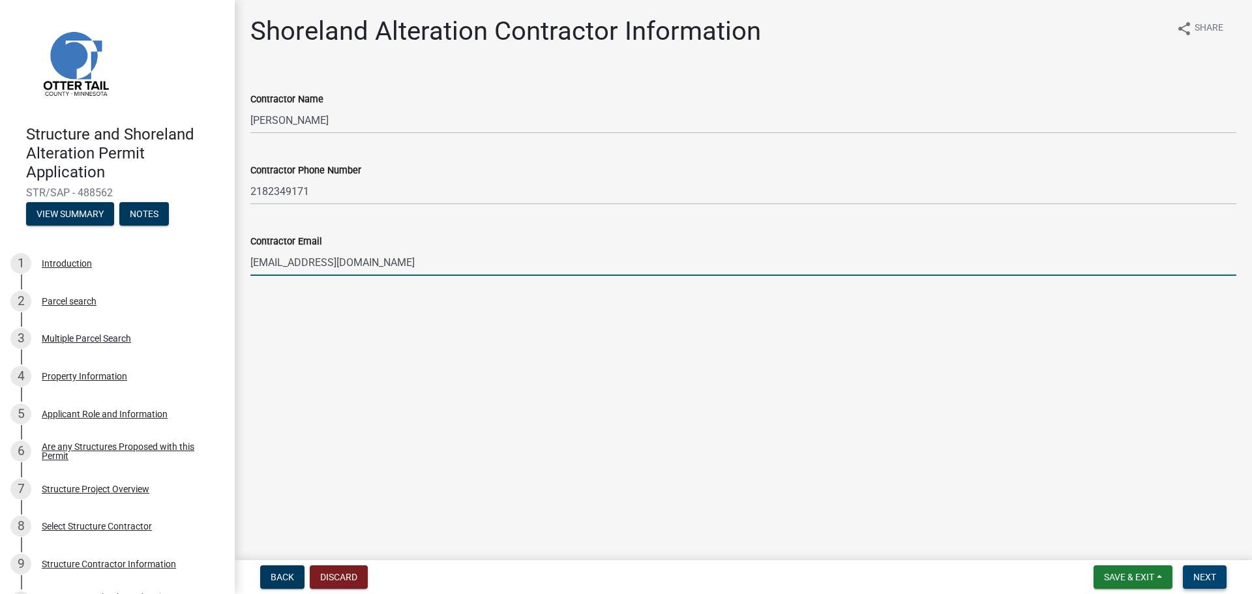
type input "garyschander@yahoo.com"
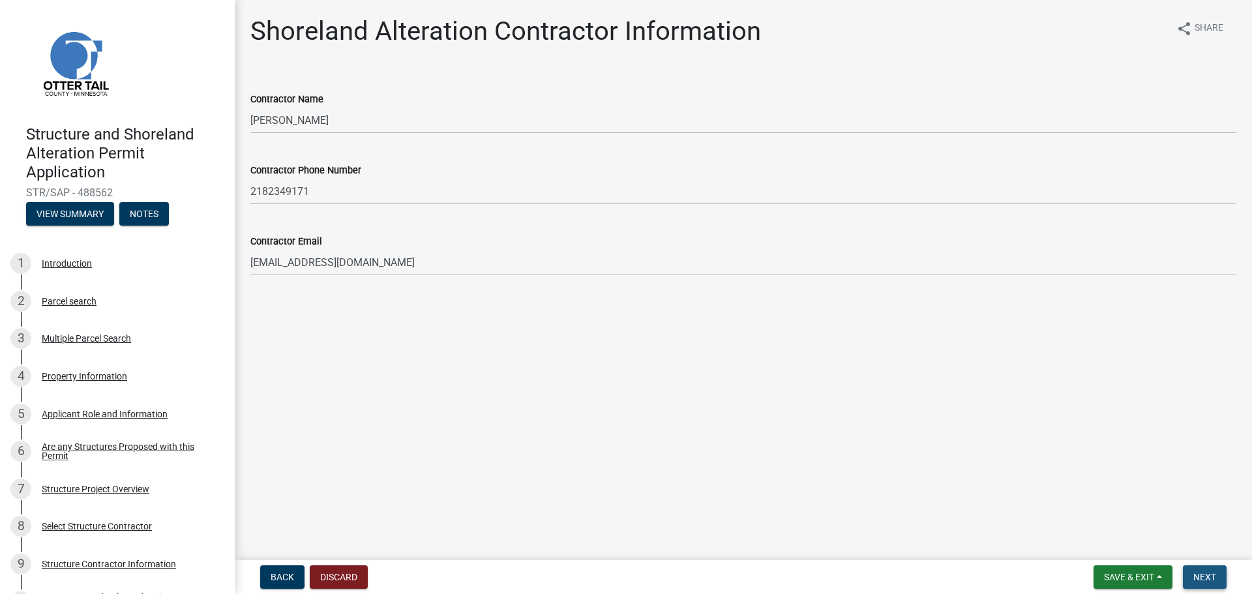
click at [1215, 576] on span "Next" at bounding box center [1204, 577] width 23 height 10
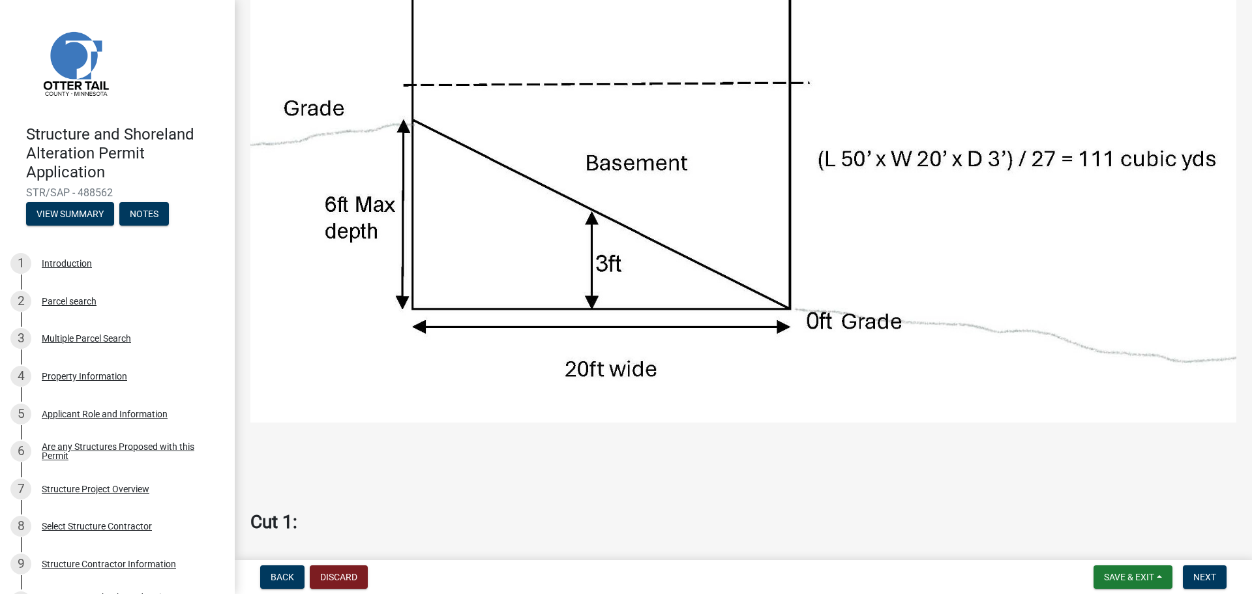
scroll to position [652, 0]
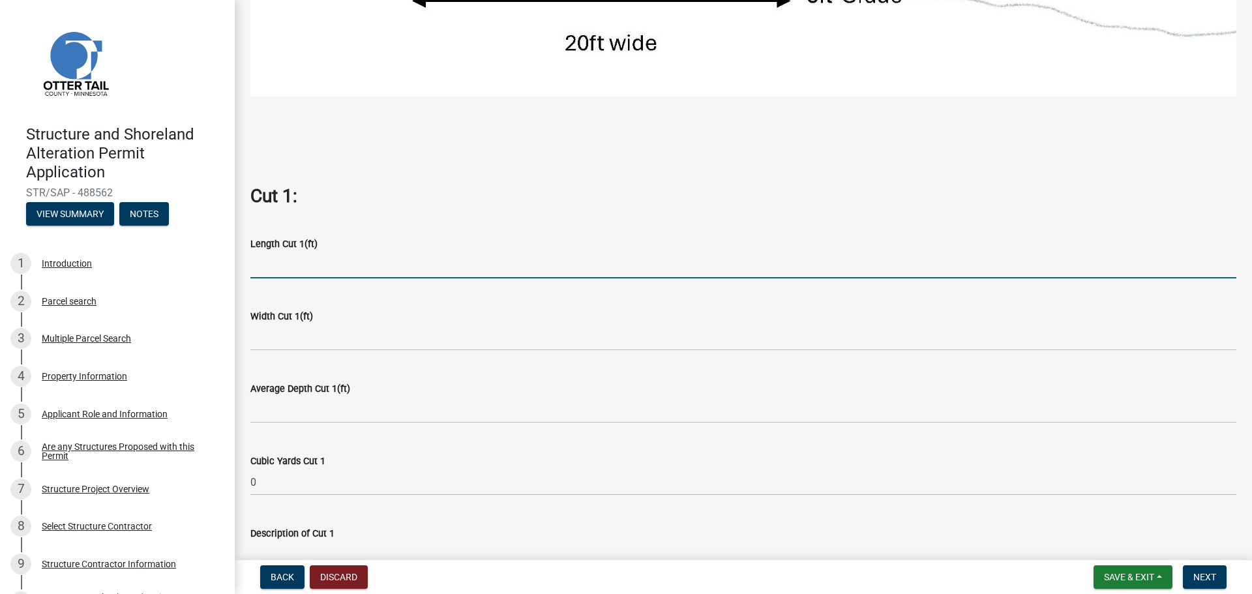
click at [276, 260] on input "text" at bounding box center [743, 265] width 986 height 27
type input "48"
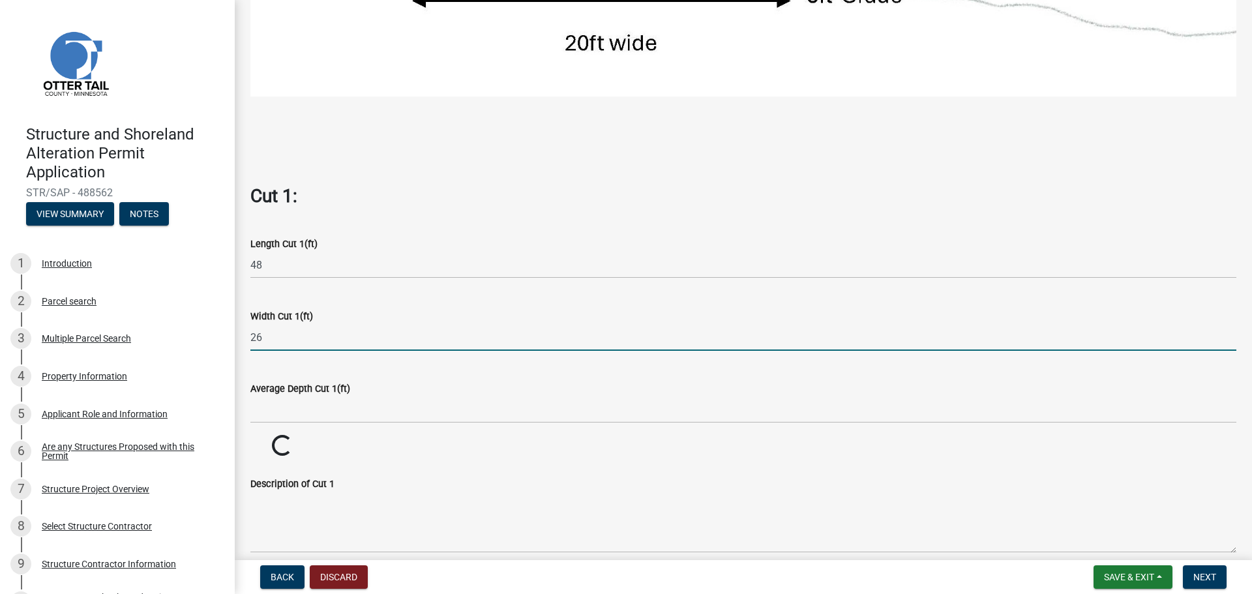
type input "26"
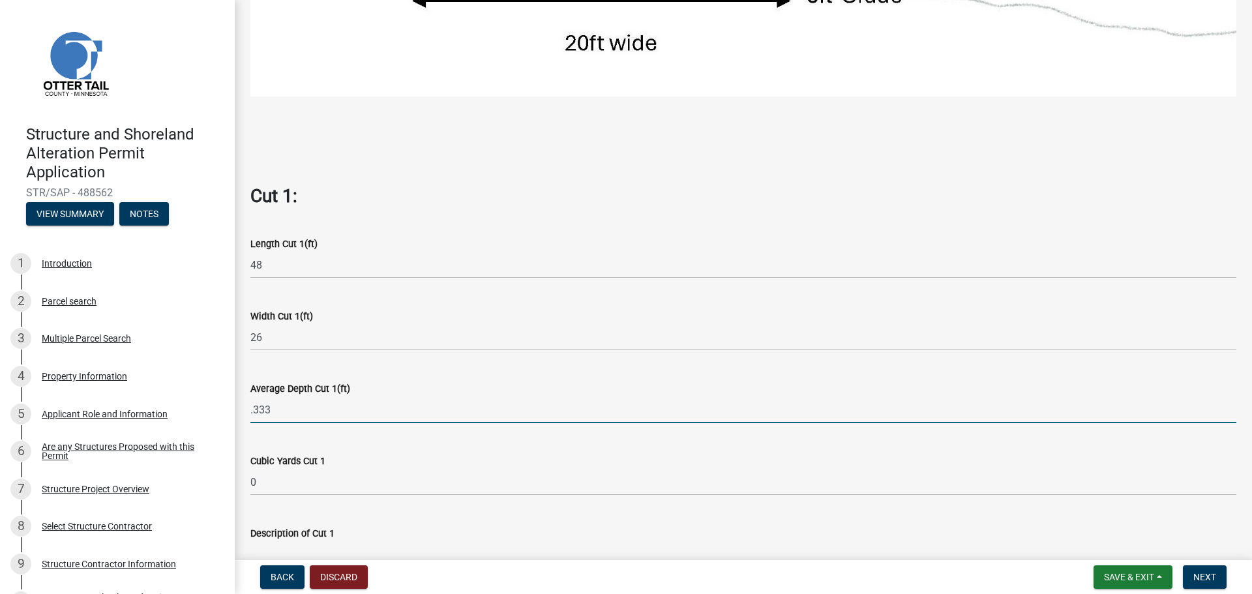
type input "0.333"
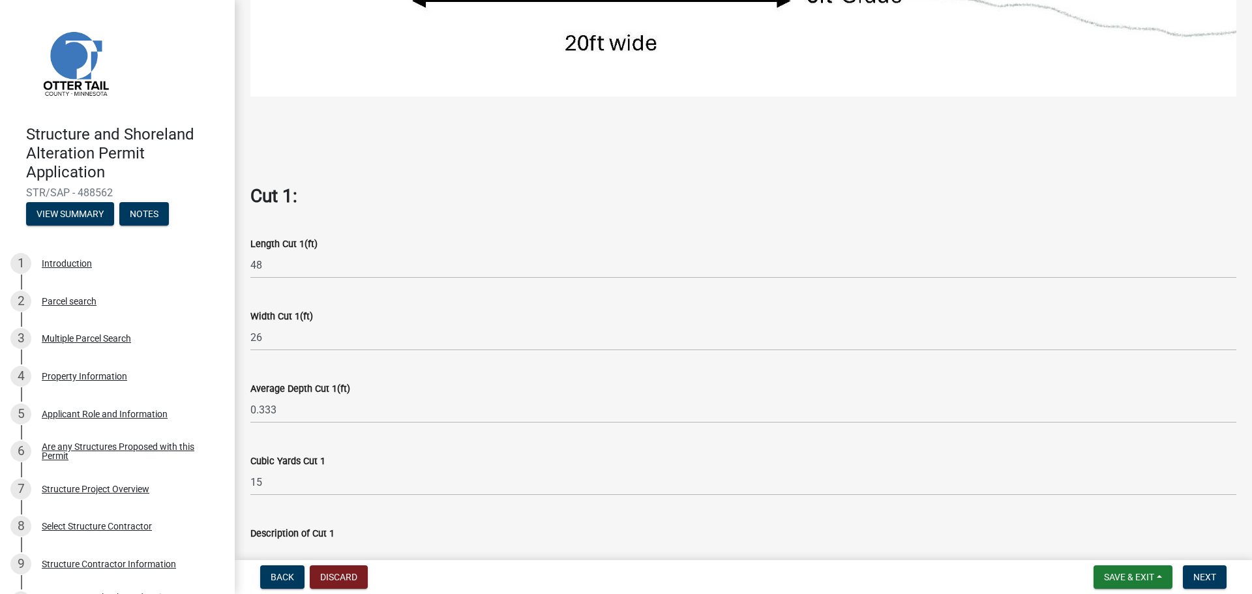
scroll to position [782, 0]
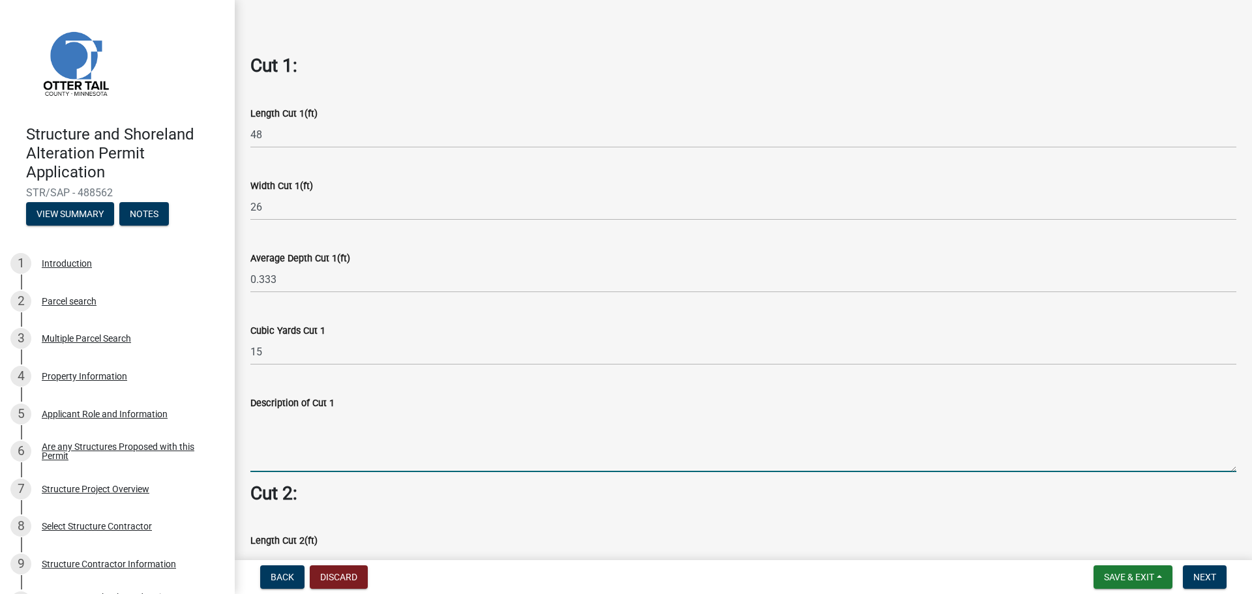
click at [270, 442] on textarea "Description of Cut 1" at bounding box center [743, 441] width 986 height 61
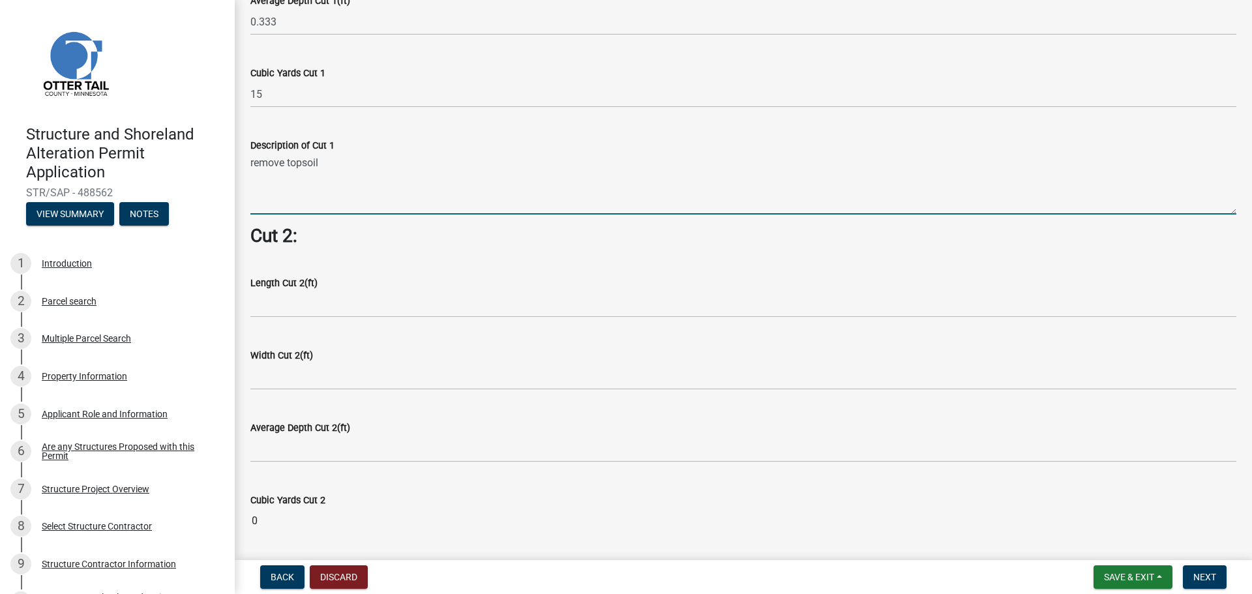
scroll to position [1043, 0]
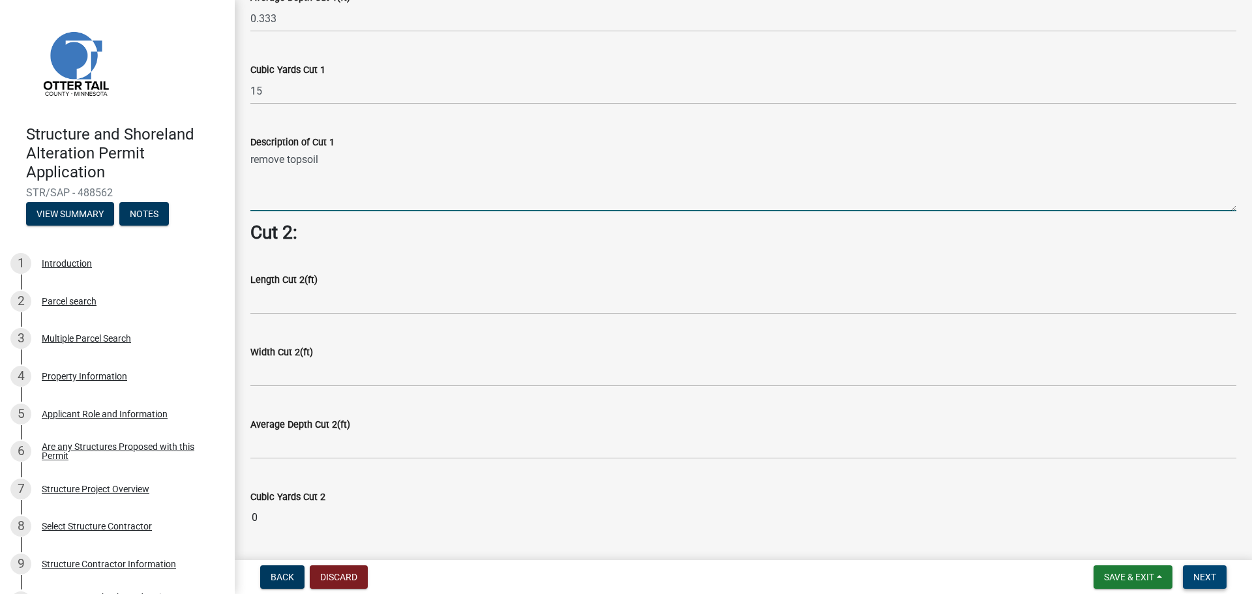
type textarea "remove topsoil"
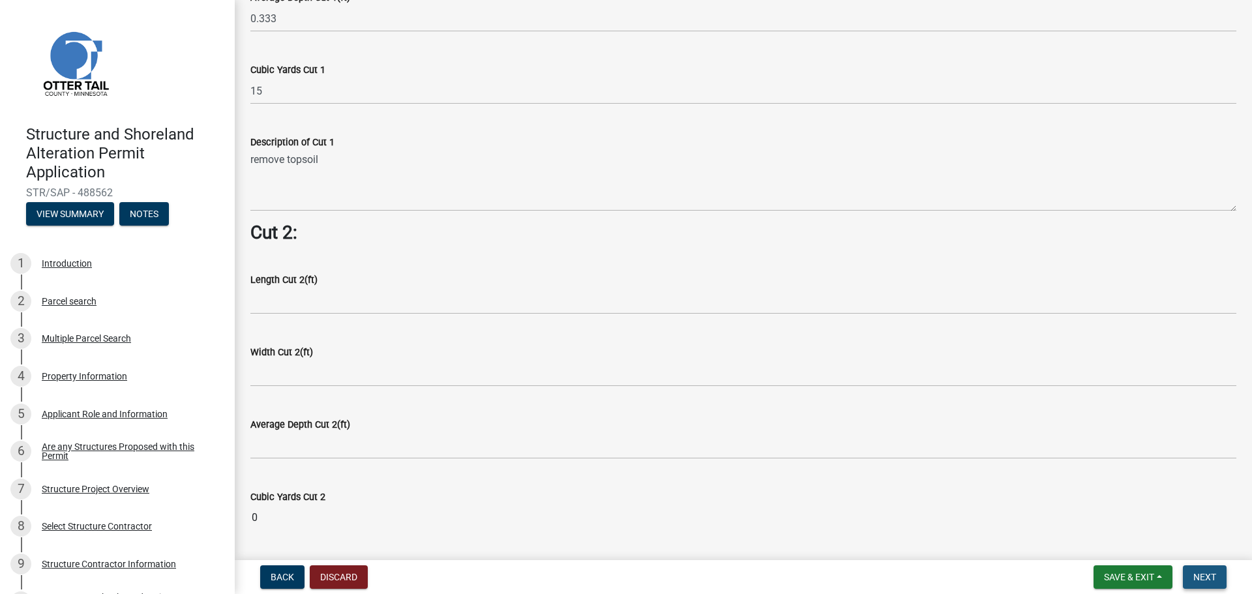
click at [1202, 583] on button "Next" at bounding box center [1204, 576] width 44 height 23
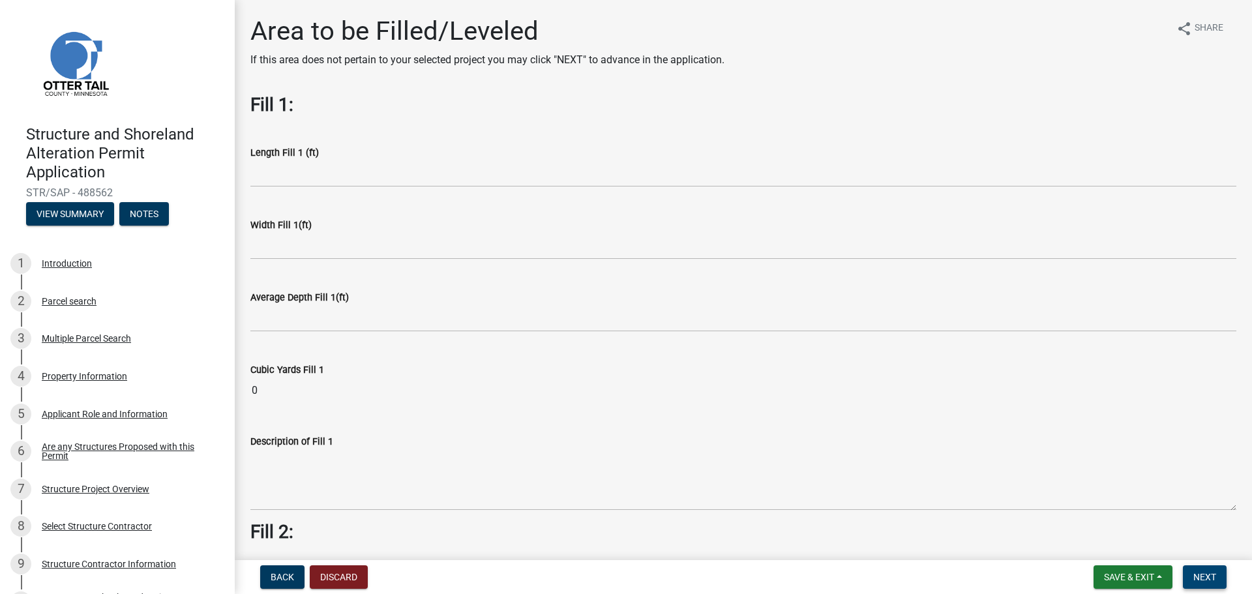
click at [1207, 579] on span "Next" at bounding box center [1204, 577] width 23 height 10
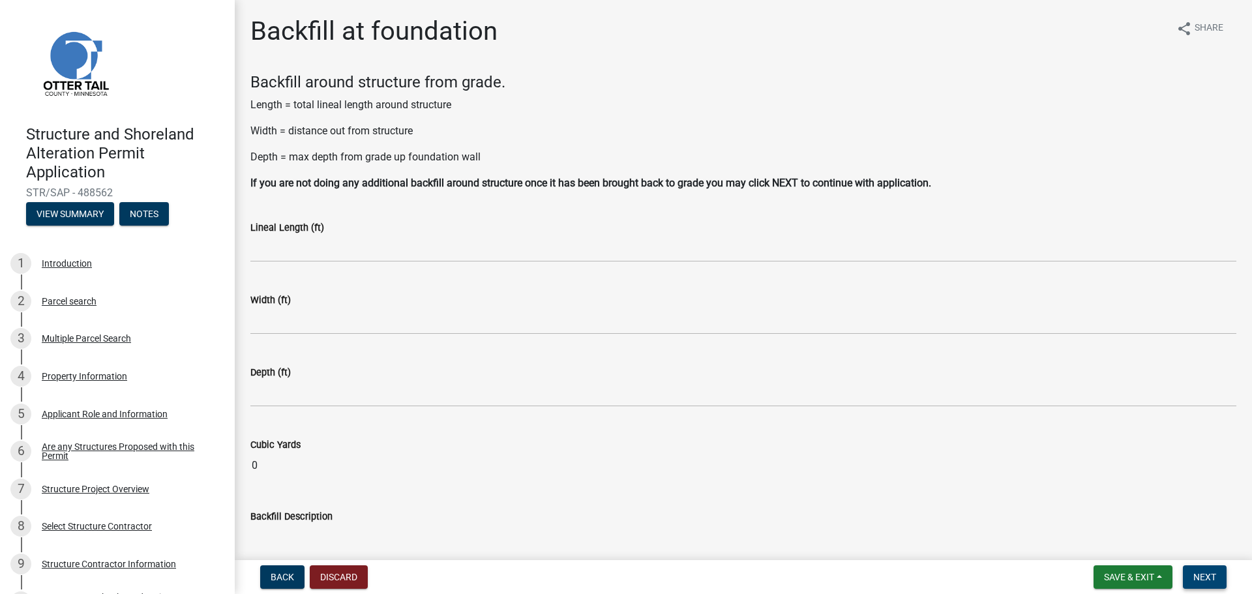
click at [1206, 578] on span "Next" at bounding box center [1204, 577] width 23 height 10
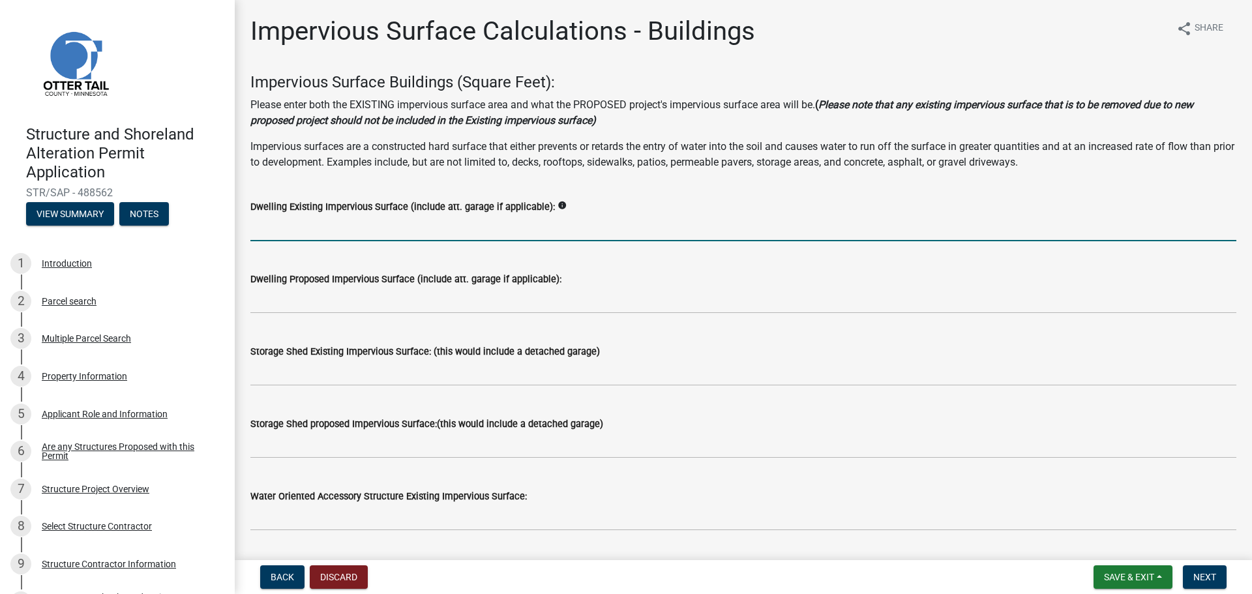
click at [291, 235] on input "text" at bounding box center [743, 227] width 986 height 27
type input "1384"
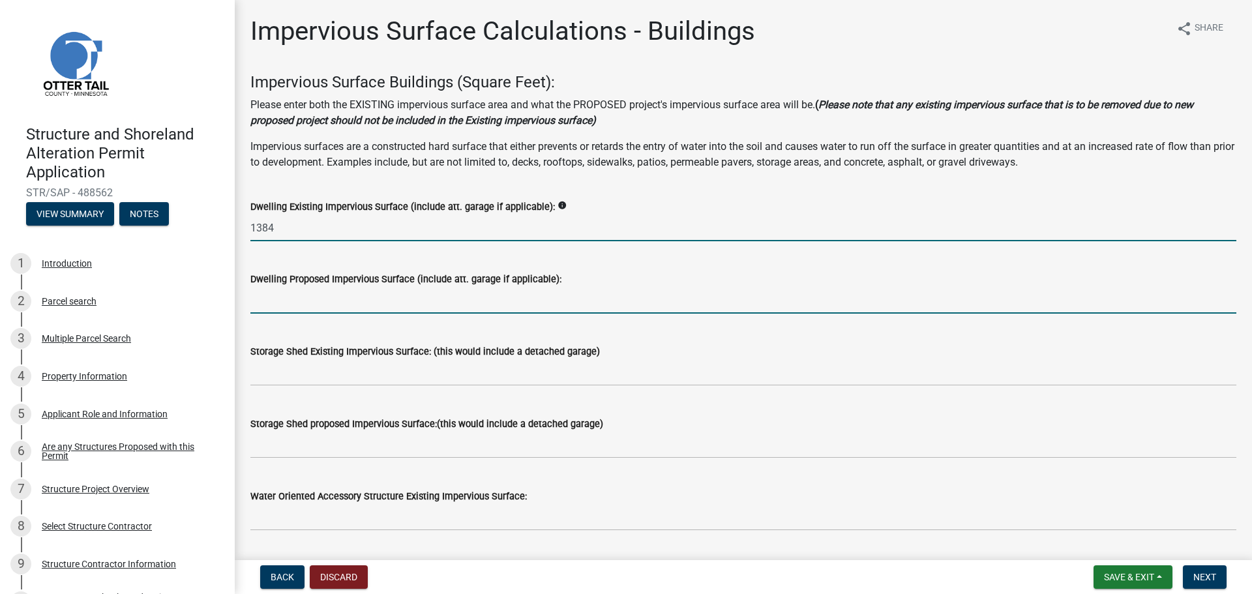
click at [284, 302] on input "text" at bounding box center [743, 300] width 986 height 27
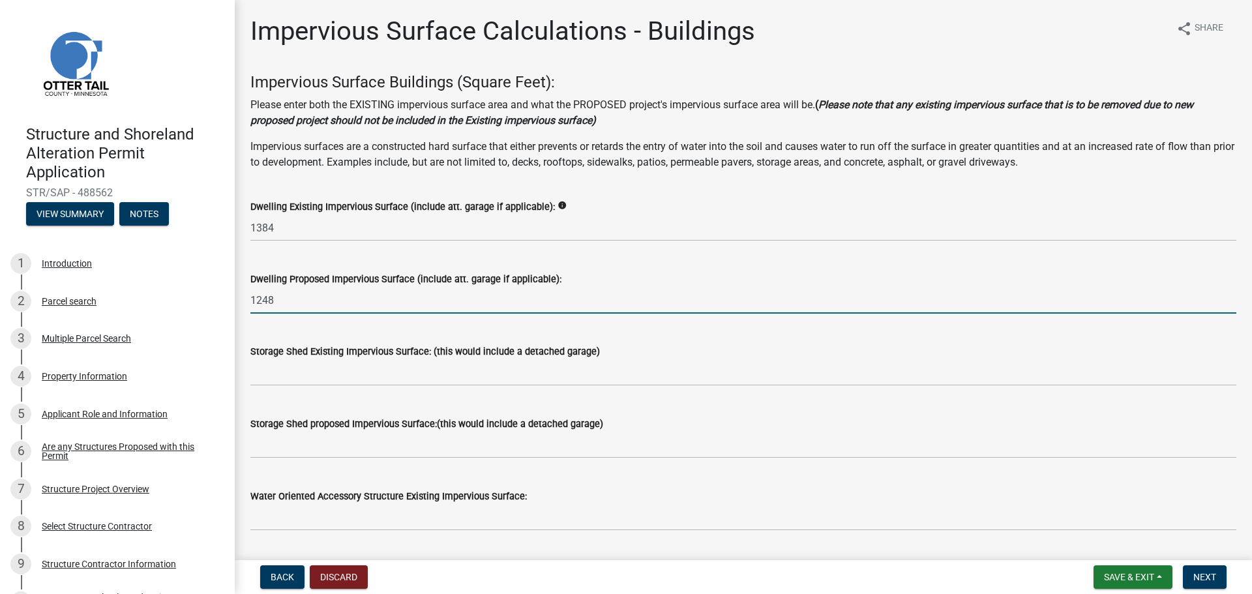
type input "1248"
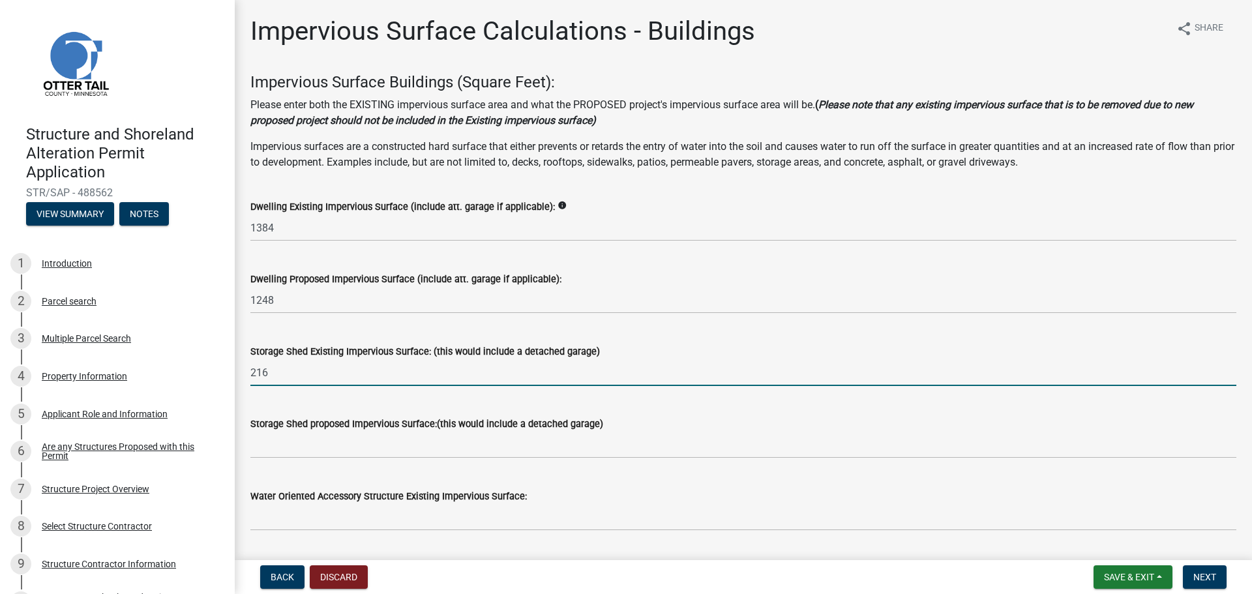
type input "216"
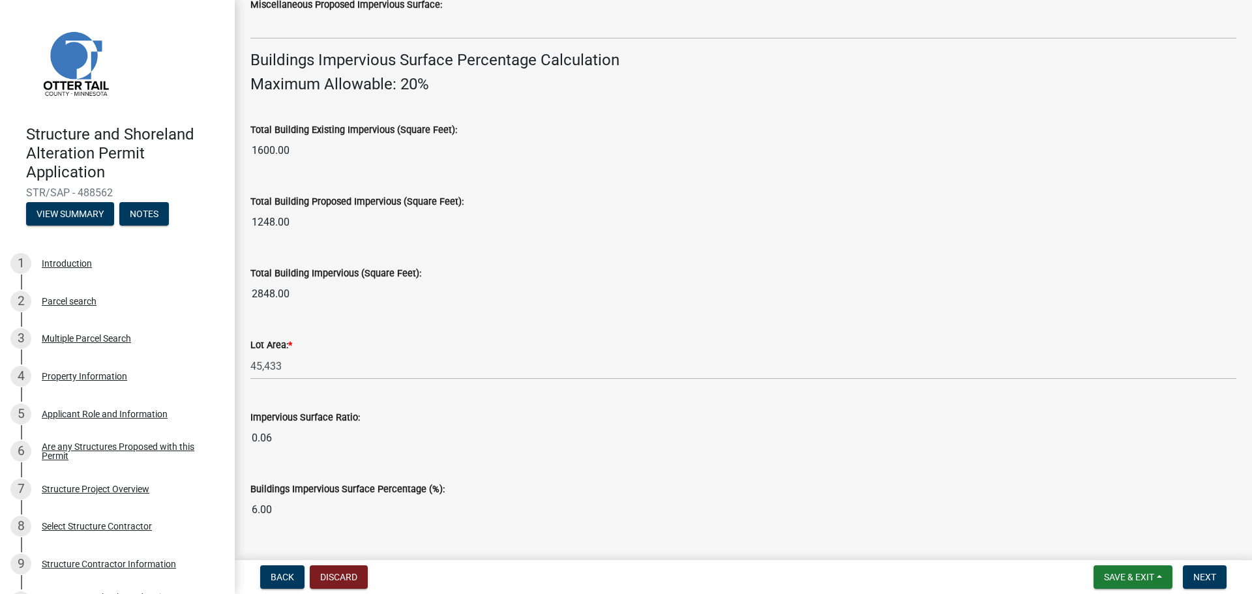
scroll to position [884, 0]
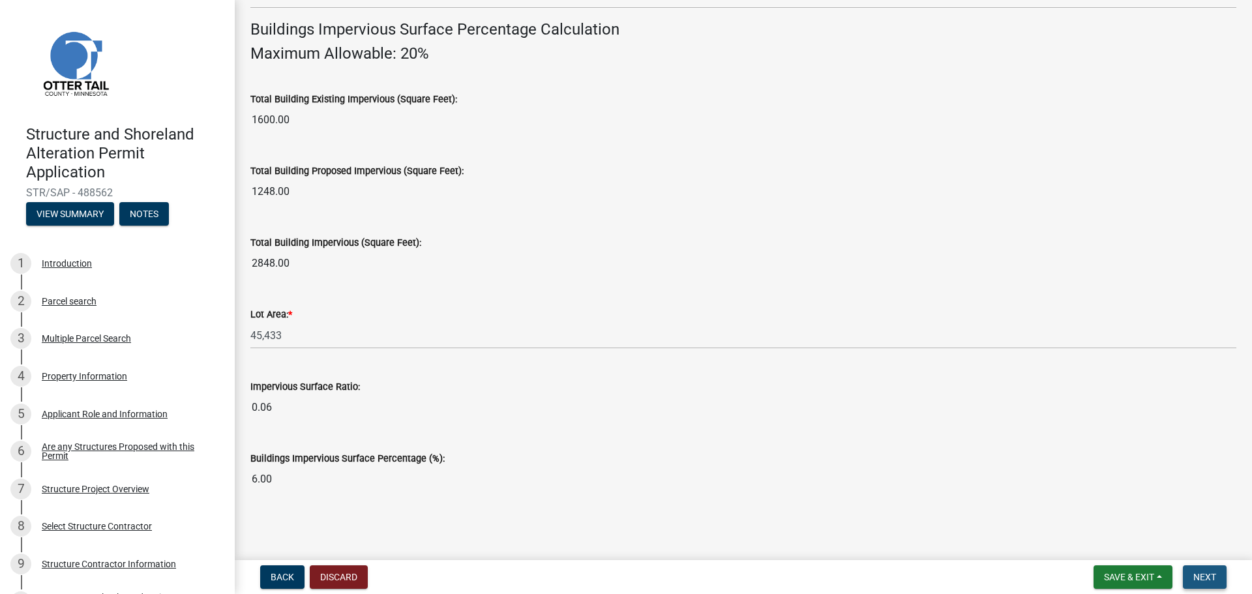
click at [1196, 579] on span "Next" at bounding box center [1204, 577] width 23 height 10
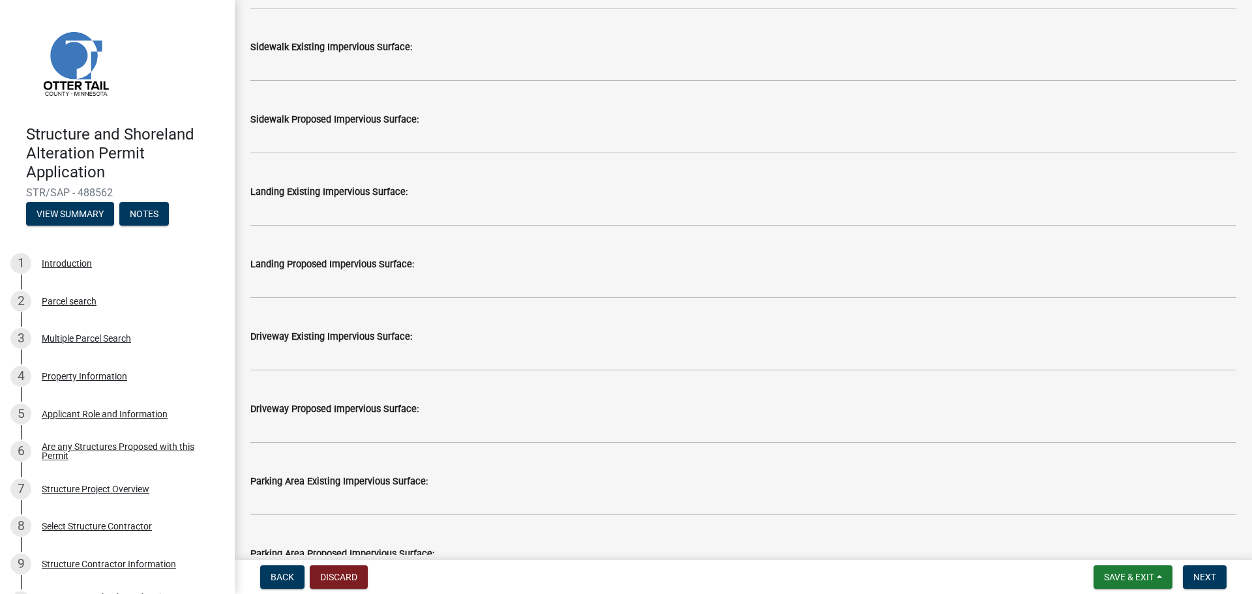
scroll to position [521, 0]
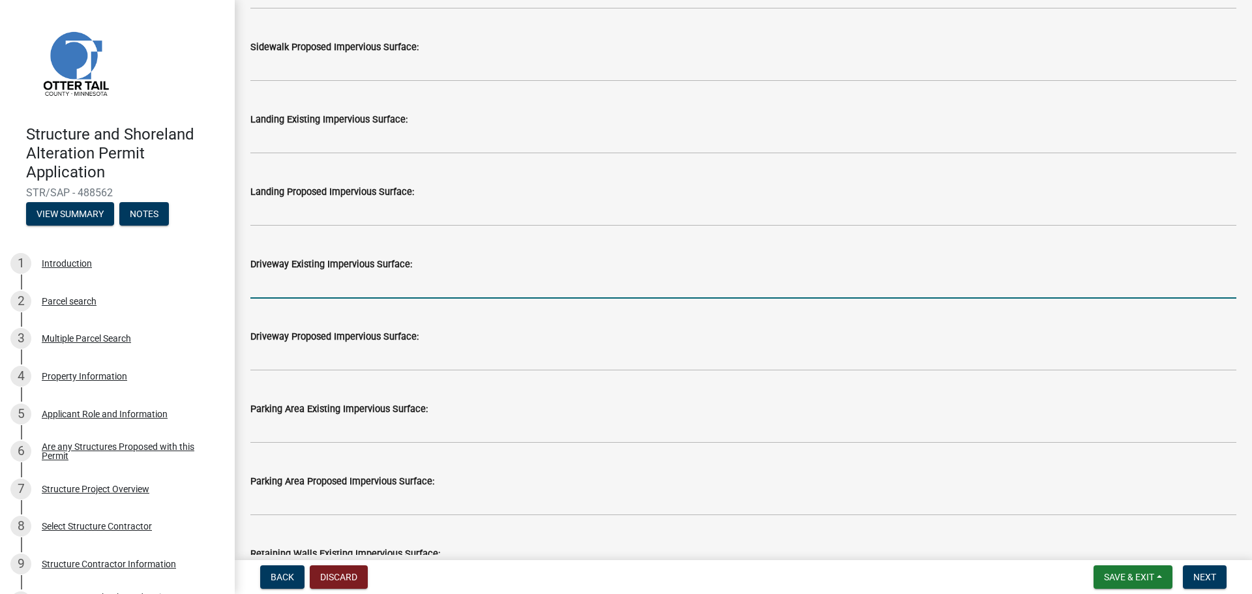
click at [283, 293] on input "text" at bounding box center [743, 285] width 986 height 27
type input "2487"
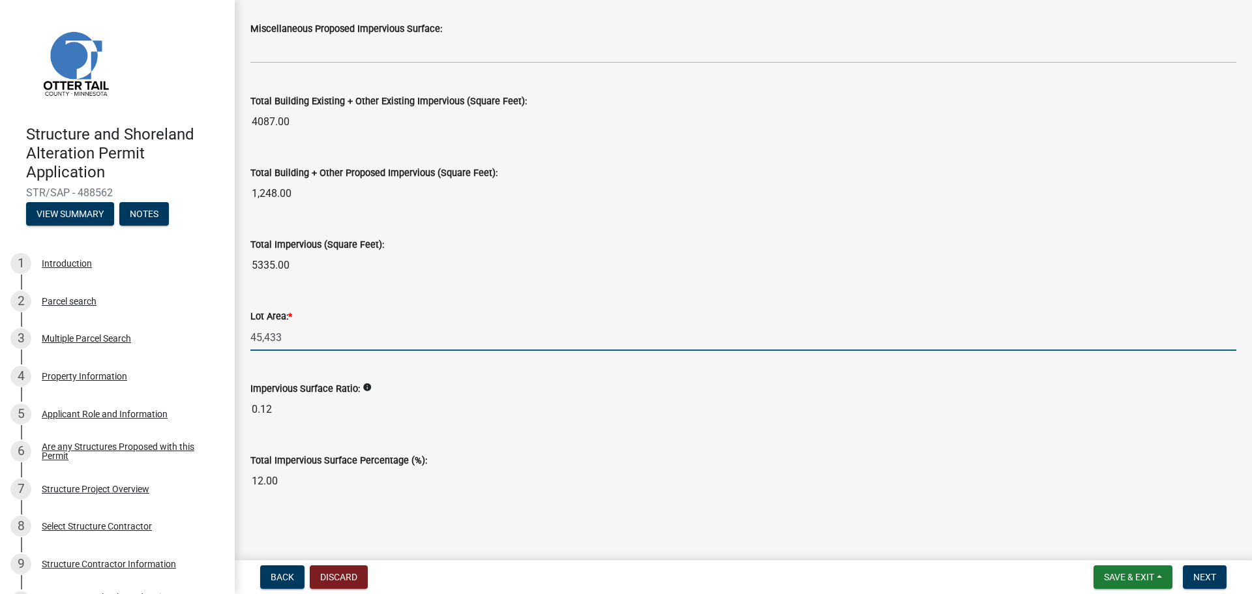
scroll to position [1410, 0]
click at [1203, 581] on span "Next" at bounding box center [1204, 577] width 23 height 10
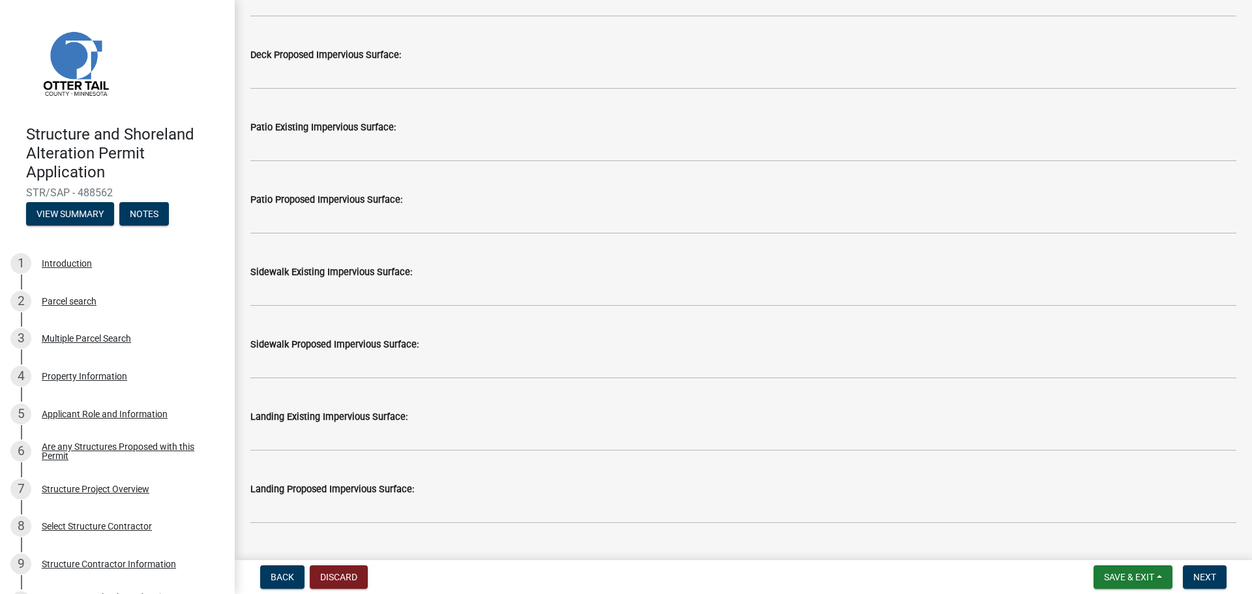
scroll to position [521, 0]
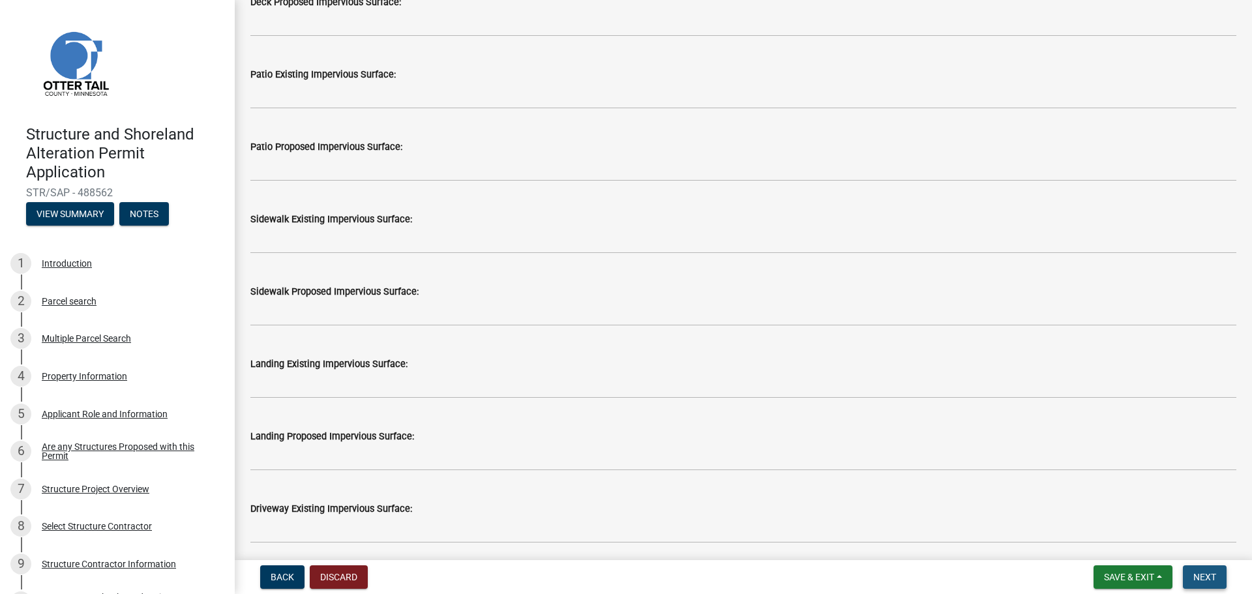
click at [1205, 583] on button "Next" at bounding box center [1204, 576] width 44 height 23
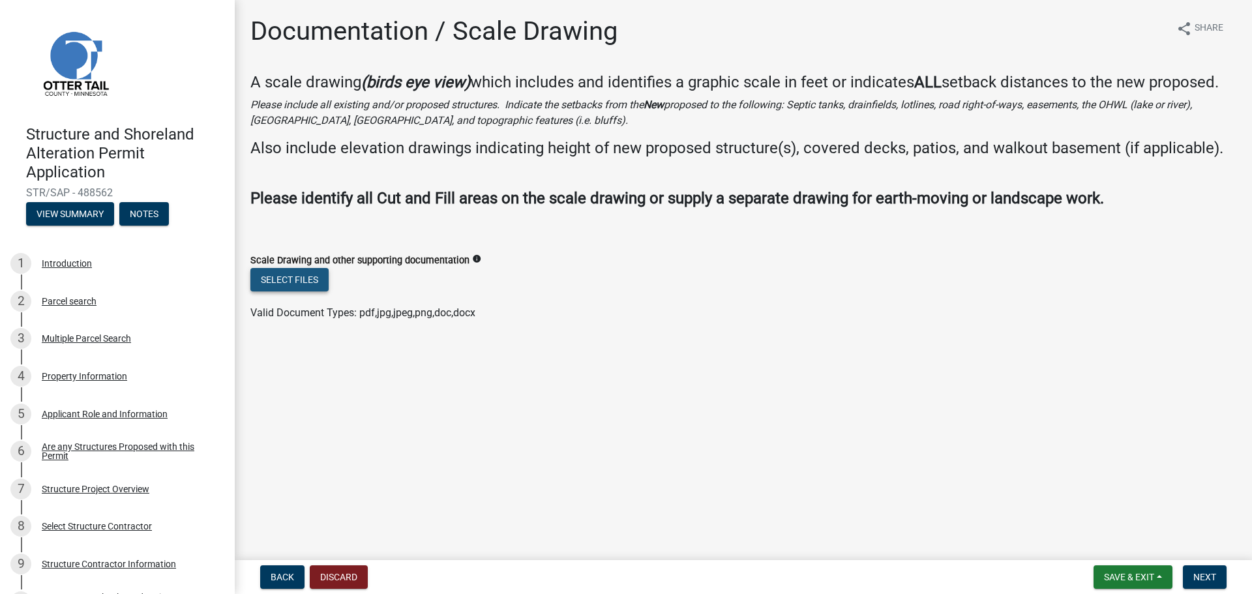
click at [313, 286] on button "Select files" at bounding box center [289, 279] width 78 height 23
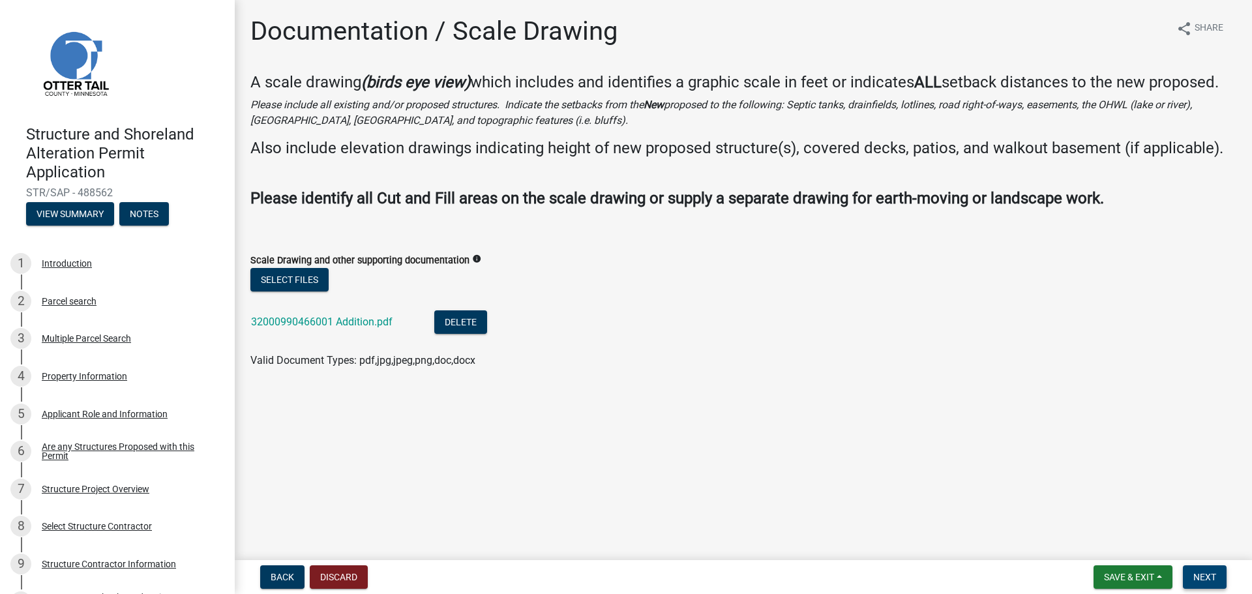
click at [1205, 576] on span "Next" at bounding box center [1204, 577] width 23 height 10
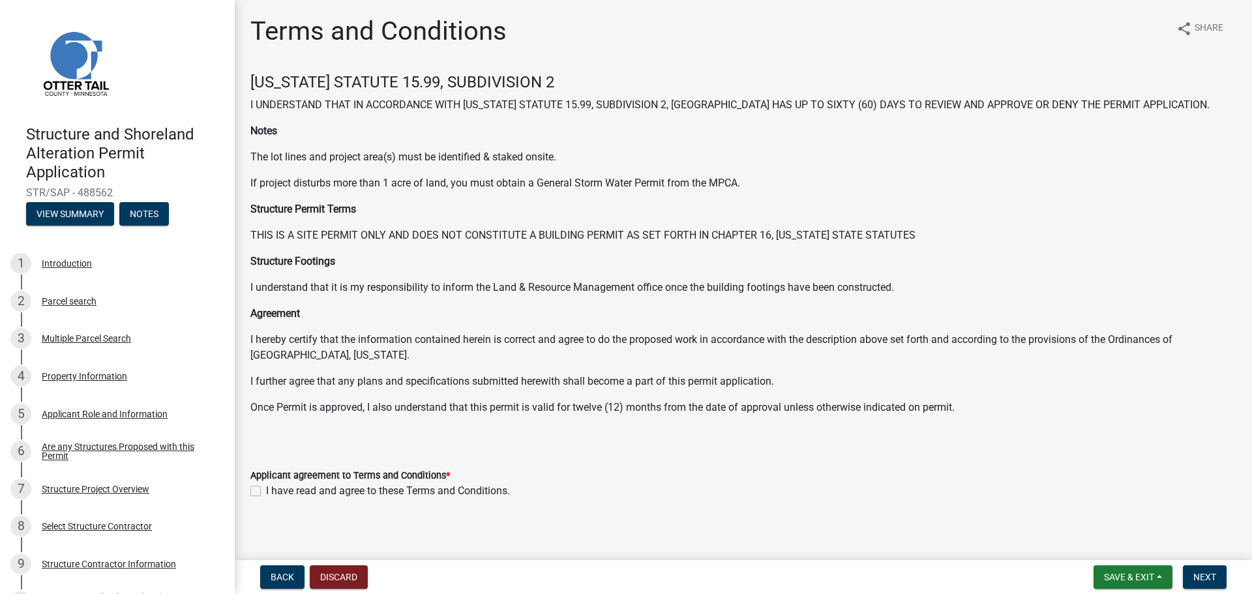
scroll to position [7, 0]
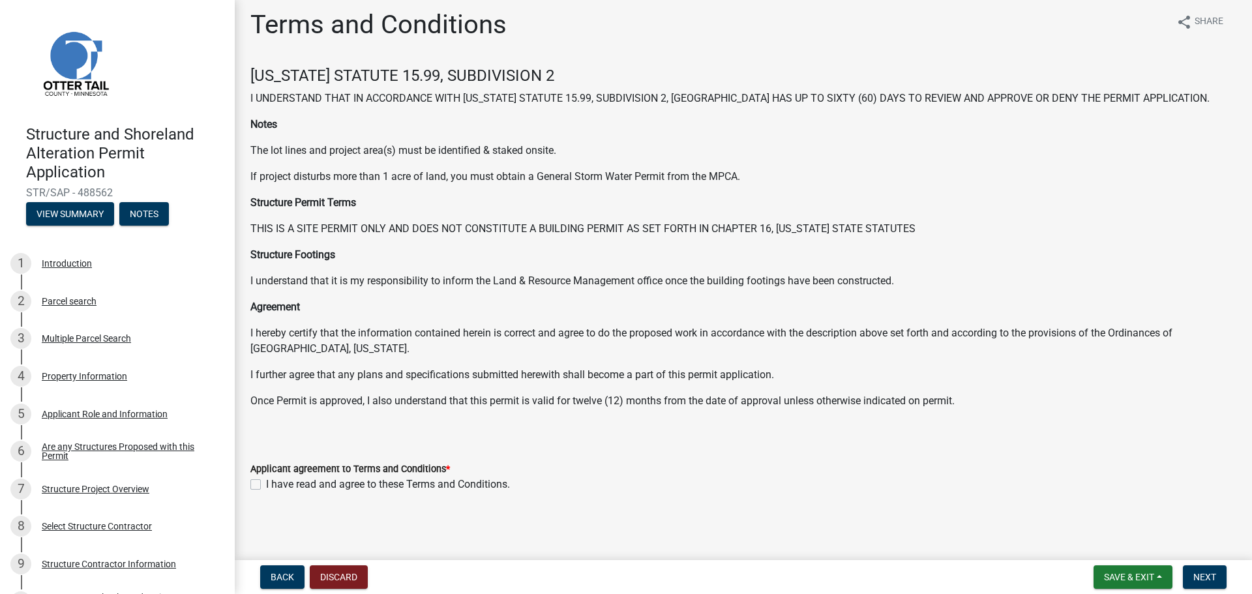
click at [266, 484] on label "I have read and agree to these Terms and Conditions." at bounding box center [388, 484] width 244 height 16
click at [266, 484] on input "I have read and agree to these Terms and Conditions." at bounding box center [270, 480] width 8 height 8
checkbox input "true"
click at [1205, 578] on span "Next" at bounding box center [1204, 577] width 23 height 10
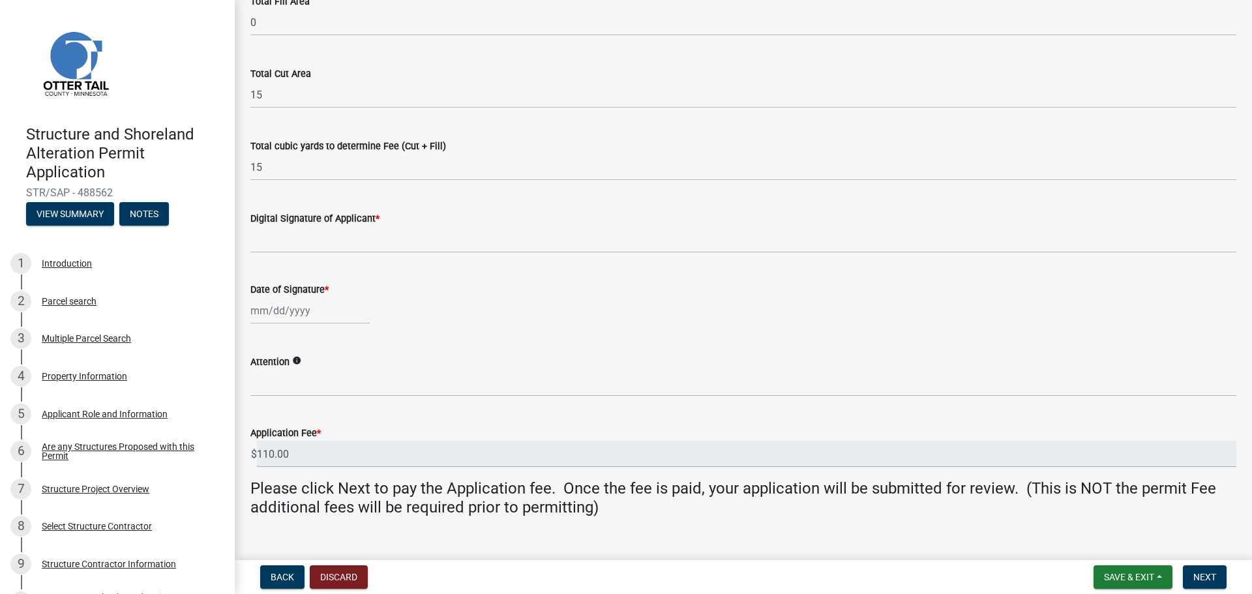
scroll to position [196, 0]
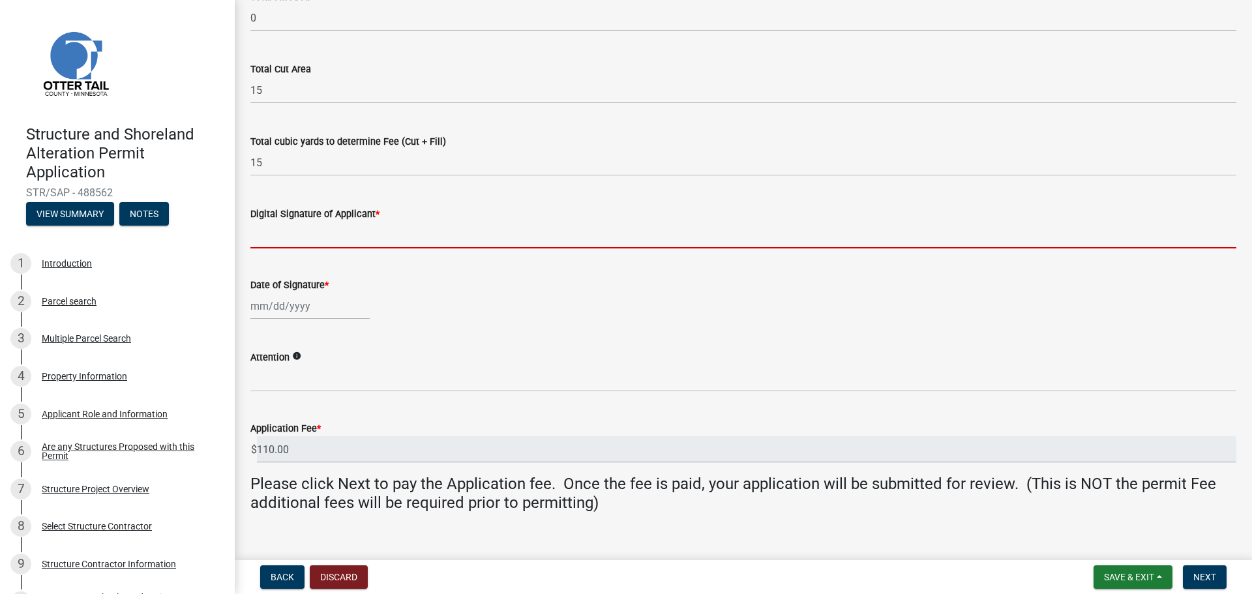
click at [302, 231] on input "Digital Signature of Applicant *" at bounding box center [743, 235] width 986 height 27
drag, startPoint x: 561, startPoint y: 334, endPoint x: 555, endPoint y: 333, distance: 6.6
click at [561, 334] on wm-data-entity-input-list "Total Square footage to determine Fee 1,248 Total Fill Area 0 Total Cut Area 15…" at bounding box center [743, 210] width 986 height 624
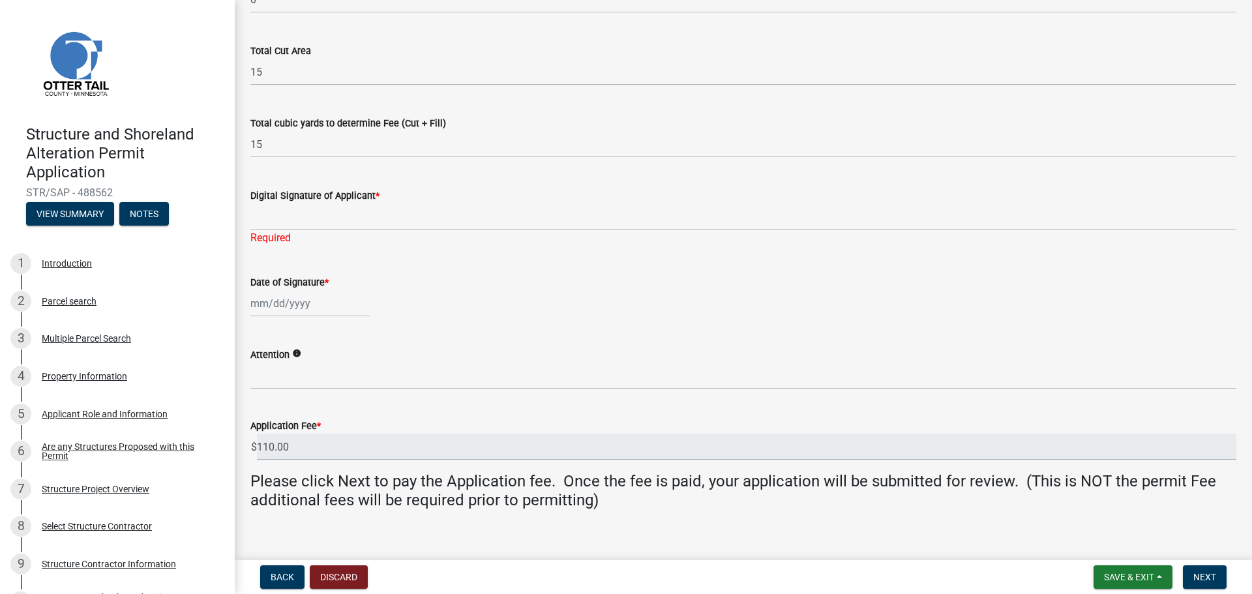
scroll to position [230, 0]
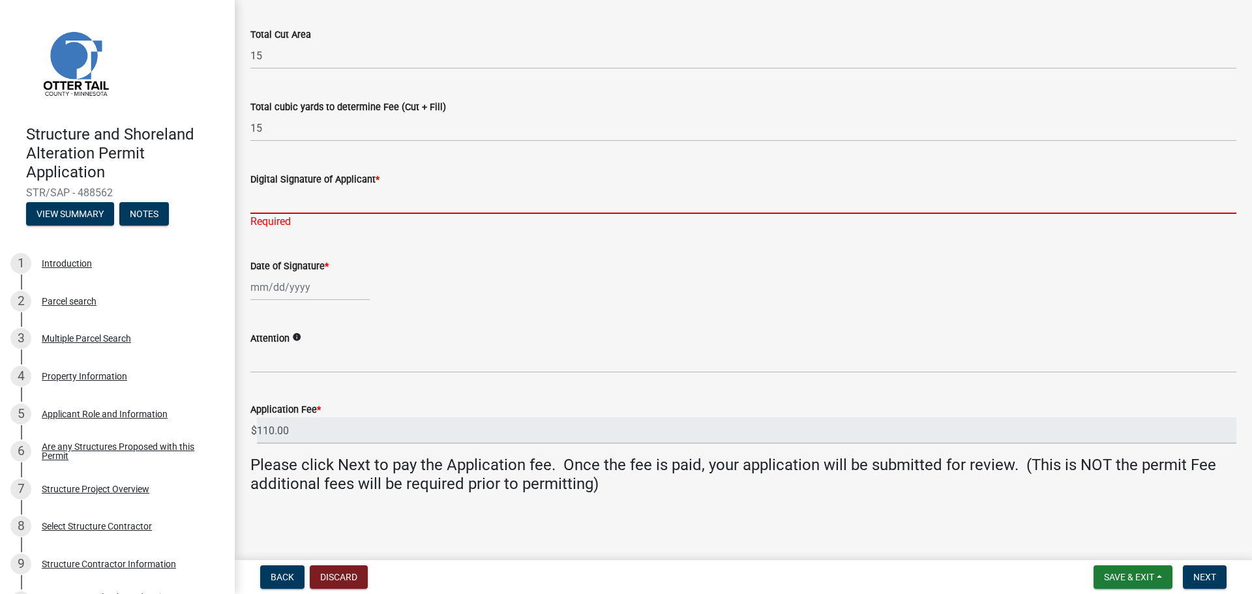
click at [292, 204] on input "Digital Signature of Applicant *" at bounding box center [743, 200] width 986 height 27
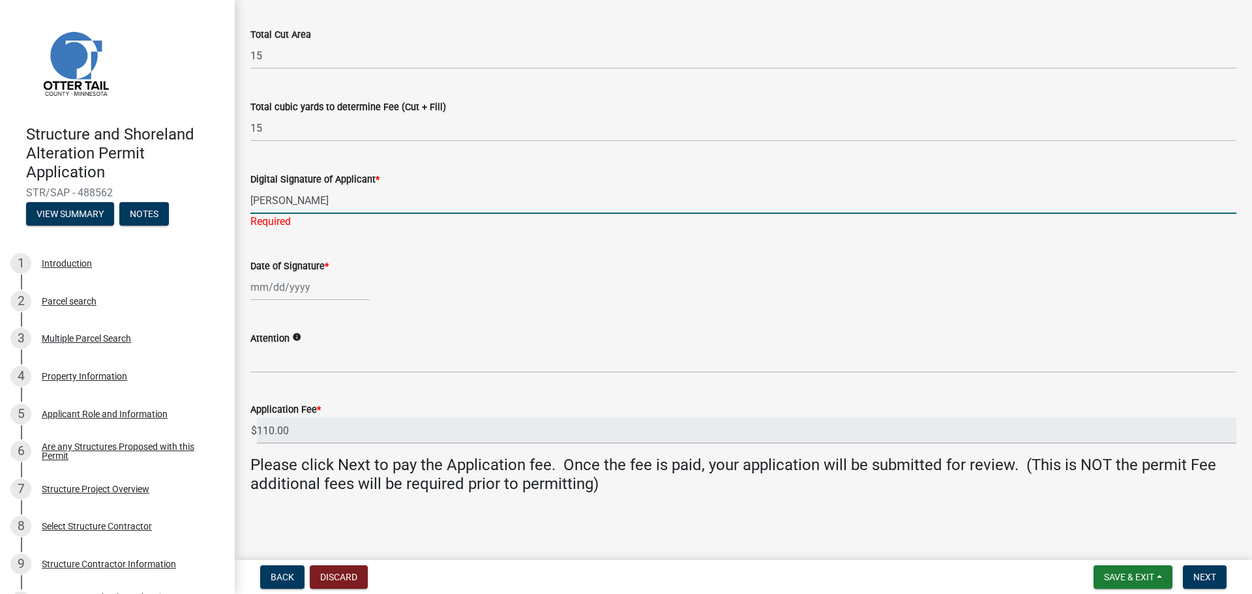
type input "Gary Schander"
select select "10"
select select "2025"
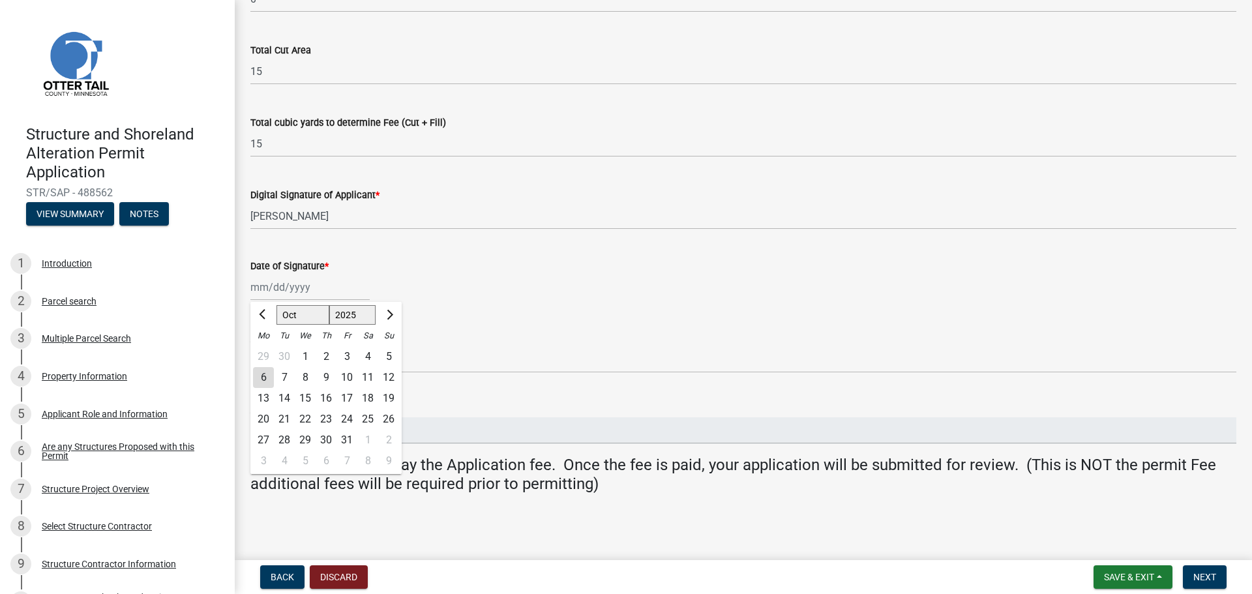
click at [306, 287] on div "Jan Feb Mar Apr May Jun Jul Aug Sep Oct Nov Dec 1525 1526 1527 1528 1529 1530 1…" at bounding box center [309, 287] width 119 height 27
click at [260, 375] on div "6" at bounding box center [263, 377] width 21 height 21
type input "10/06/2025"
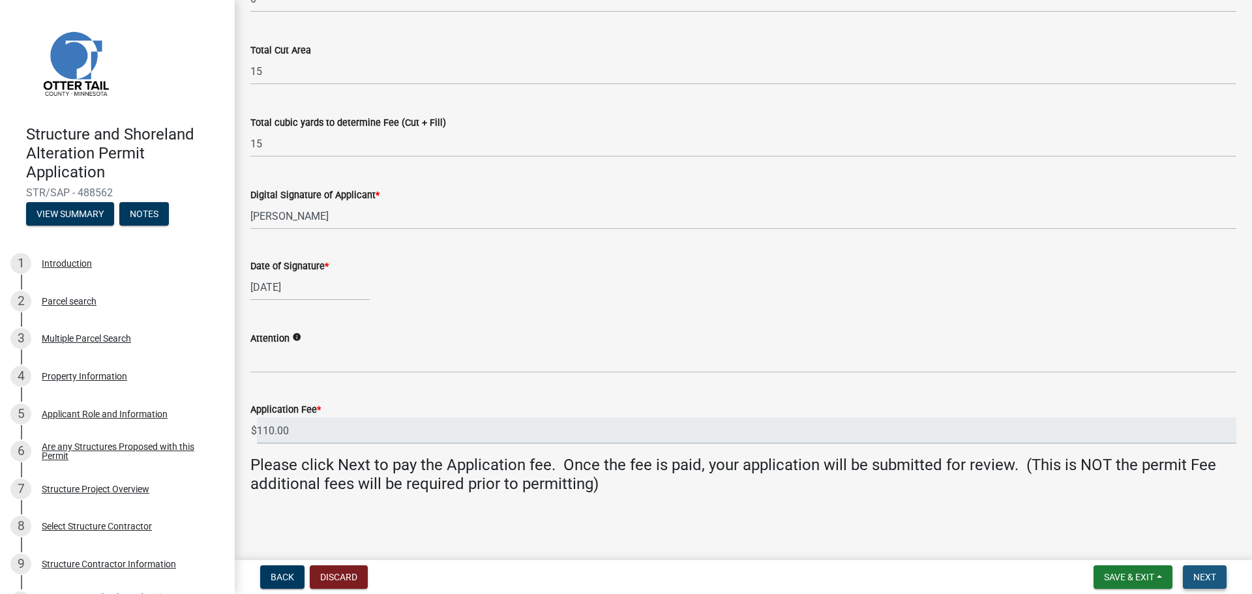
click at [1208, 580] on span "Next" at bounding box center [1204, 577] width 23 height 10
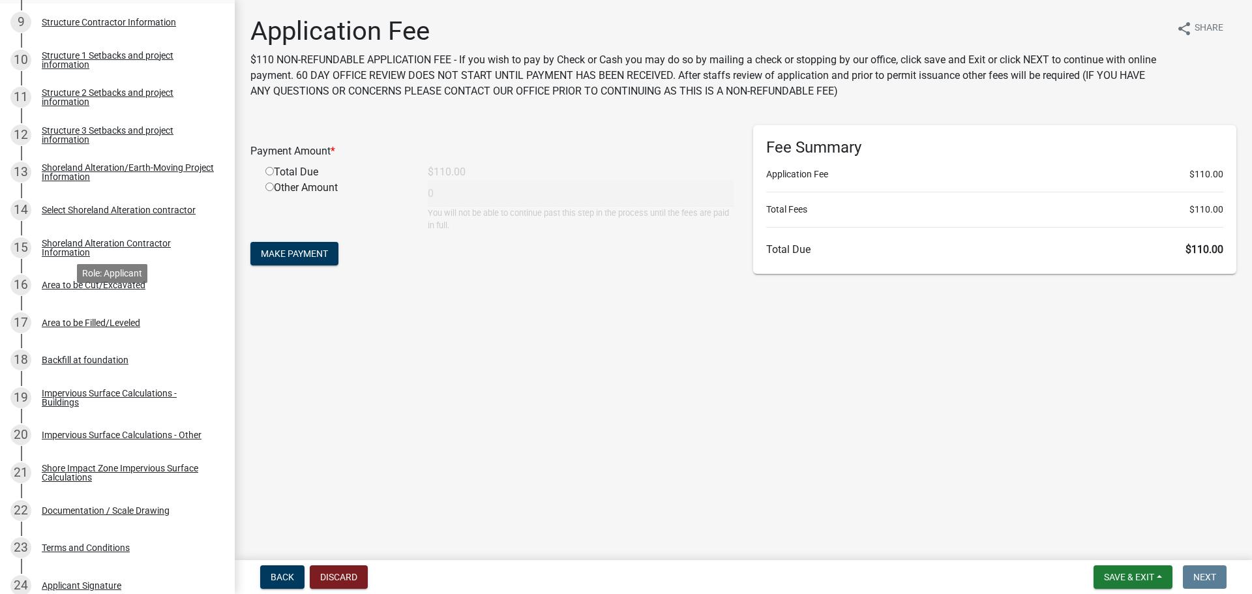
scroll to position [717, 0]
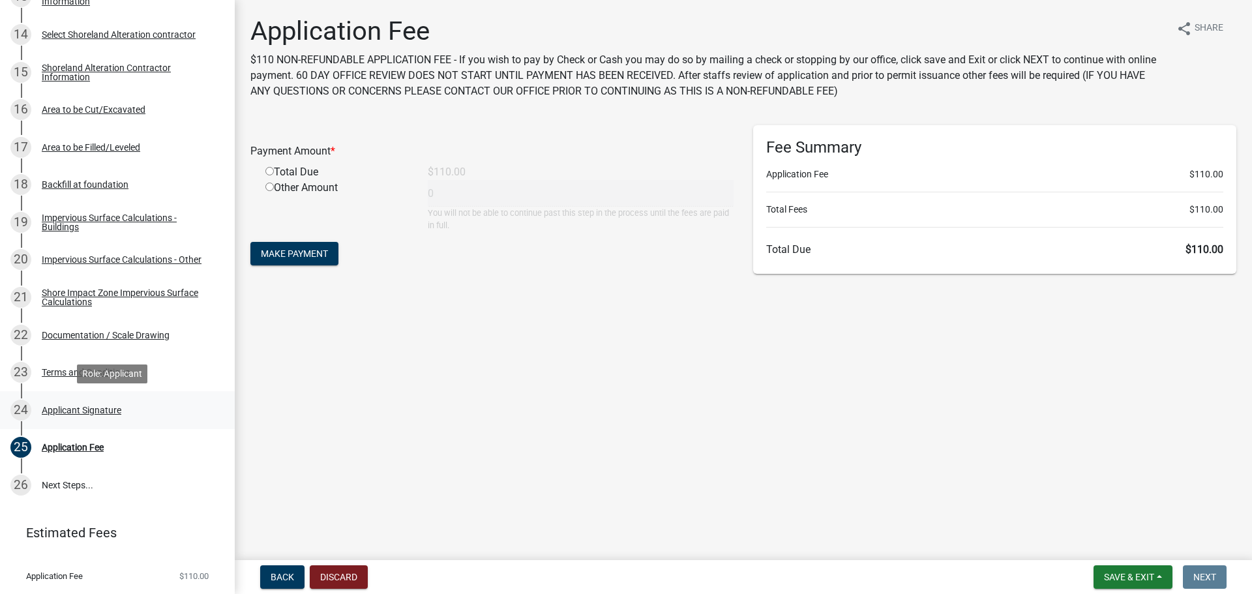
click at [89, 410] on div "Applicant Signature" at bounding box center [82, 409] width 80 height 9
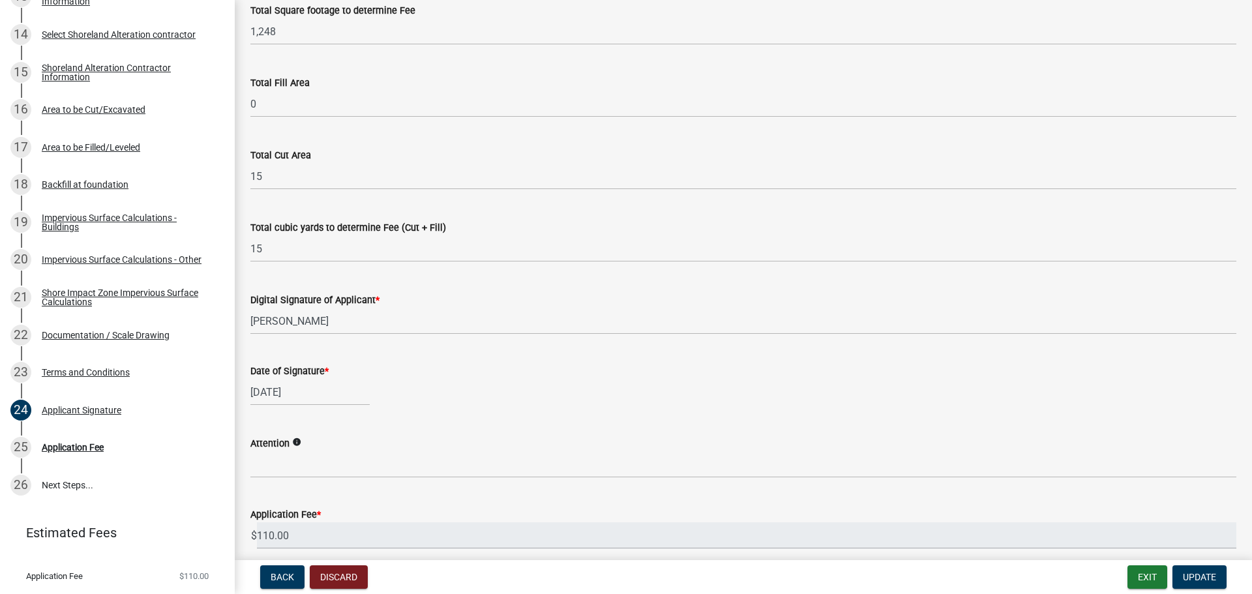
scroll to position [214, 0]
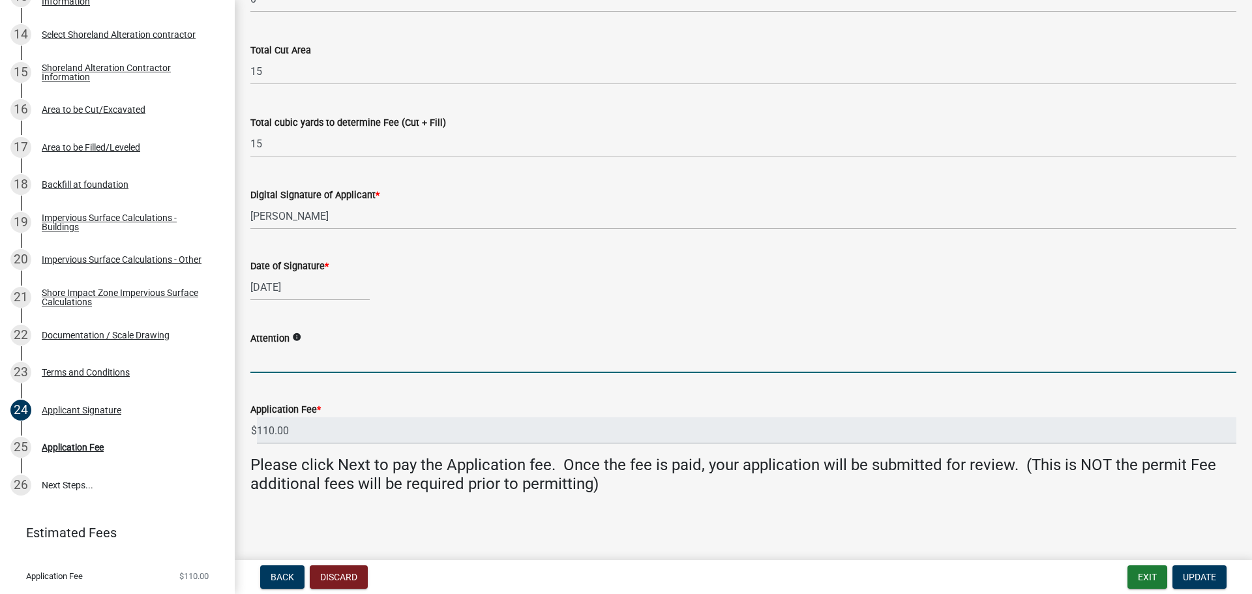
click at [300, 365] on input "Attention" at bounding box center [743, 359] width 986 height 27
type input "Michelle"
click at [1188, 575] on span "Update" at bounding box center [1198, 577] width 33 height 10
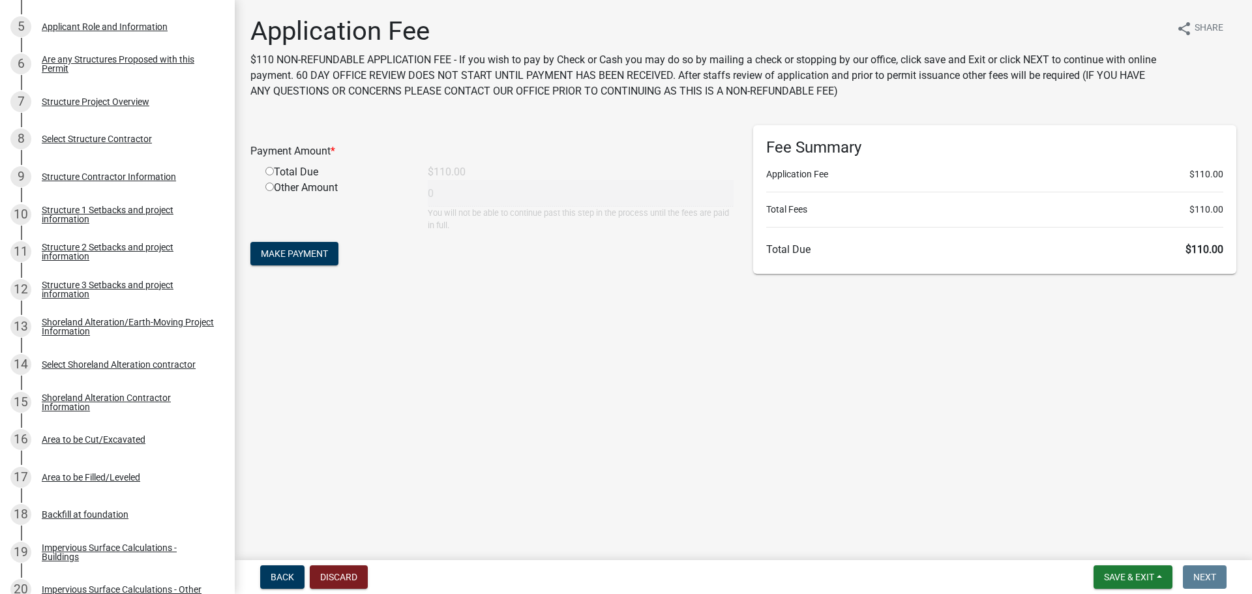
scroll to position [379, 0]
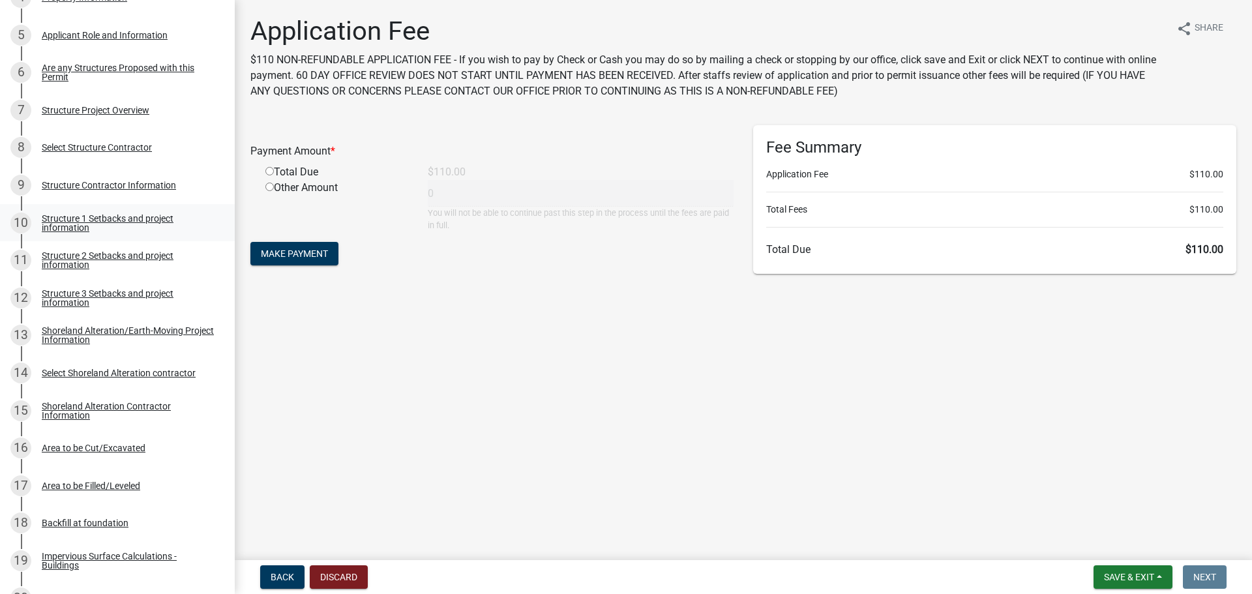
click at [83, 230] on div "Structure 1 Setbacks and project information" at bounding box center [128, 223] width 172 height 18
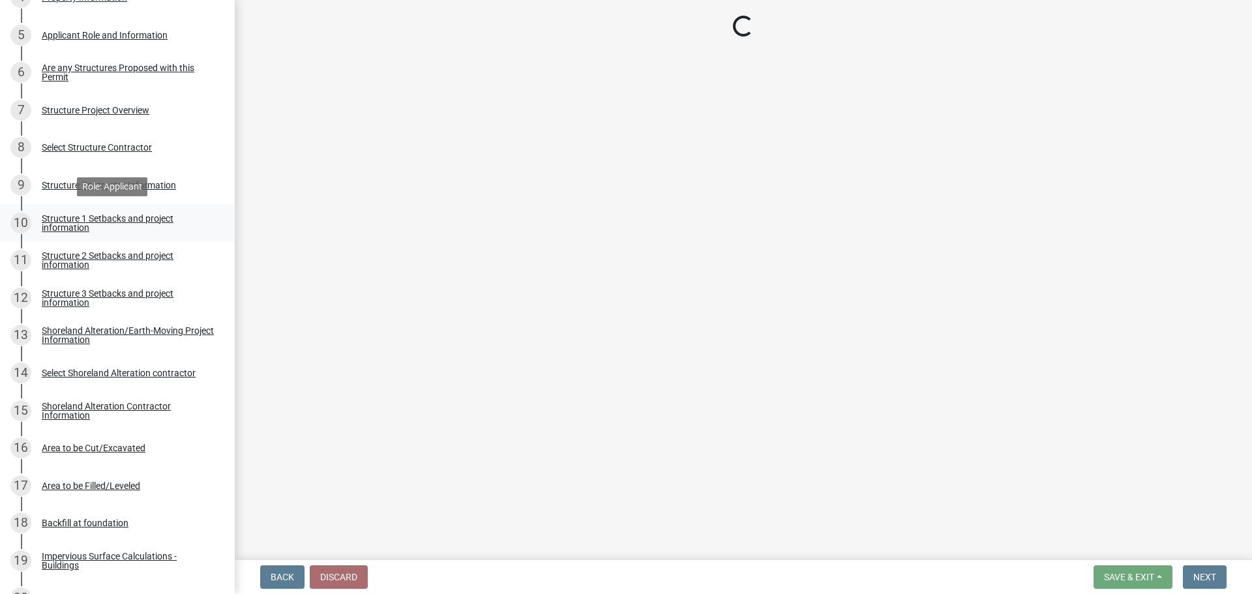
select select "c185e313-3403-4239-bd61-bb563c58a77a"
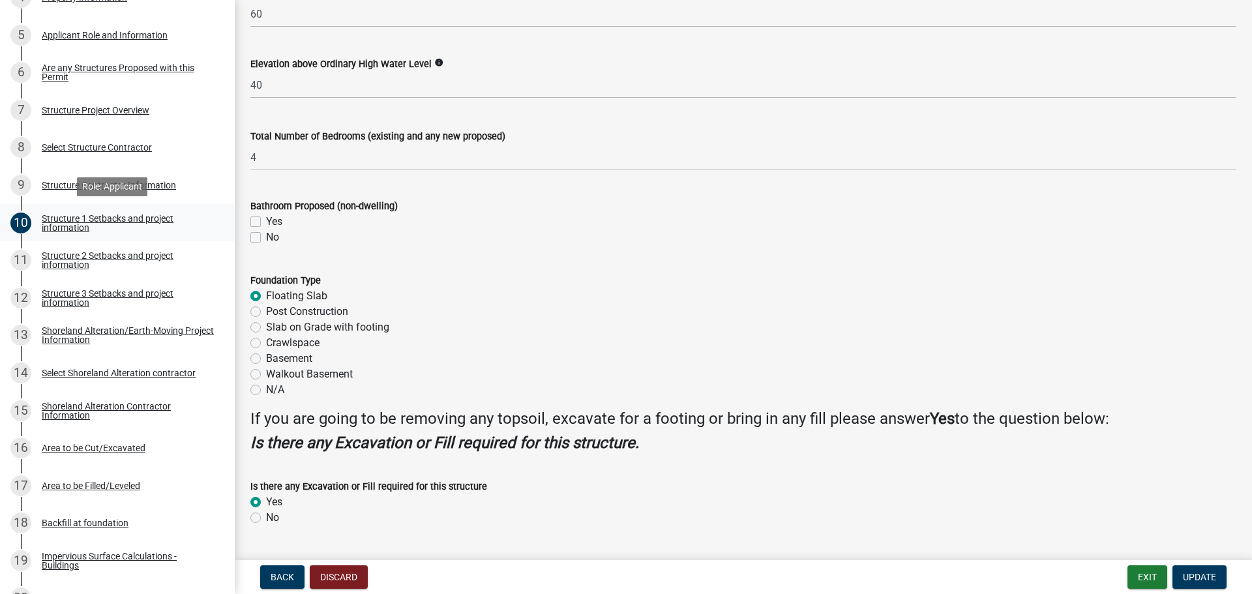
scroll to position [1478, 0]
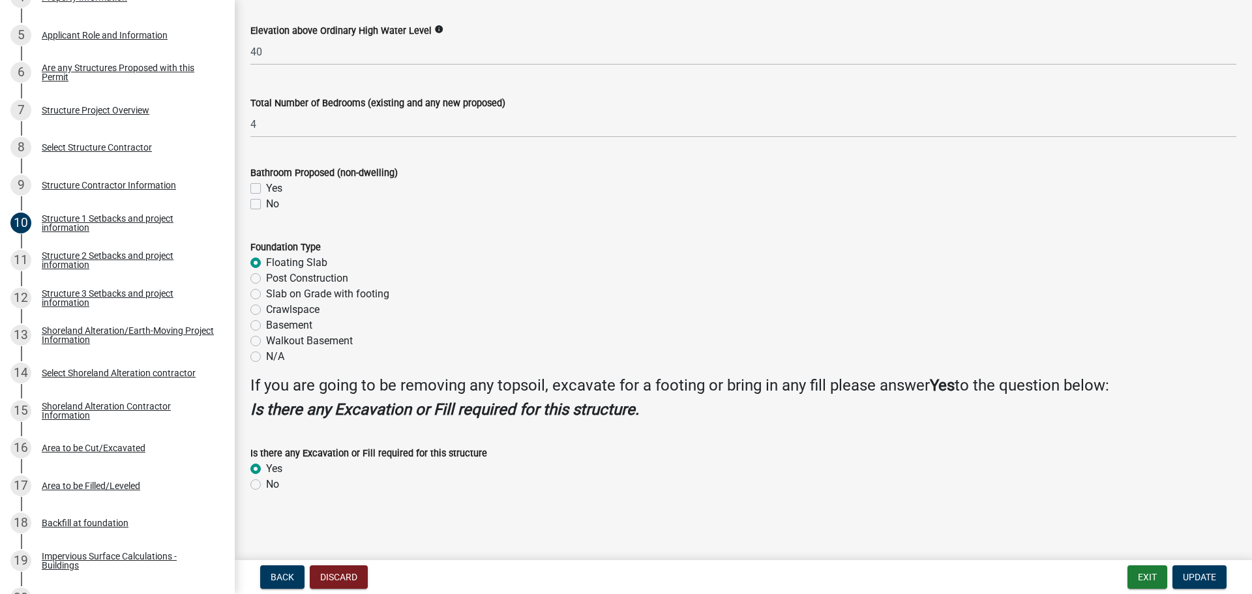
click at [797, 206] on div "No" at bounding box center [743, 204] width 986 height 16
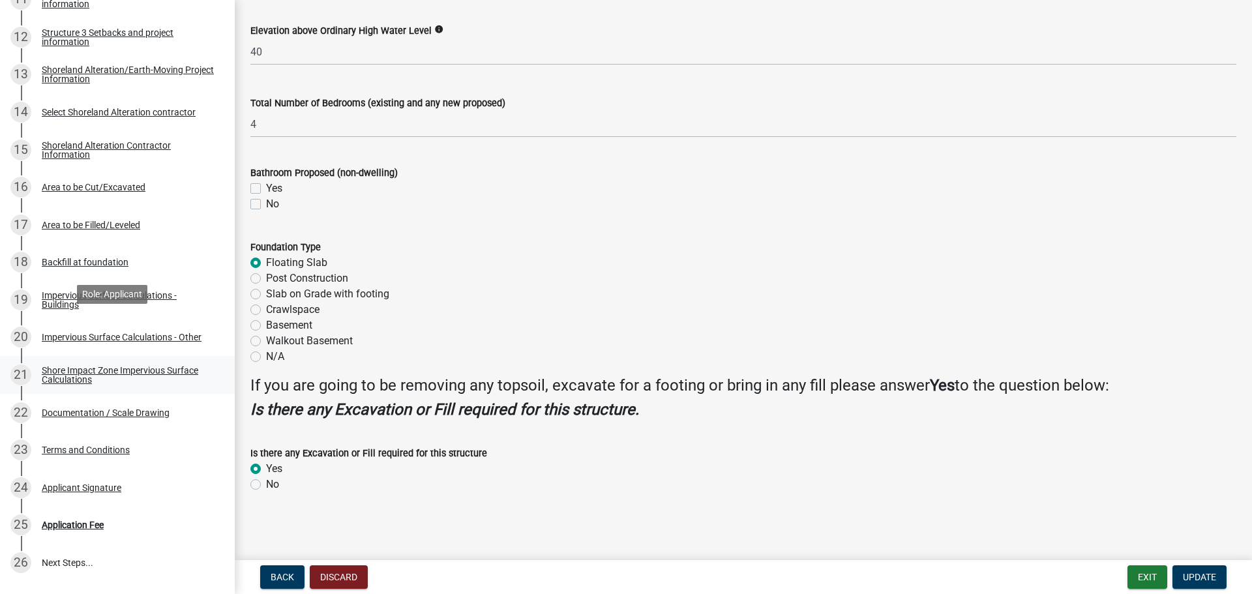
scroll to position [748, 0]
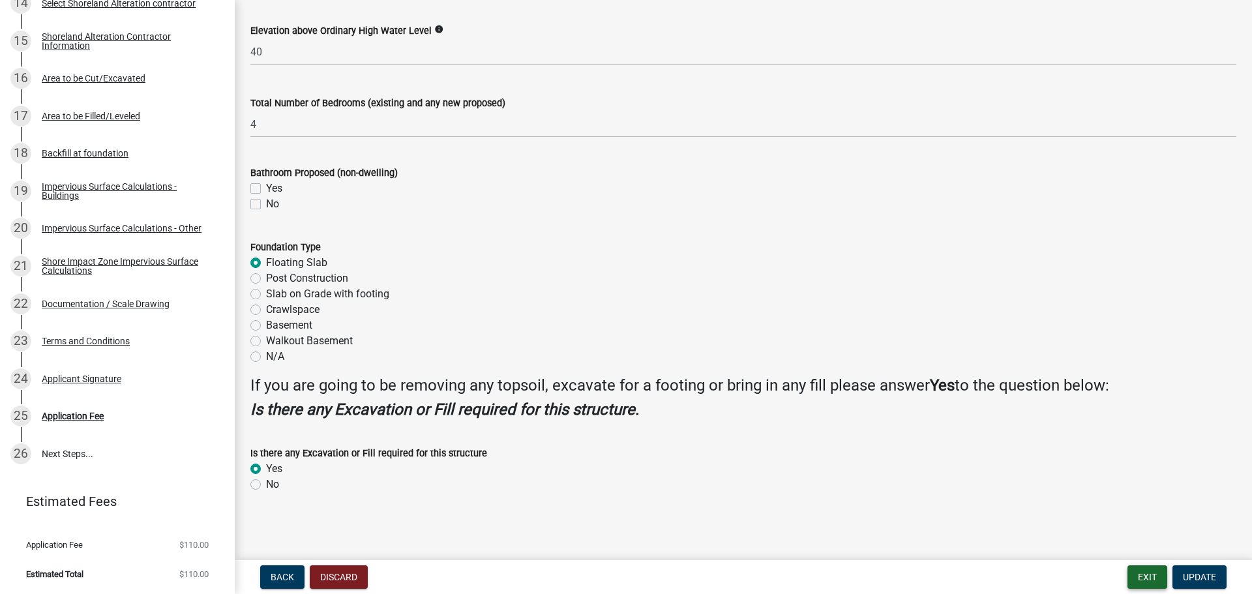
drag, startPoint x: 1152, startPoint y: 579, endPoint x: 1145, endPoint y: 579, distance: 6.6
click at [1150, 579] on button "Exit" at bounding box center [1147, 576] width 40 height 23
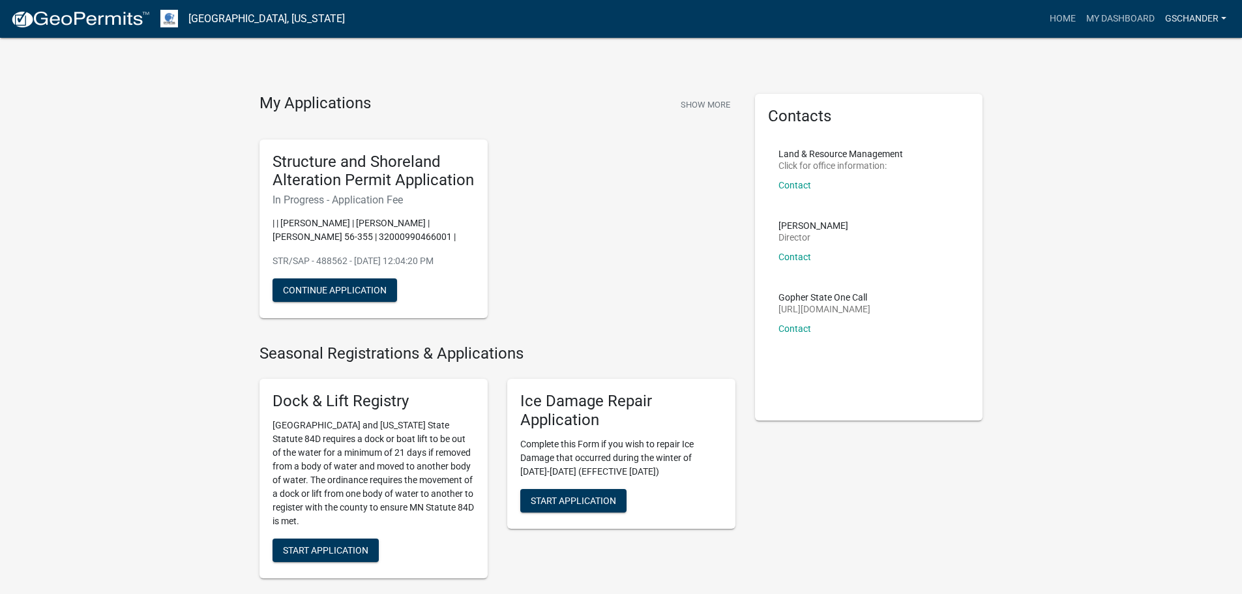
click at [1224, 22] on link "gschander" at bounding box center [1196, 19] width 72 height 25
click at [1168, 100] on link "Logout" at bounding box center [1179, 95] width 104 height 31
